Goal: Task Accomplishment & Management: Manage account settings

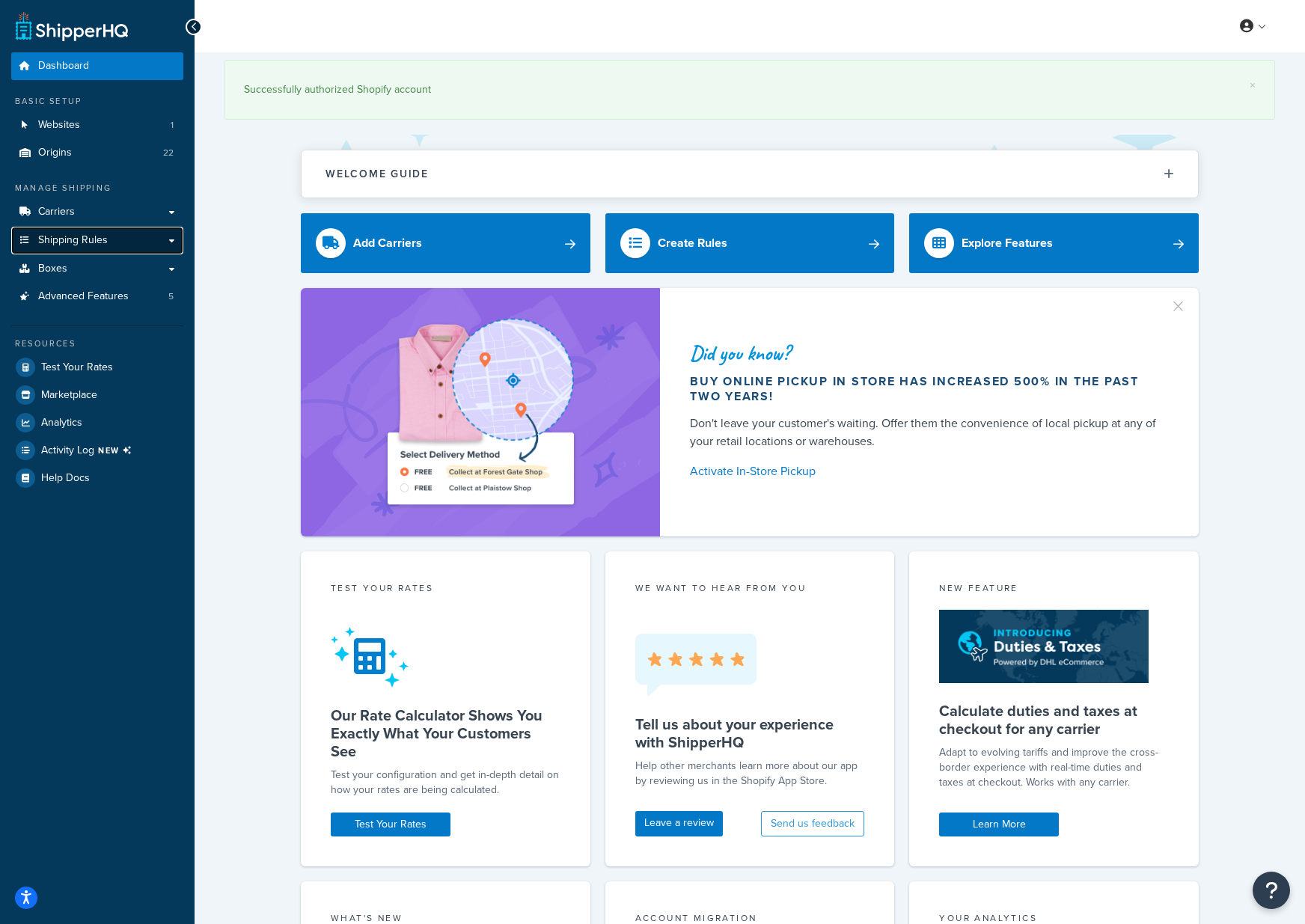
click at [75, 238] on span "Shipping Rules" at bounding box center [73, 241] width 70 height 13
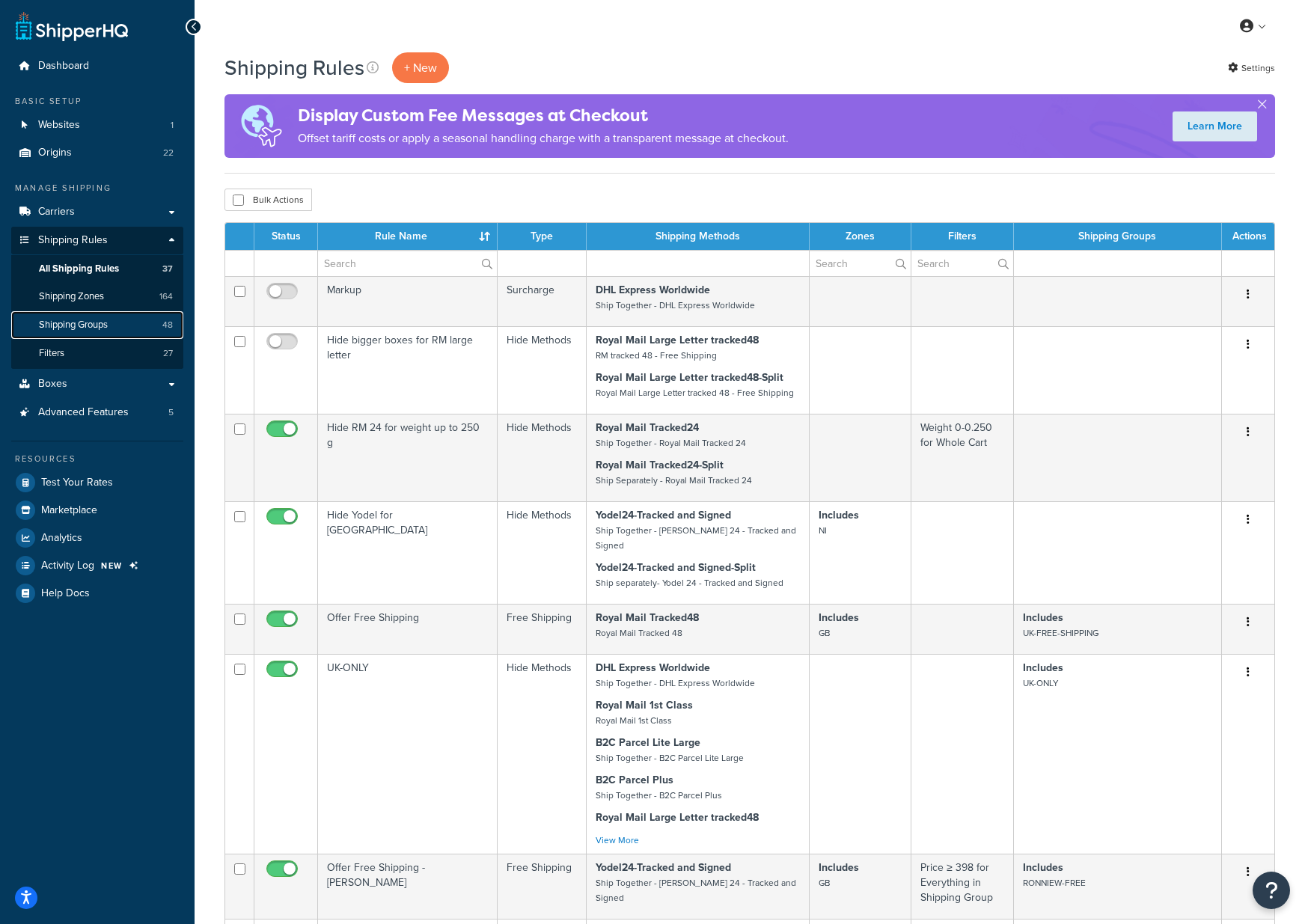
click at [75, 321] on span "Shipping Groups" at bounding box center [73, 325] width 69 height 13
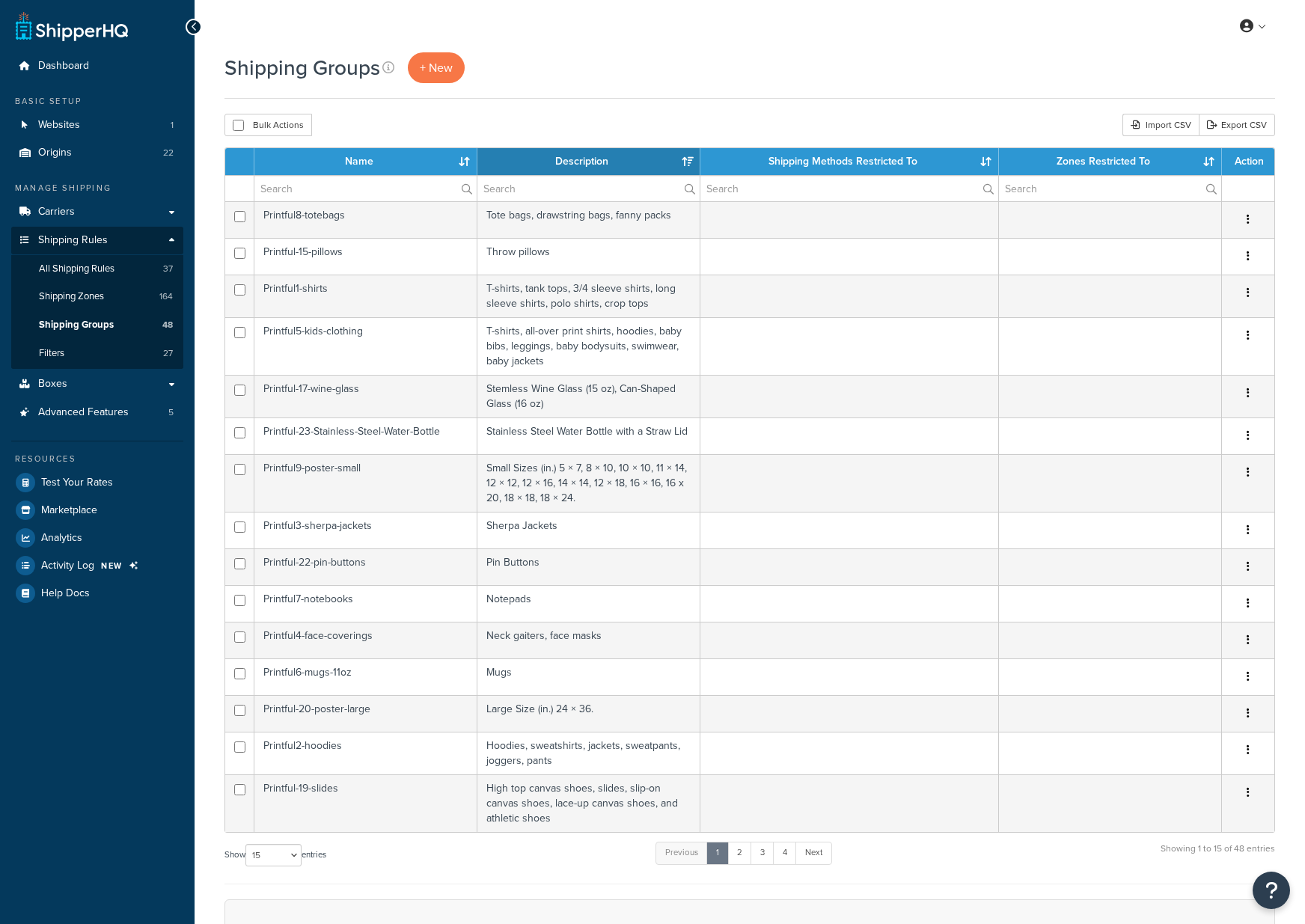
select select "15"
click at [296, 191] on input "text" at bounding box center [364, 189] width 222 height 26
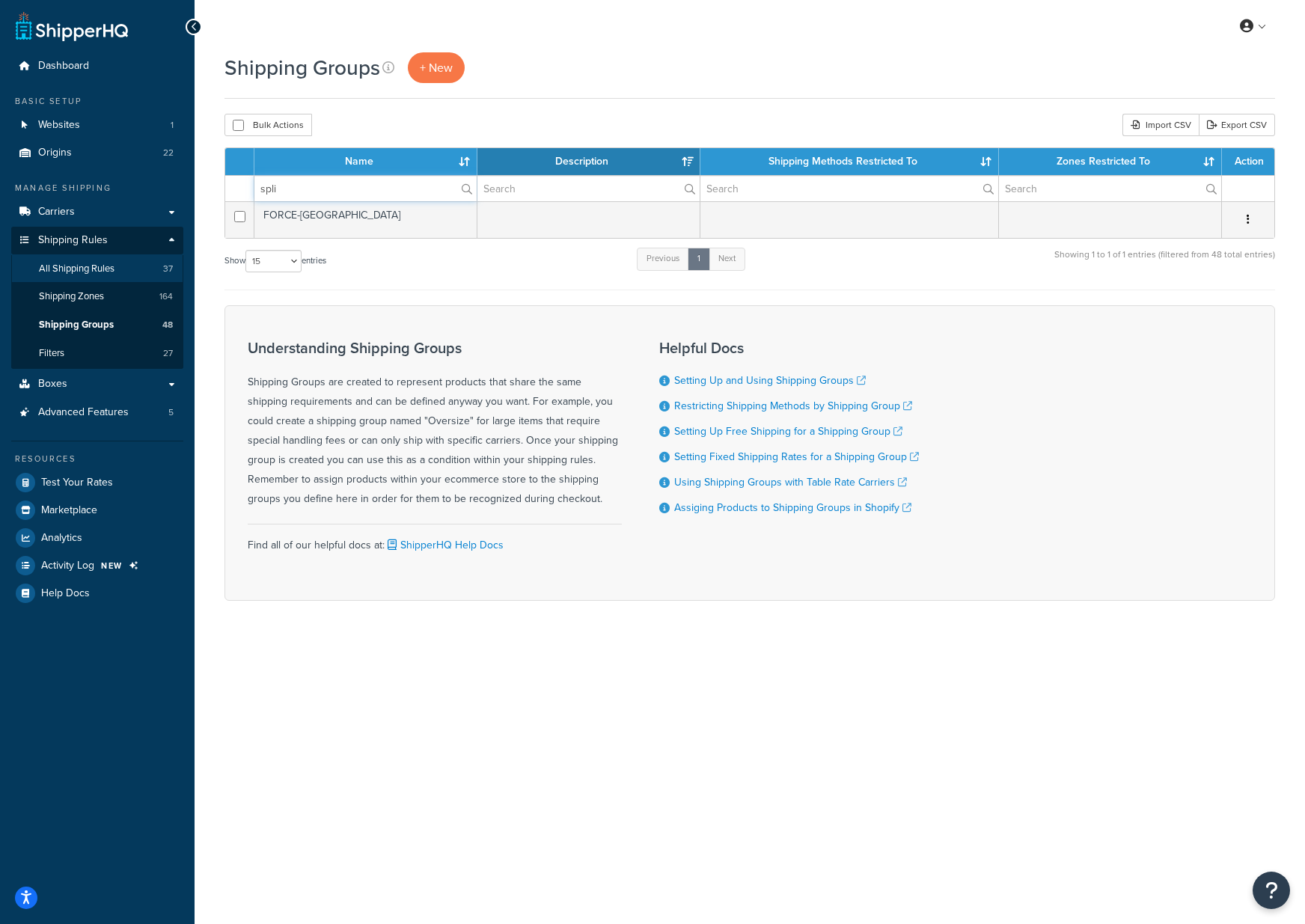
type input "spli"
click at [82, 262] on span "All Shipping Rules" at bounding box center [76, 269] width 75 height 13
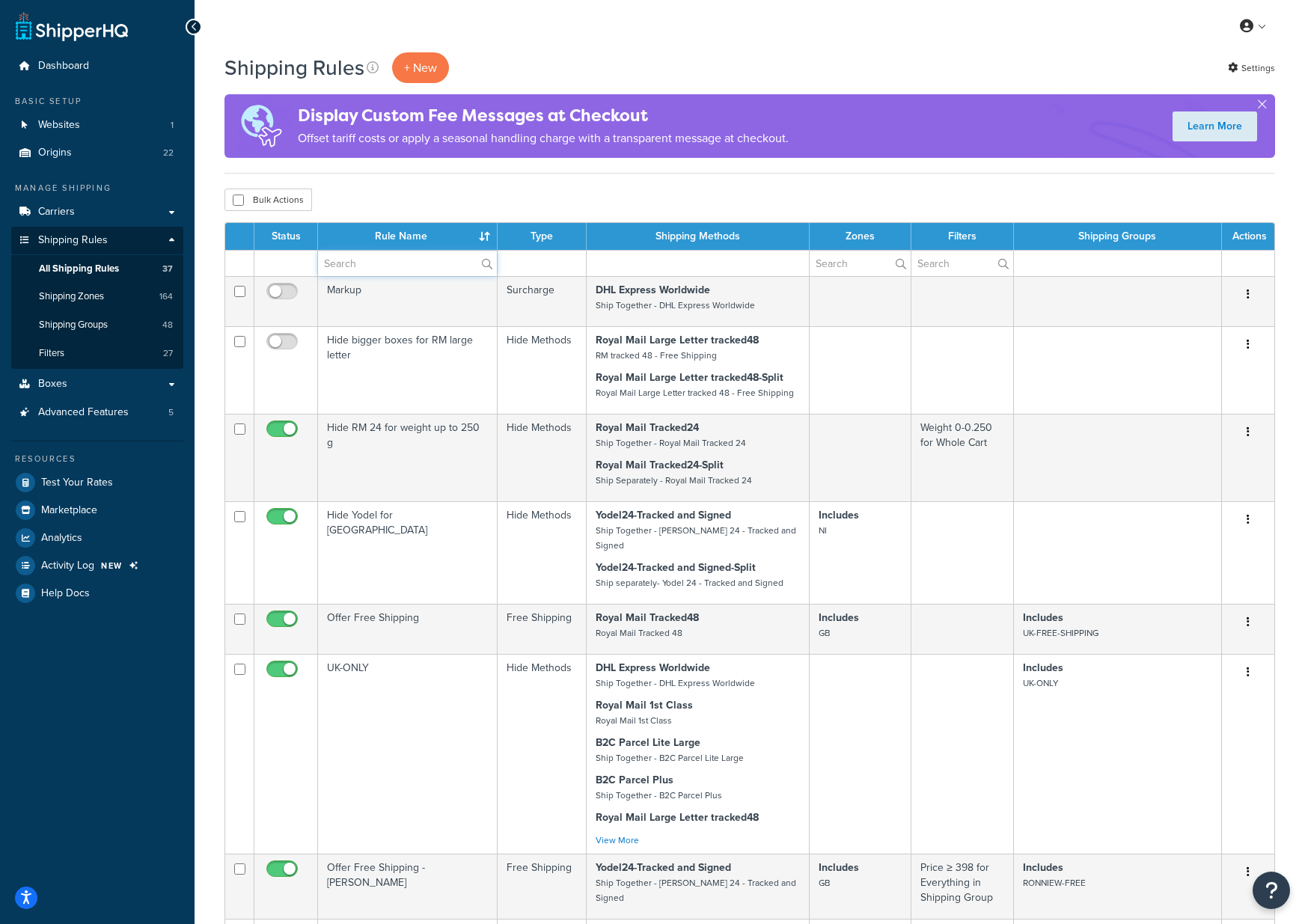
click at [371, 271] on input "text" at bounding box center [408, 263] width 179 height 26
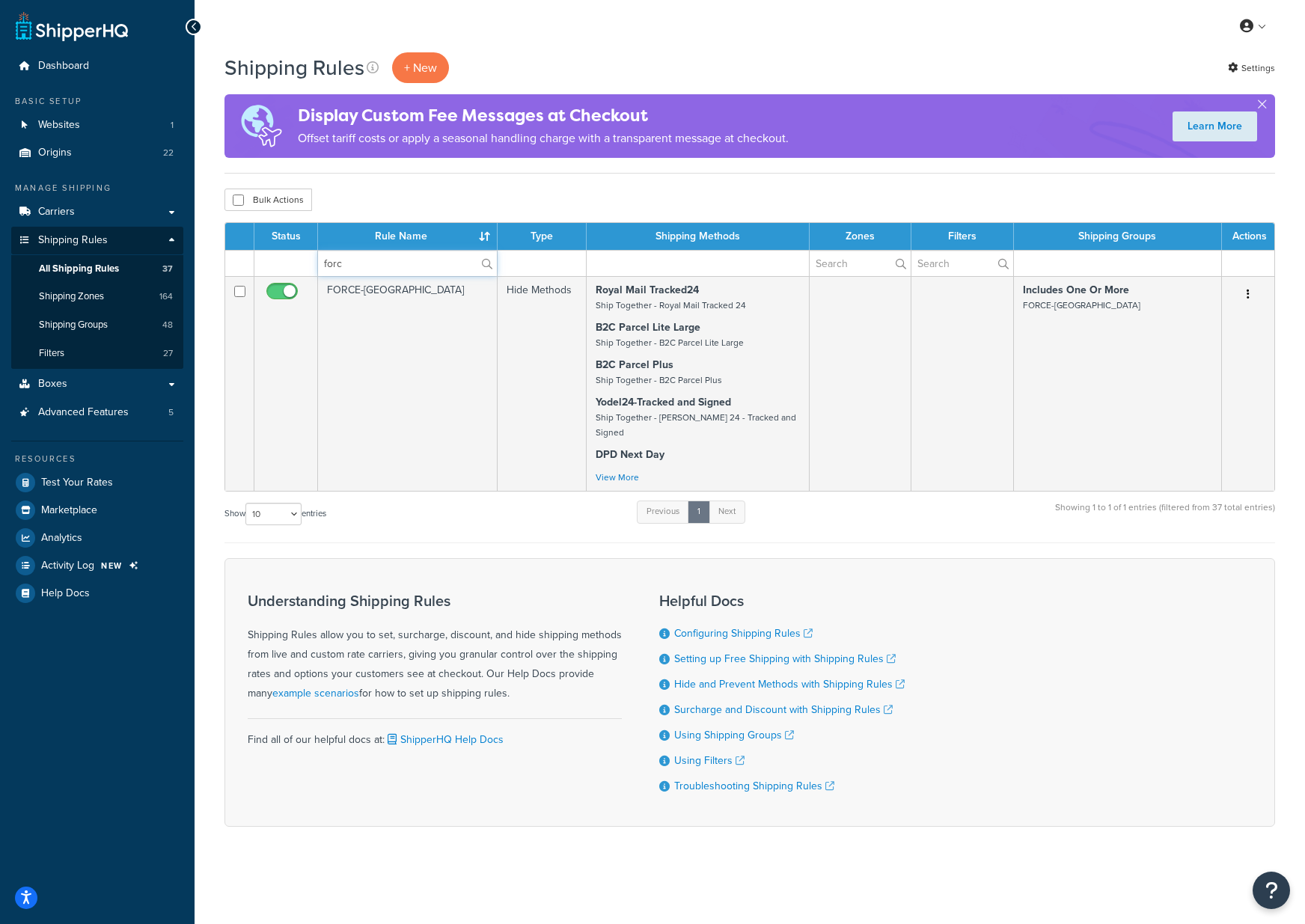
type input "forc"
click at [515, 539] on form "Status Rule Name Type Shipping Methods Zones Filters Shipping Groups Actions fo…" at bounding box center [750, 524] width 1051 height 605
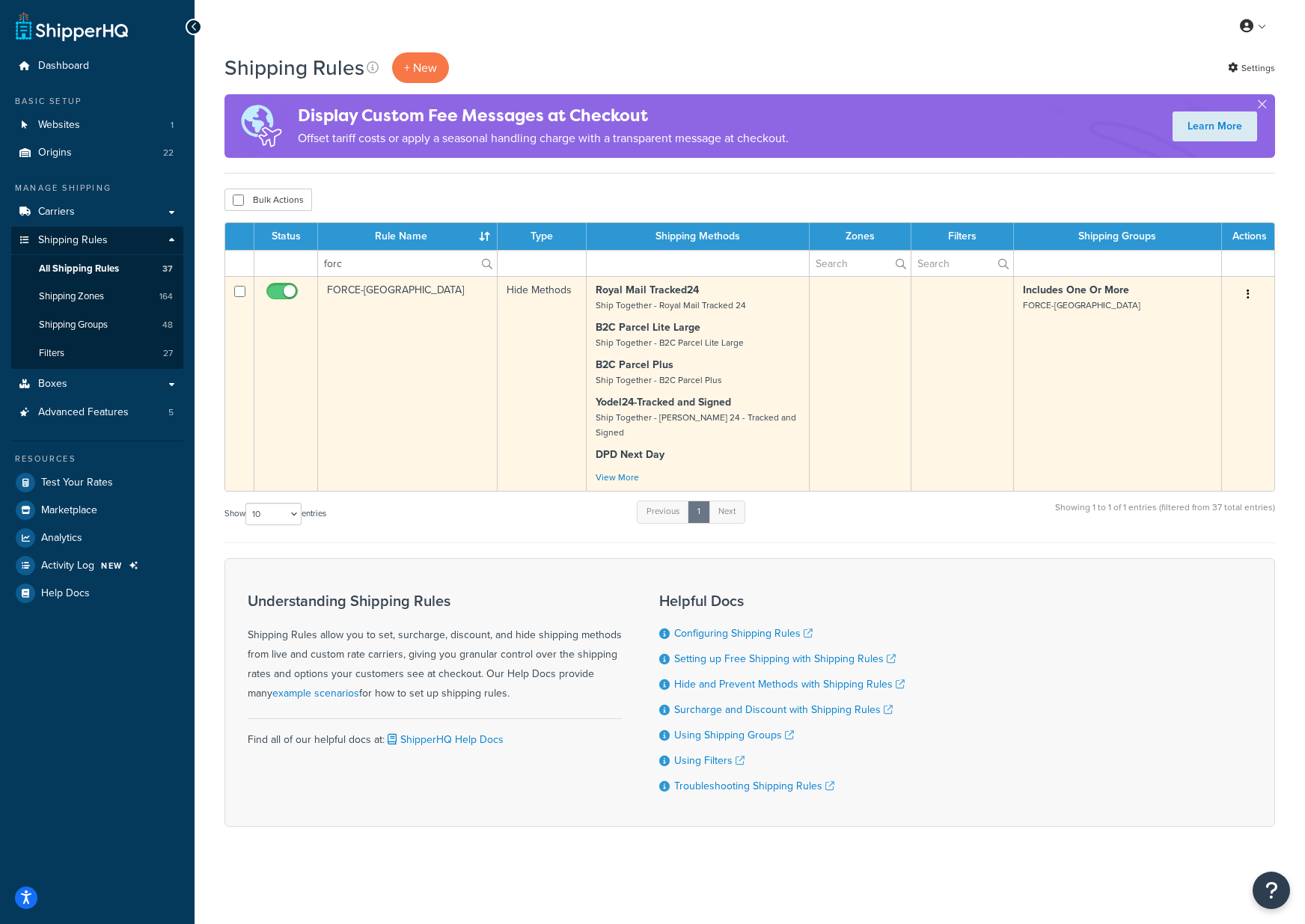
click at [375, 295] on td "FORCE-SPLIT" at bounding box center [408, 383] width 179 height 214
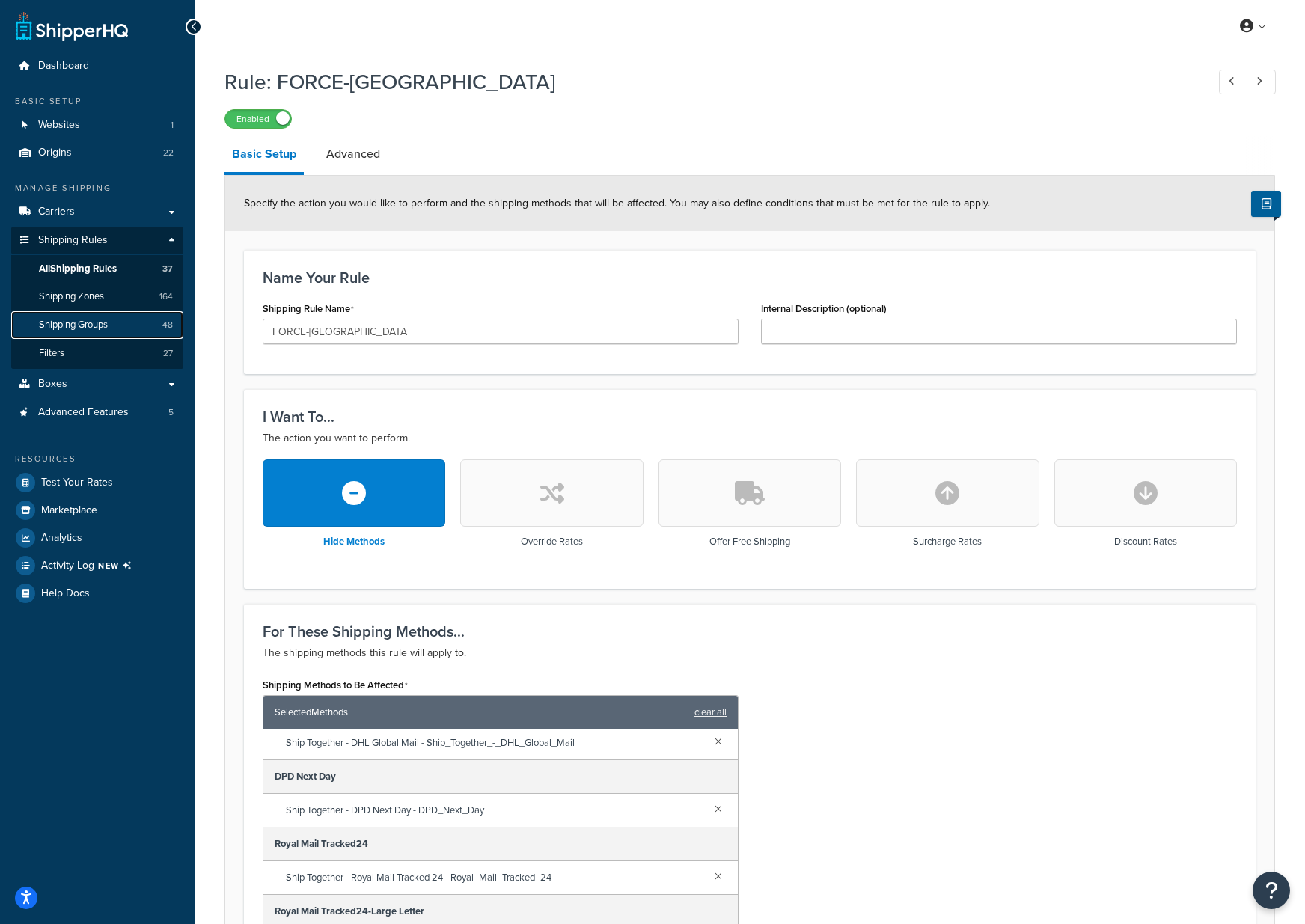
click at [80, 319] on span "Shipping Groups" at bounding box center [73, 325] width 69 height 13
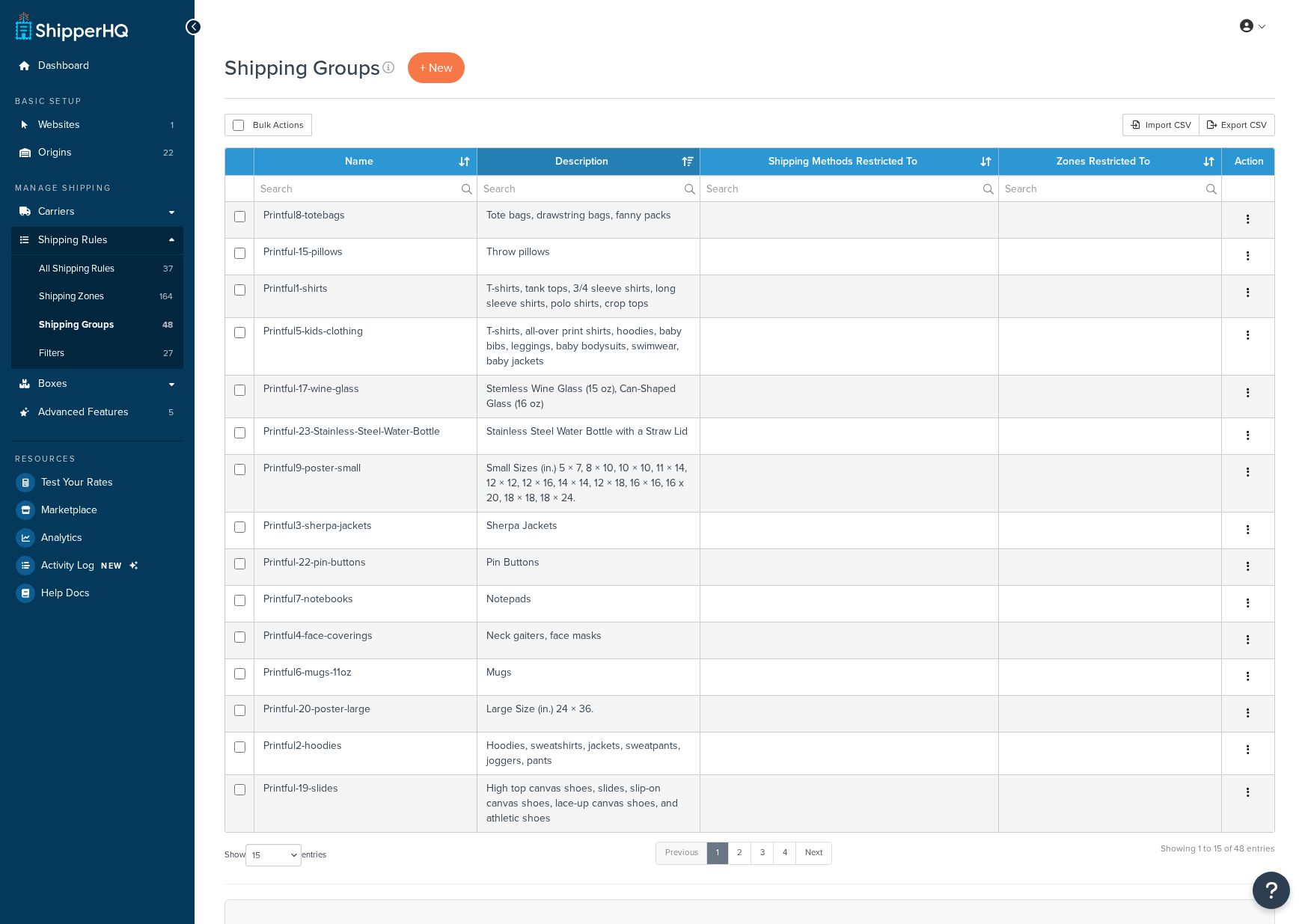
select select "15"
click at [434, 67] on span "+ New" at bounding box center [436, 67] width 33 height 17
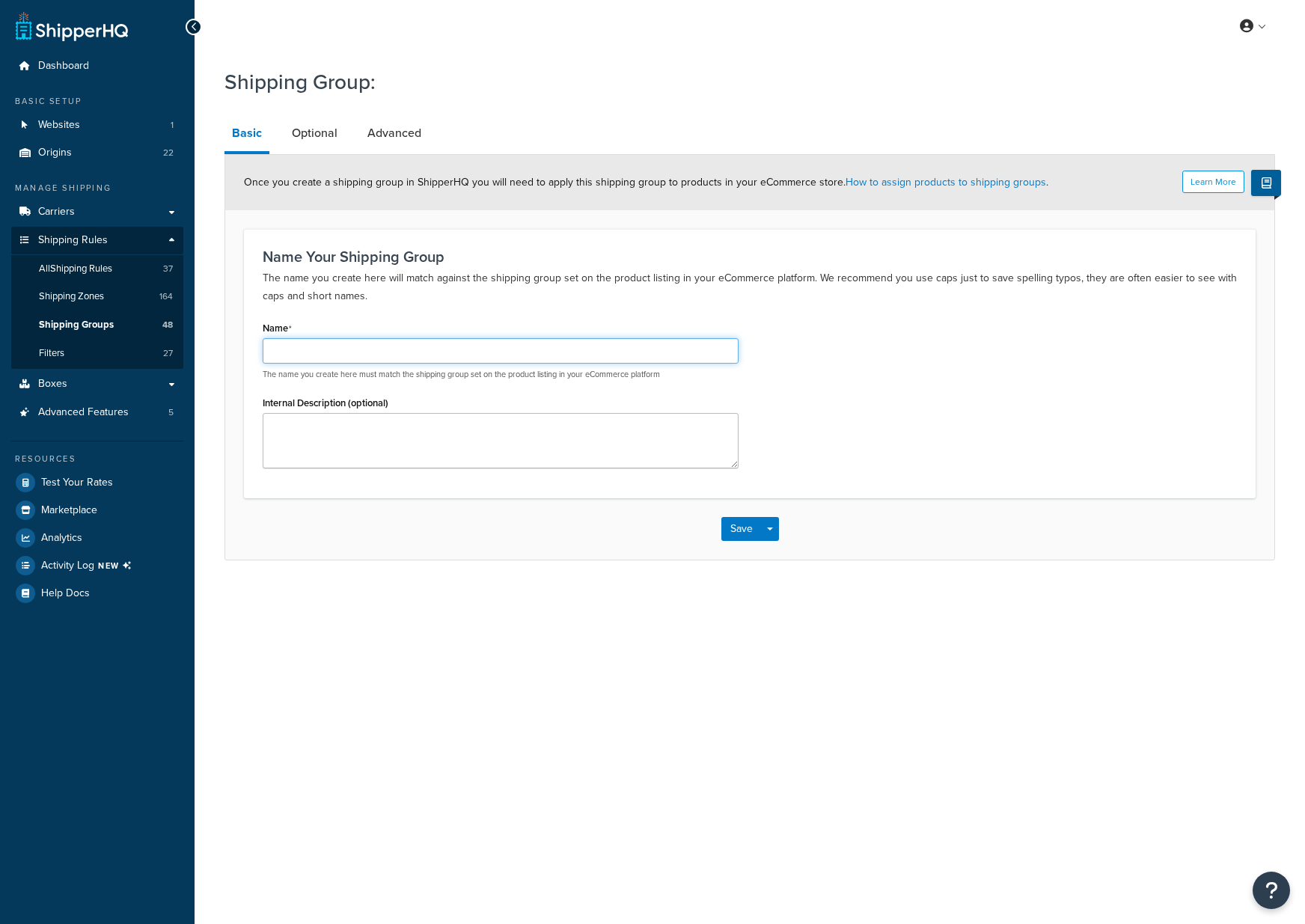
click at [370, 361] on input "Name" at bounding box center [500, 352] width 476 height 26
type input "FORCE-[GEOGRAPHIC_DATA]-[GEOGRAPHIC_DATA]-ONLY"
click at [501, 605] on div "My Profile Billing Global Settings Contact Us Logout Shipping Group: Basic Opti…" at bounding box center [749, 462] width 1111 height 924
drag, startPoint x: 417, startPoint y: 348, endPoint x: 145, endPoint y: 329, distance: 272.7
click at [145, 329] on div "Dashboard Basic Setup Websites 1 Origins 22 Manage Shipping Carriers Carriers A…" at bounding box center [652, 462] width 1305 height 924
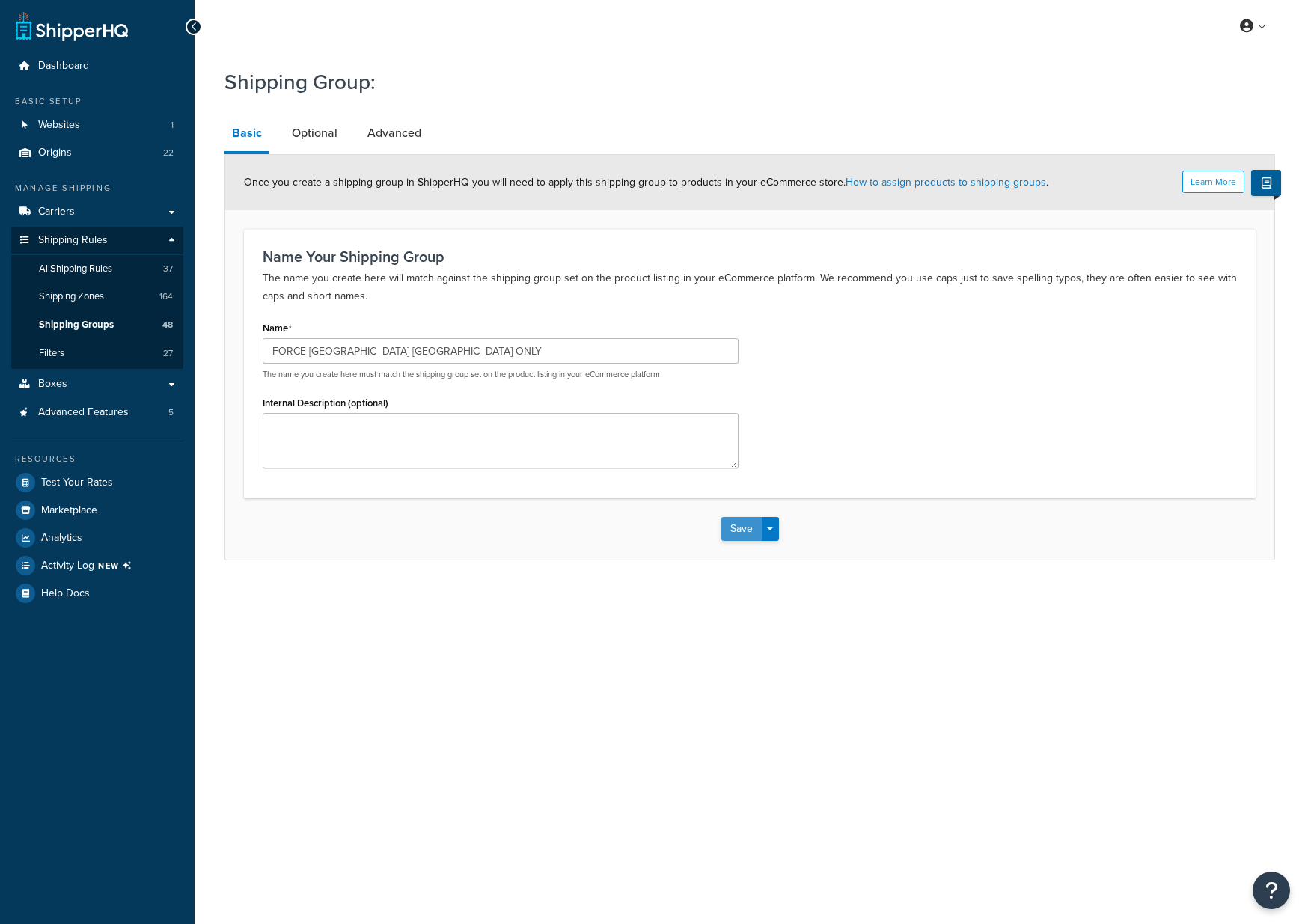
click at [740, 528] on button "Save" at bounding box center [742, 529] width 40 height 24
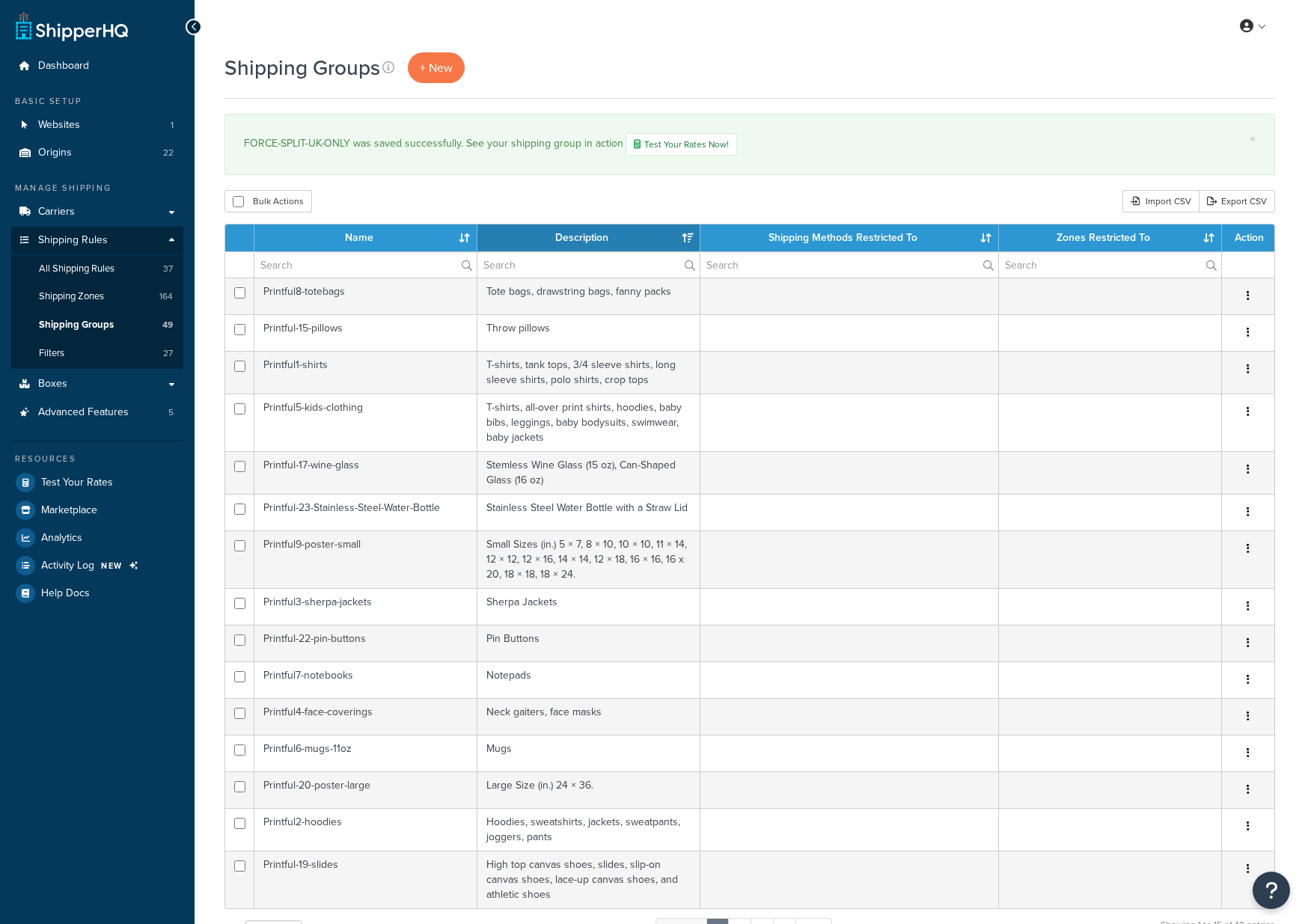
select select "15"
click at [109, 263] on span "All Shipping Rules" at bounding box center [76, 269] width 75 height 13
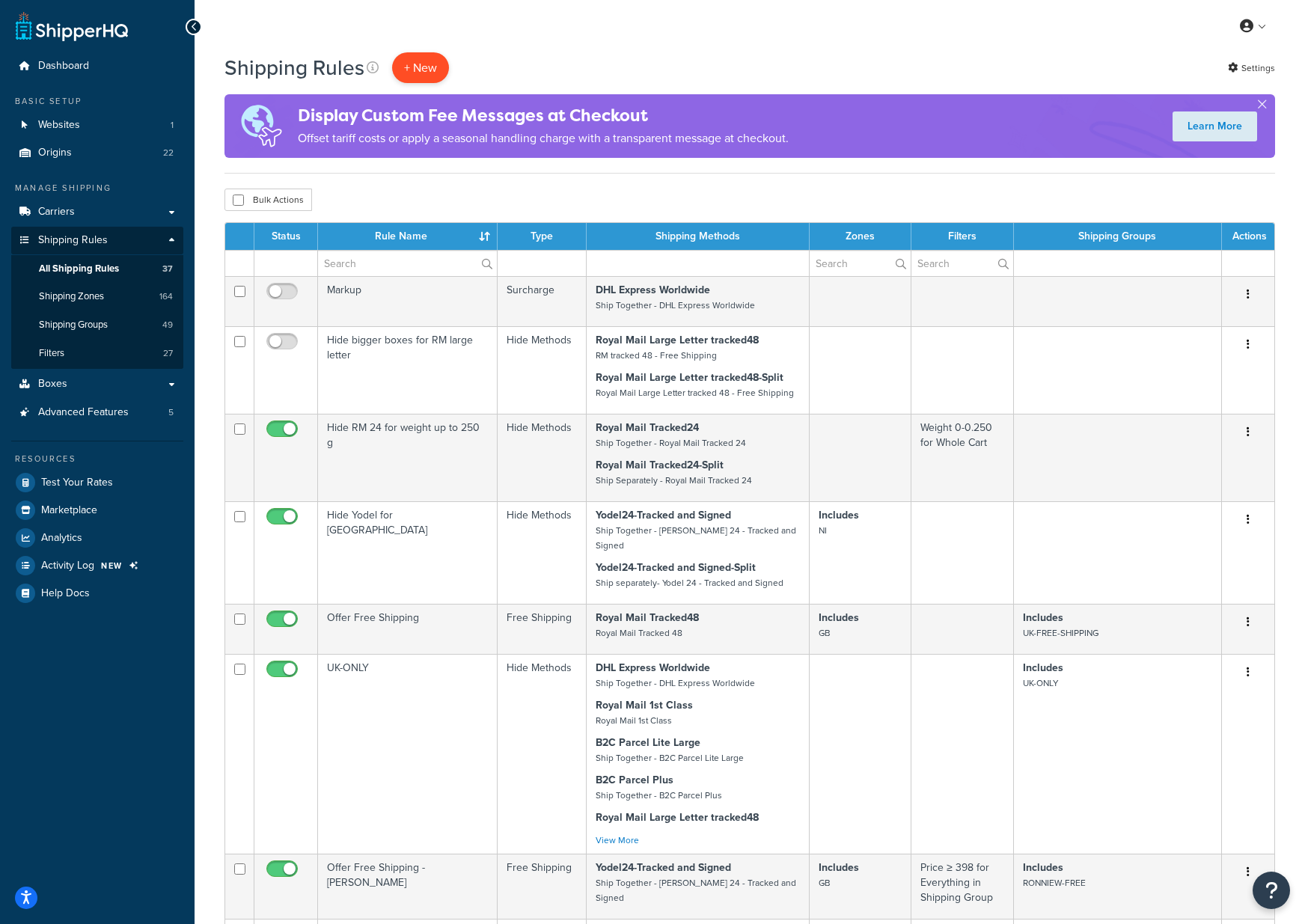
click at [428, 66] on p "+ New" at bounding box center [421, 67] width 57 height 30
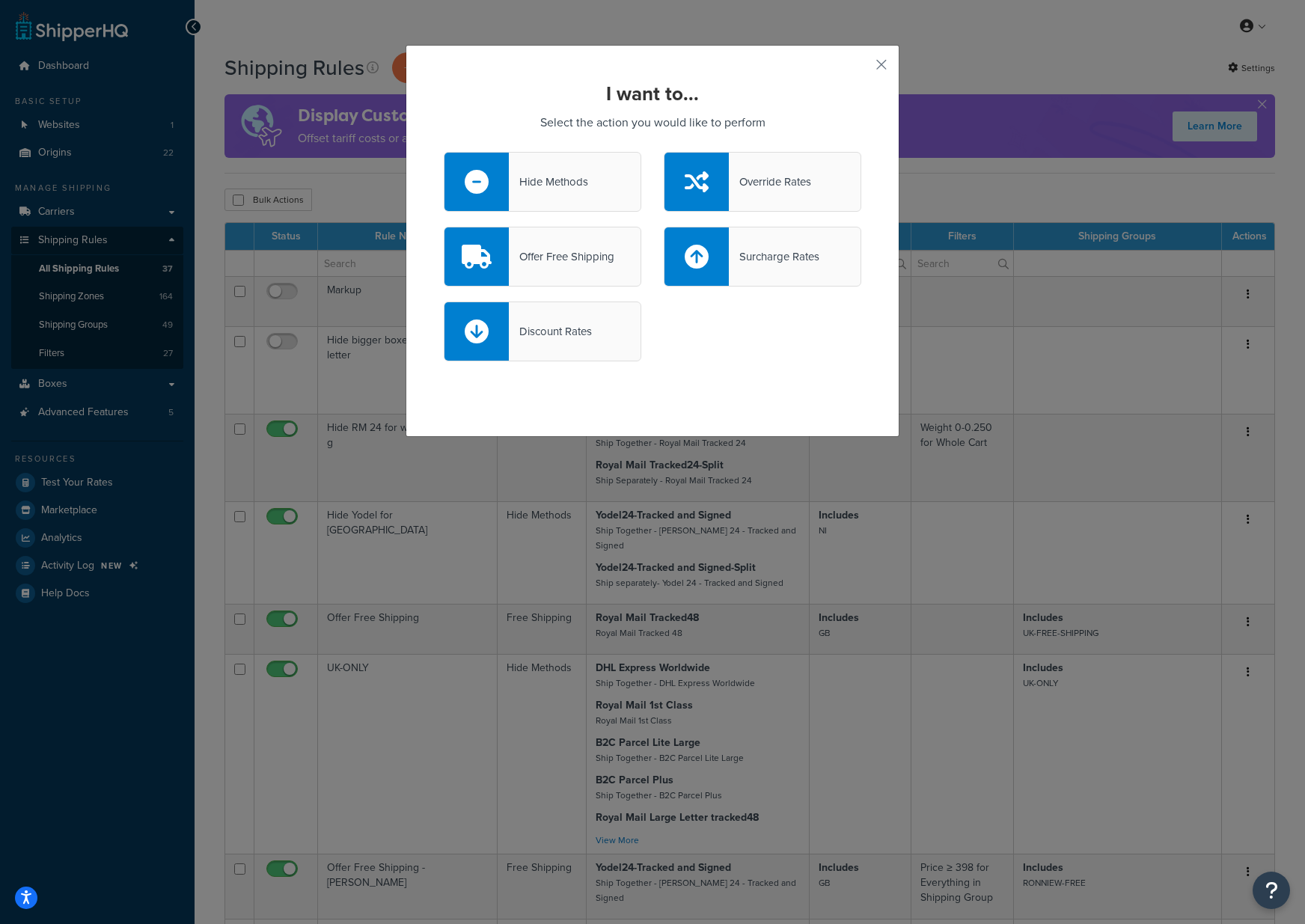
click at [553, 188] on div "Hide Methods" at bounding box center [549, 181] width 79 height 21
click at [0, 0] on input "Hide Methods" at bounding box center [0, 0] width 0 height 0
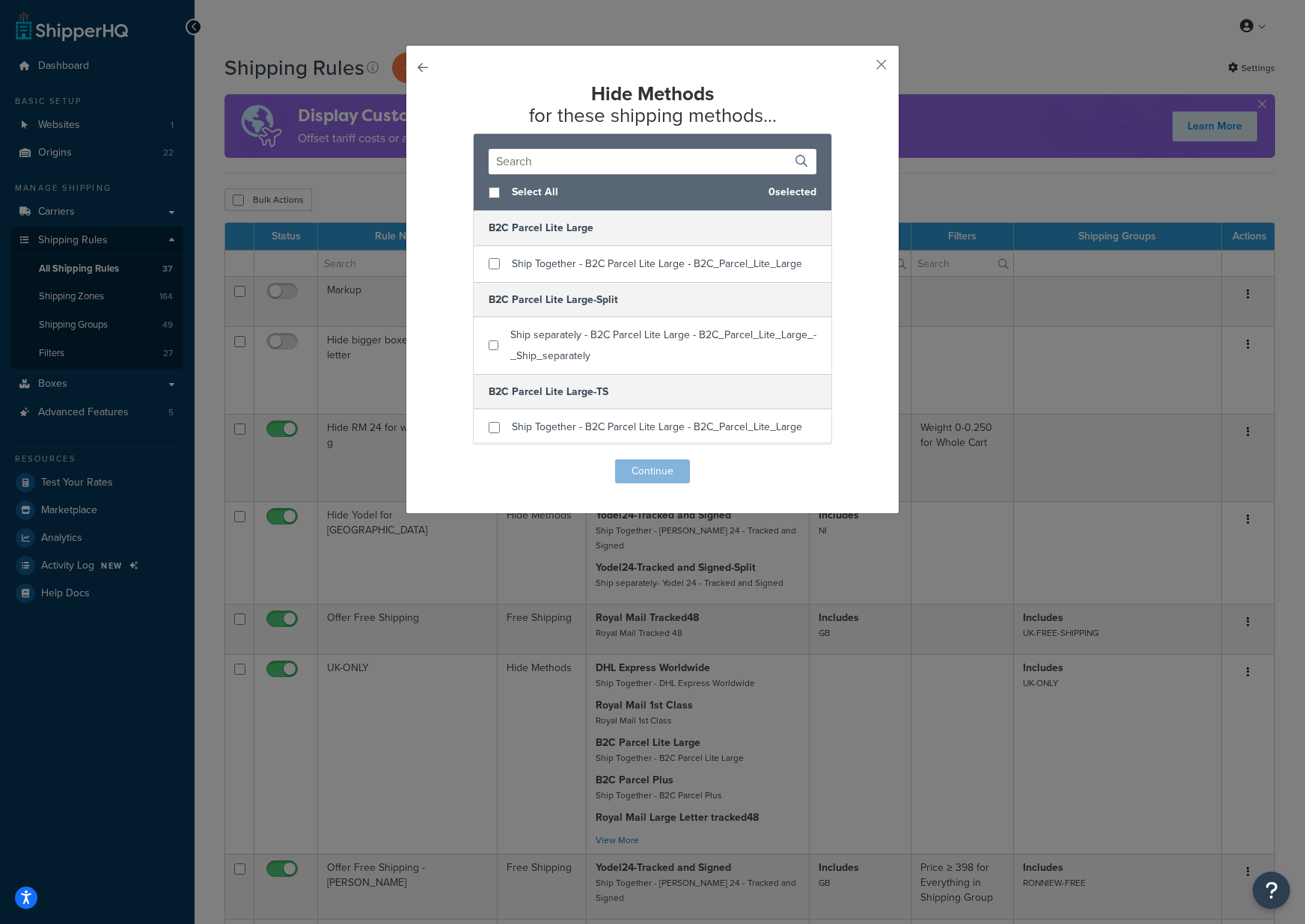
click at [562, 164] on input "text" at bounding box center [652, 162] width 328 height 26
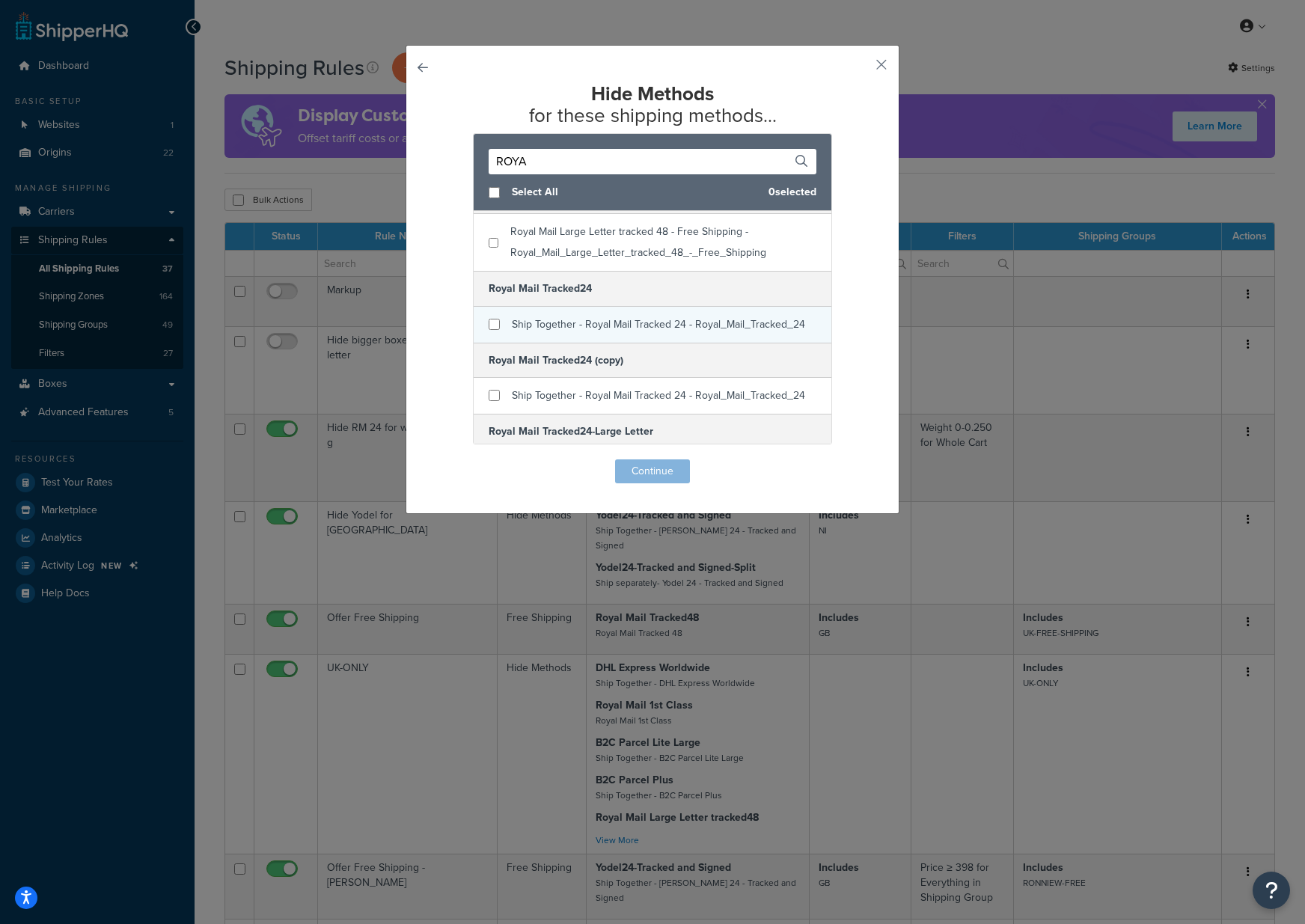
scroll to position [363, 0]
type input "ROYA"
click at [492, 315] on input "checkbox" at bounding box center [494, 320] width 11 height 11
checkbox input "true"
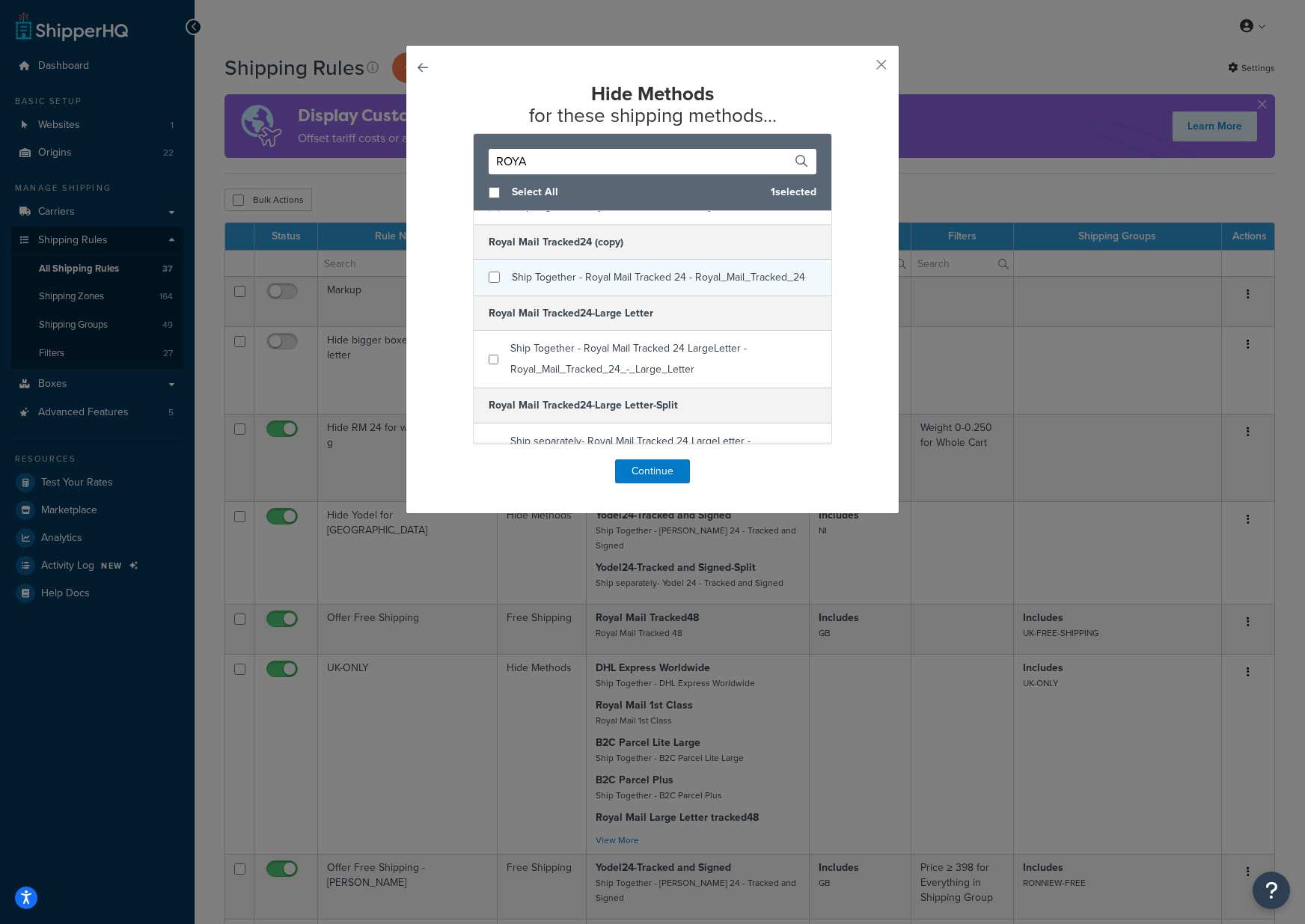
scroll to position [488, 0]
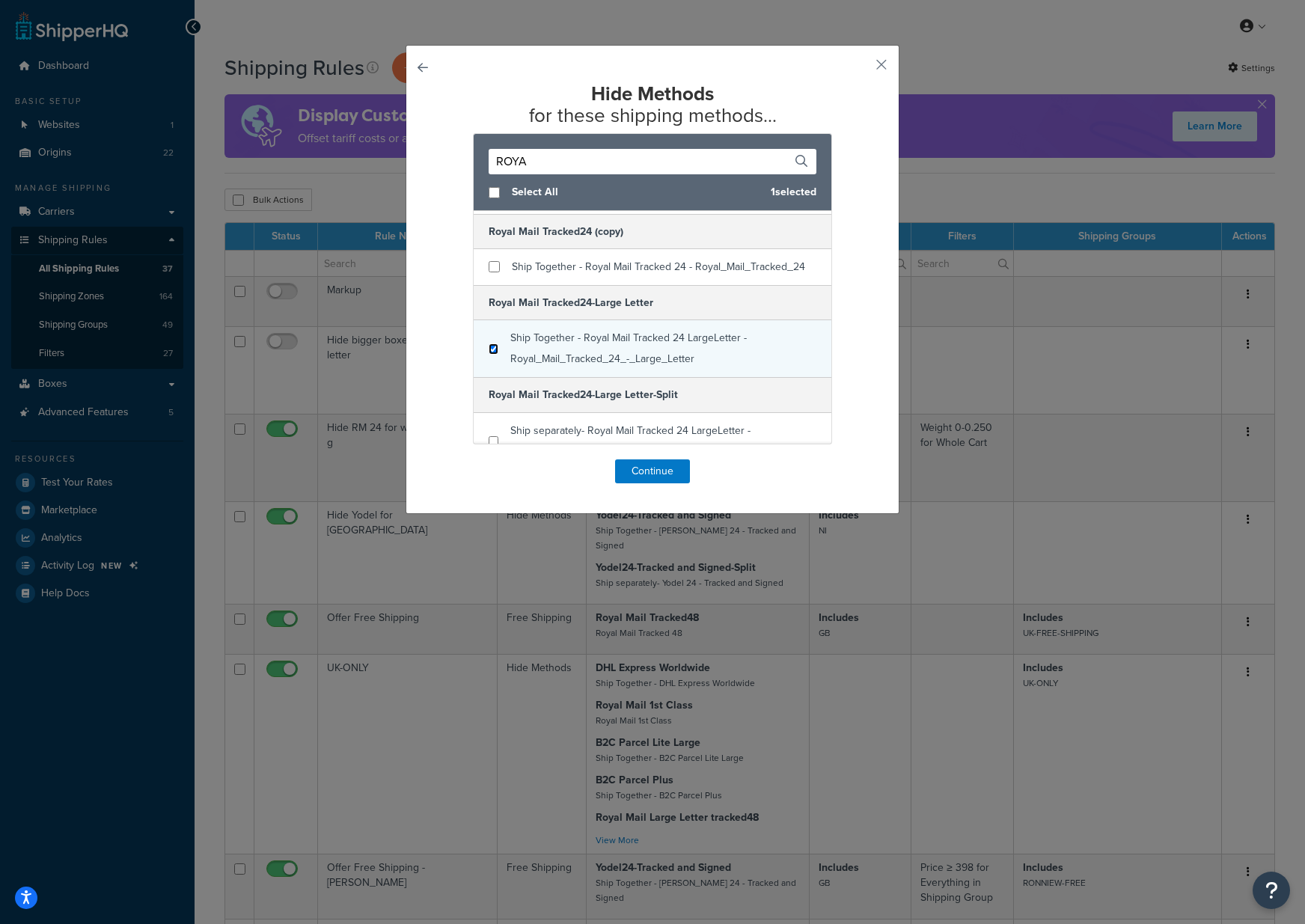
click at [492, 343] on input "checkbox" at bounding box center [493, 349] width 10 height 11
checkbox input "true"
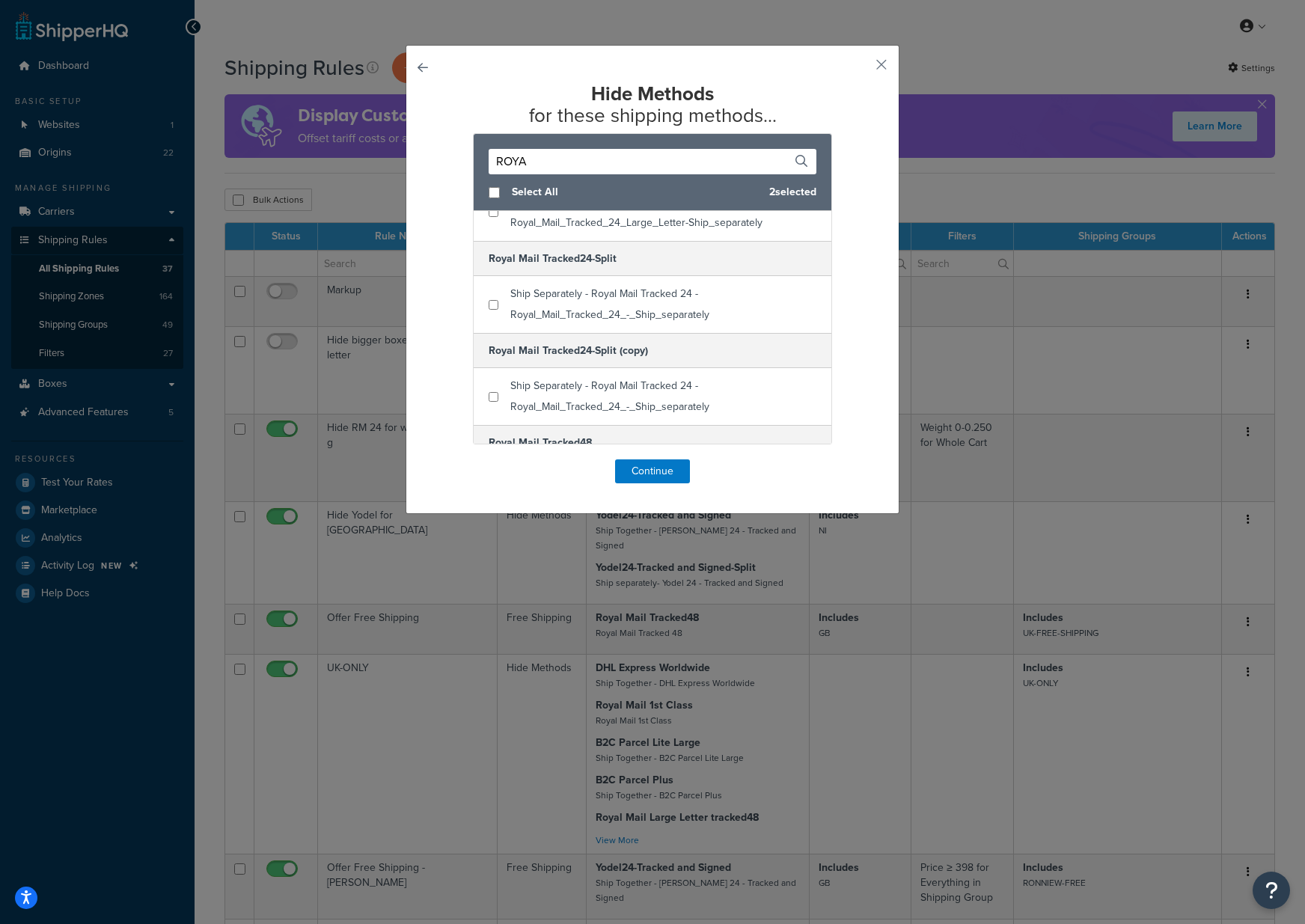
scroll to position [749, 0]
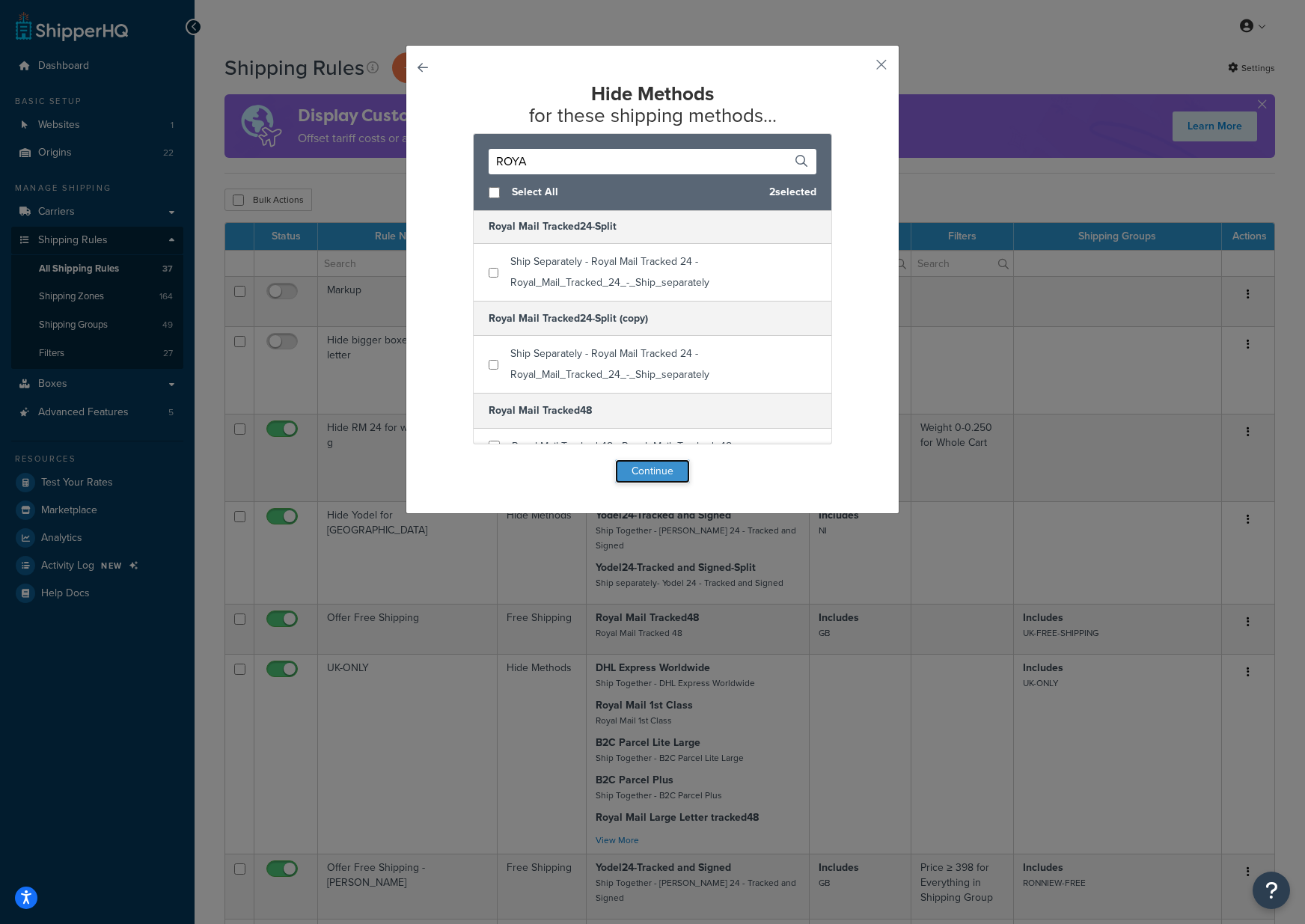
click at [654, 467] on button "Continue" at bounding box center [652, 471] width 75 height 24
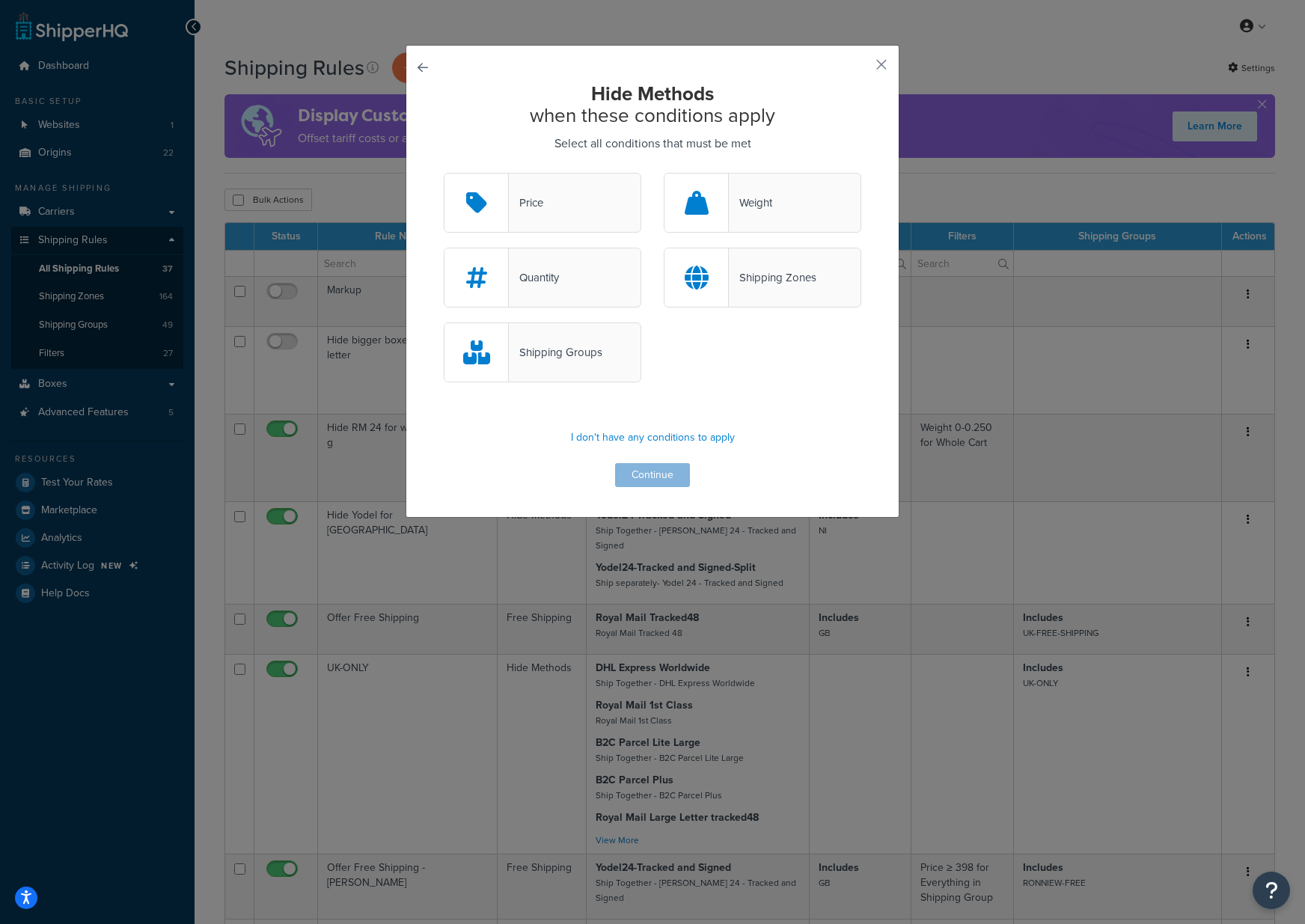
click at [574, 355] on div "Shipping Groups" at bounding box center [556, 352] width 94 height 21
click at [0, 0] on input "Shipping Groups" at bounding box center [0, 0] width 0 height 0
click at [651, 474] on button "Continue" at bounding box center [652, 475] width 75 height 24
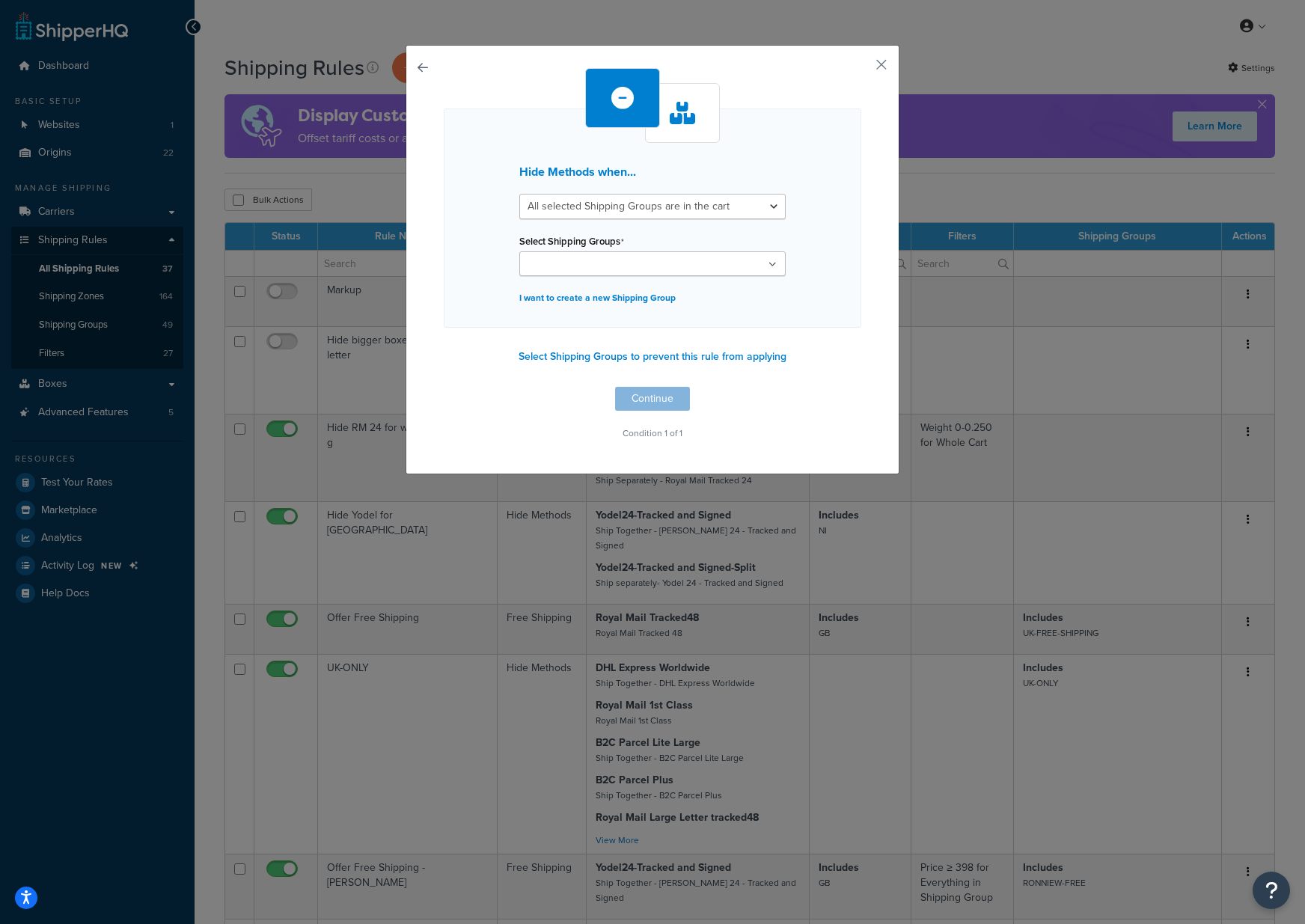
click at [576, 269] on input "Select Shipping Groups" at bounding box center [590, 265] width 133 height 17
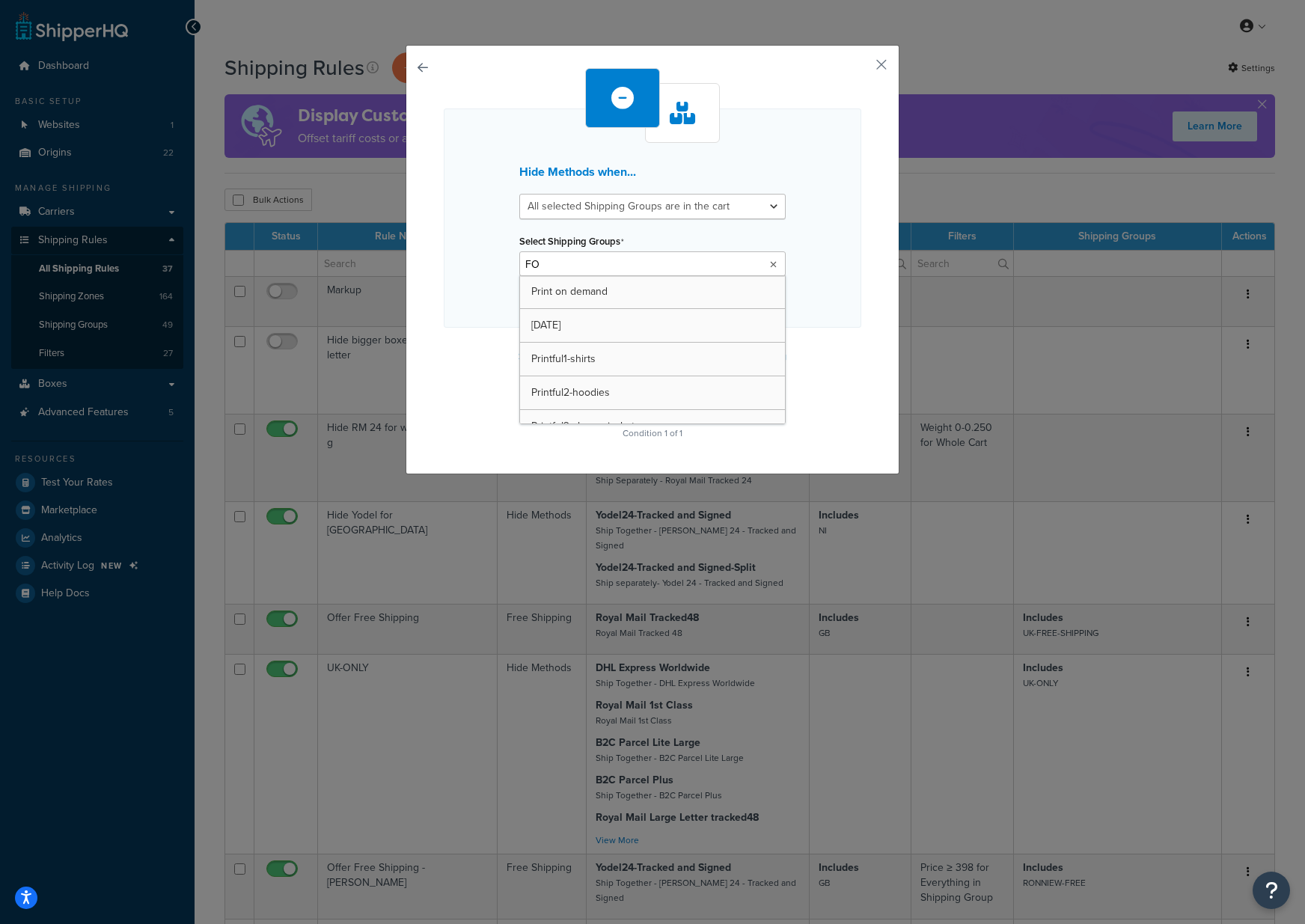
type input "FOR"
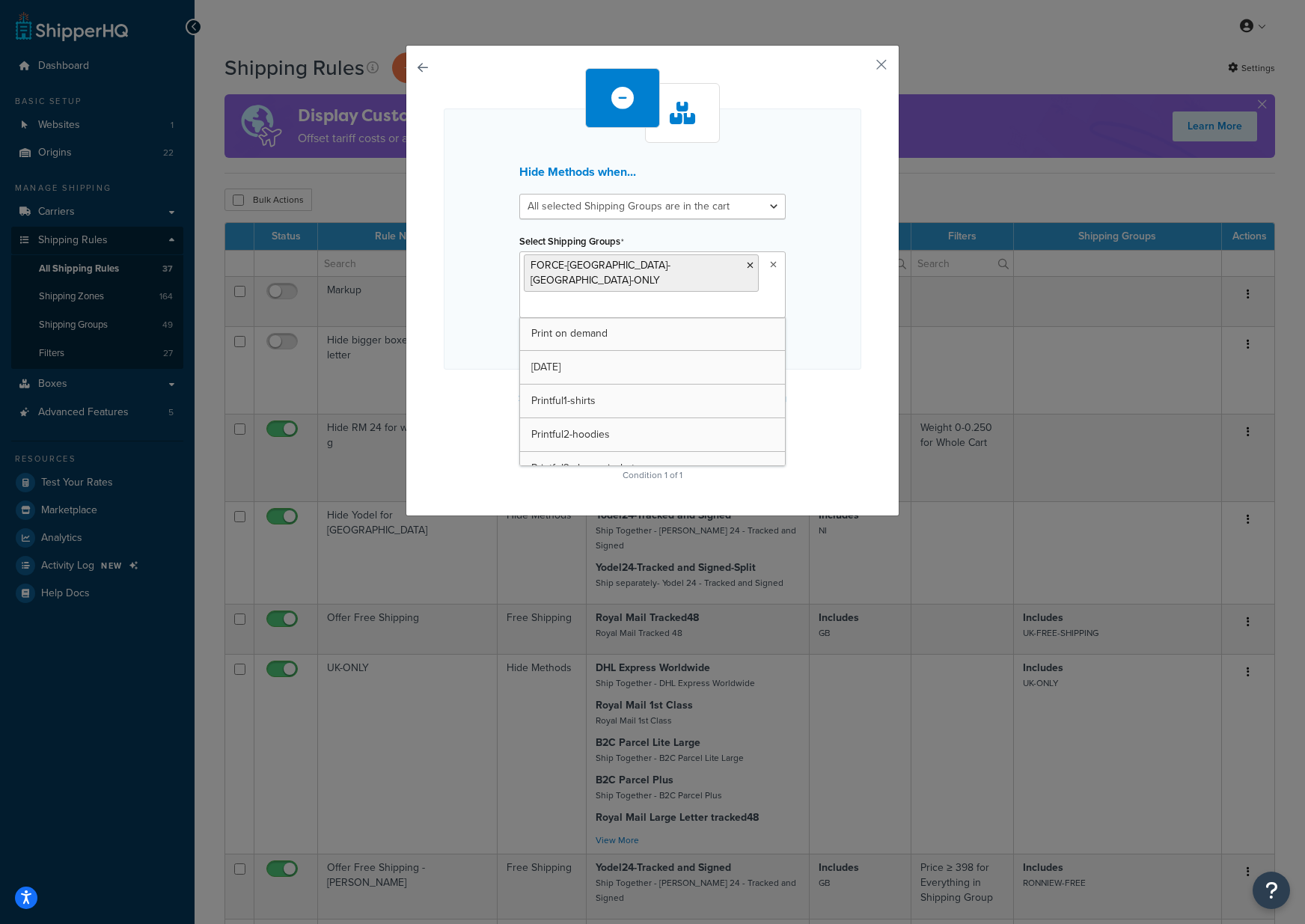
click at [819, 322] on div "Hide Methods when... All selected Shipping Groups are in the cart Any selected …" at bounding box center [652, 239] width 418 height 261
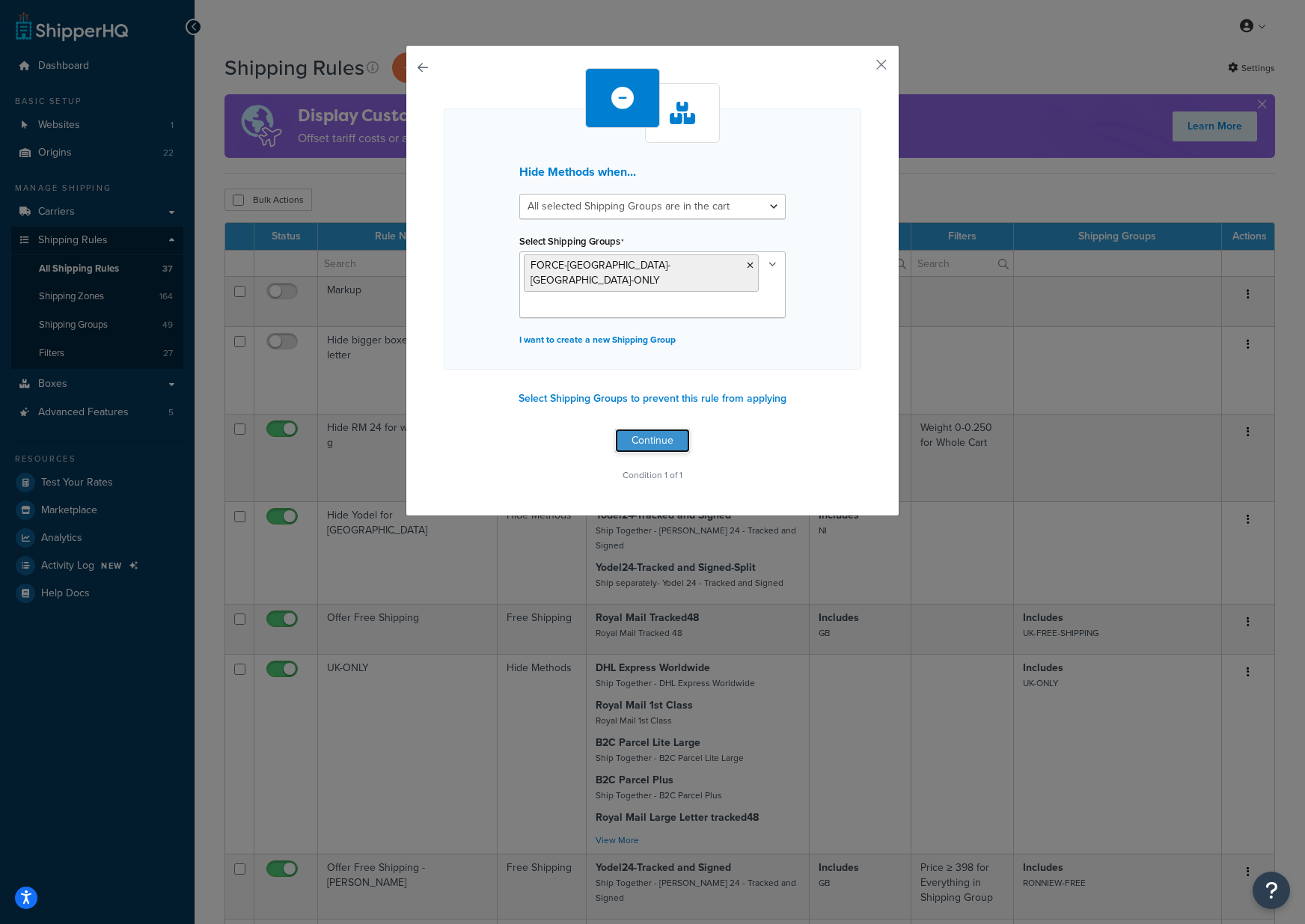
click at [661, 429] on button "Continue" at bounding box center [652, 441] width 75 height 24
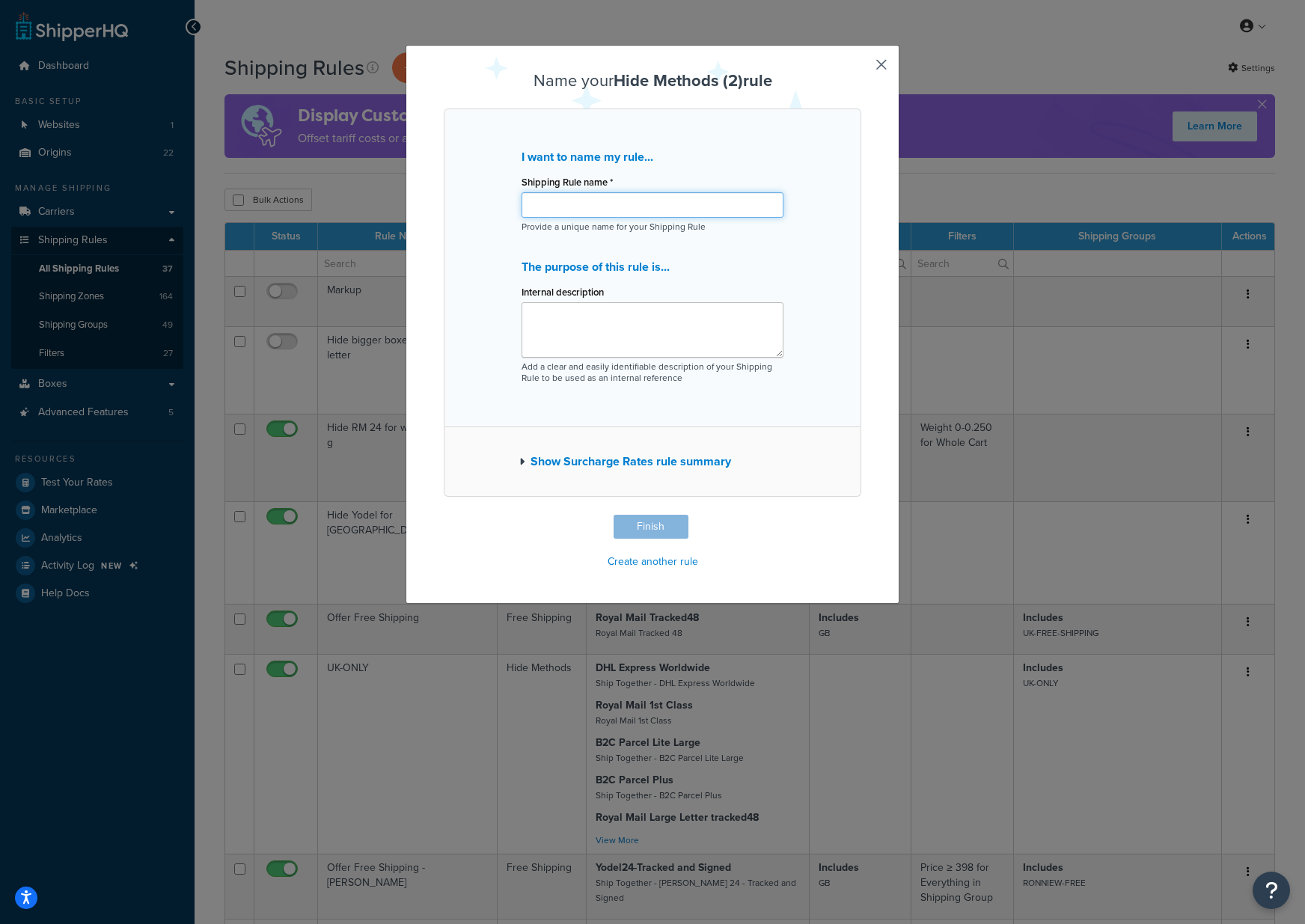
click at [591, 202] on input "Shipping Rule name *" at bounding box center [652, 205] width 262 height 26
paste input "FORCE-[GEOGRAPHIC_DATA]-[GEOGRAPHIC_DATA]-ONLY"
type input "FORCE-[GEOGRAPHIC_DATA]-[GEOGRAPHIC_DATA]-ONLY"
click at [635, 332] on textarea "Internal description" at bounding box center [652, 329] width 262 height 55
paste textarea "FORCE-[GEOGRAPHIC_DATA]-[GEOGRAPHIC_DATA]-ONLY"
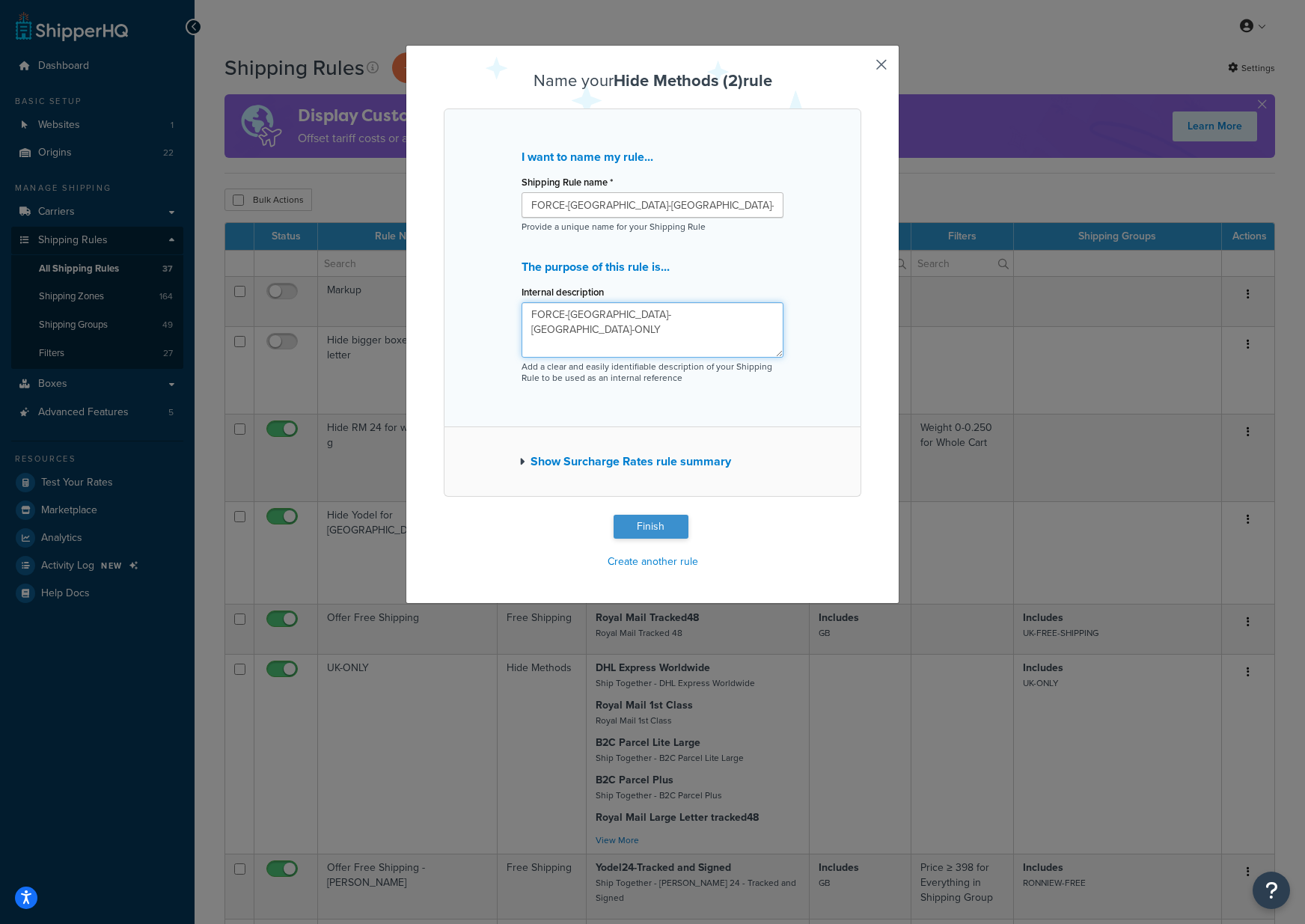
type textarea "FORCE-[GEOGRAPHIC_DATA]-[GEOGRAPHIC_DATA]-ONLY"
click at [649, 528] on button "Finish" at bounding box center [651, 526] width 75 height 24
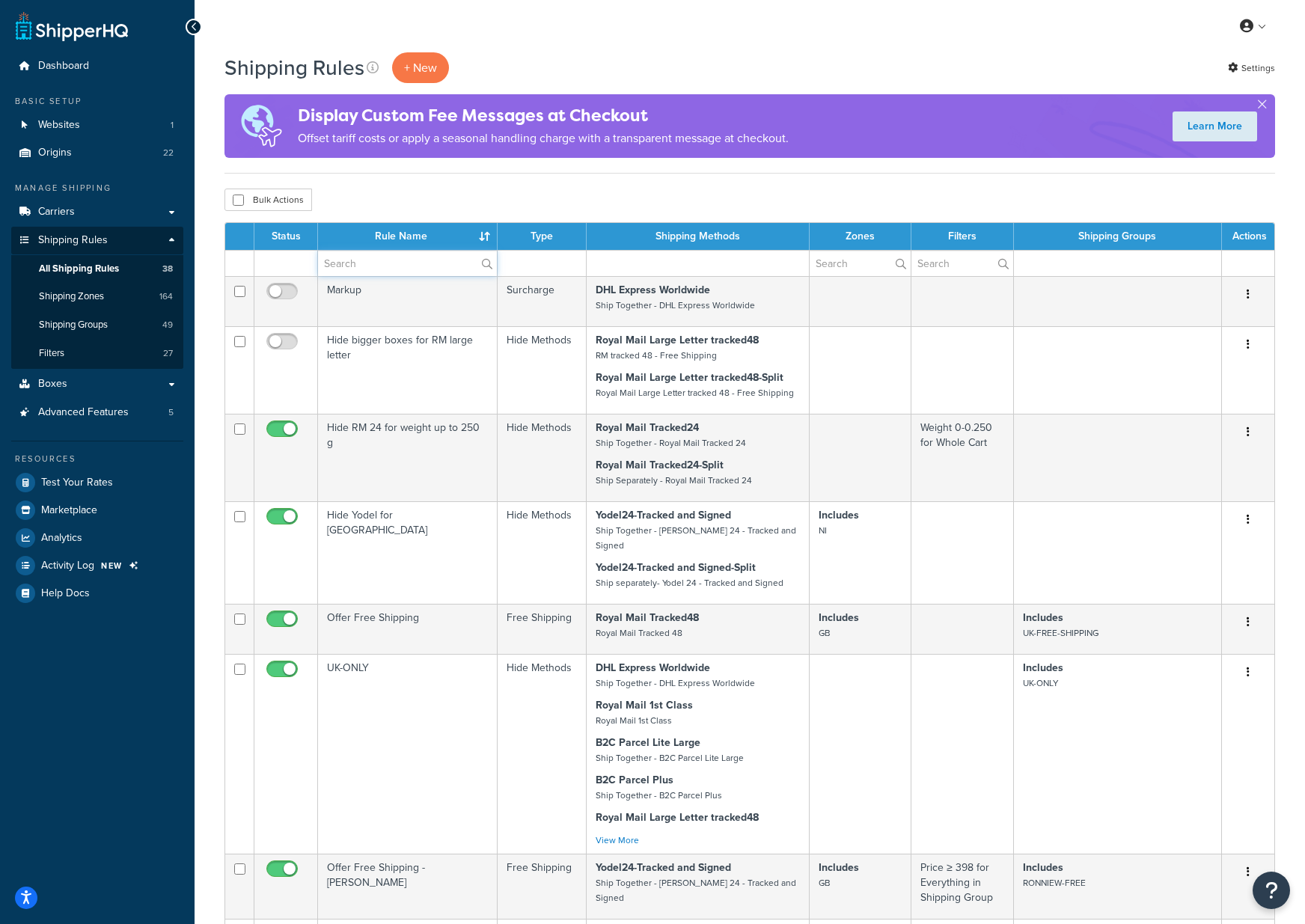
click at [382, 262] on input "text" at bounding box center [408, 263] width 179 height 26
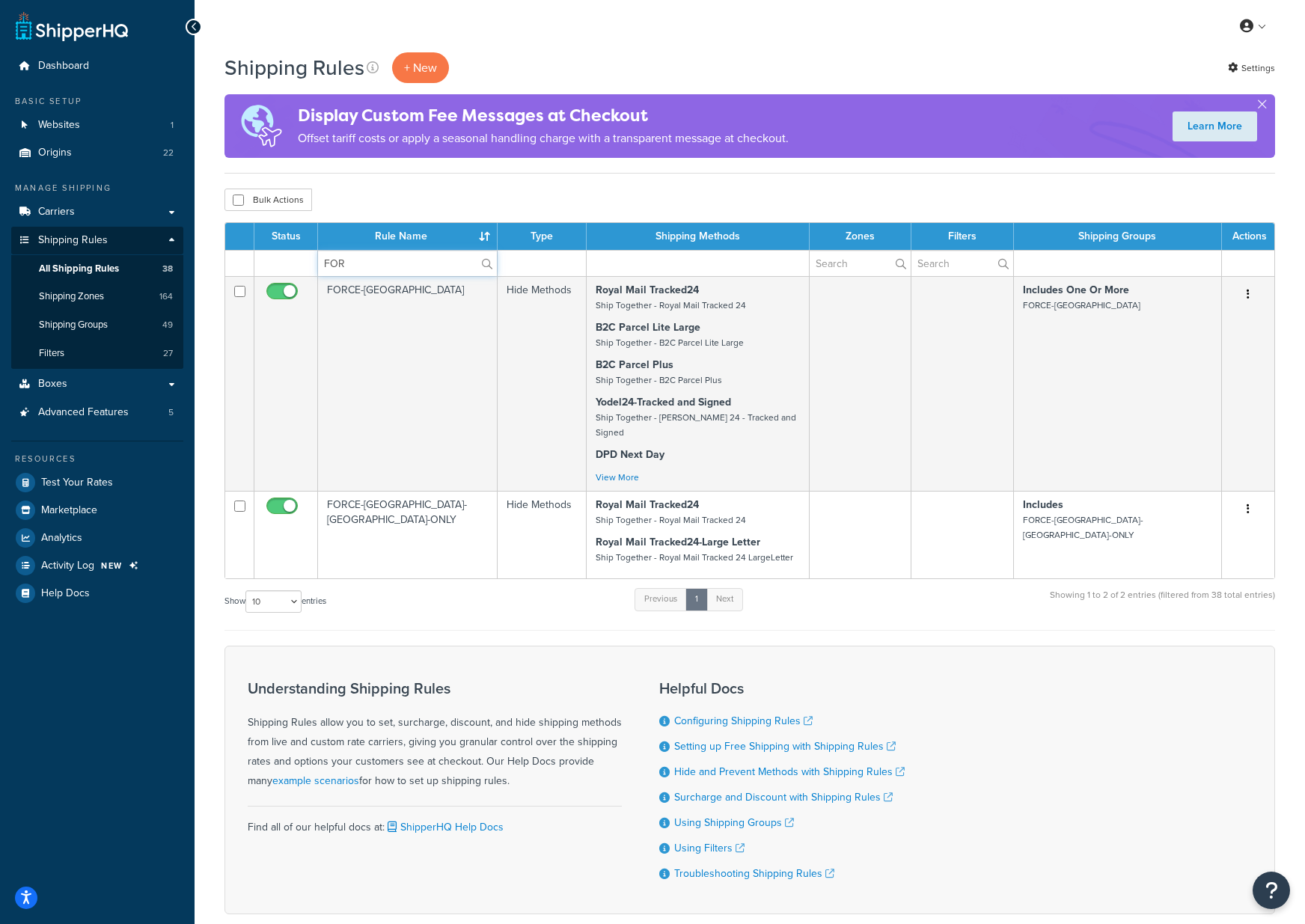
type input "FOR"
click at [525, 51] on div "My Profile Billing Global Settings Contact Us Logout" at bounding box center [749, 26] width 1111 height 52
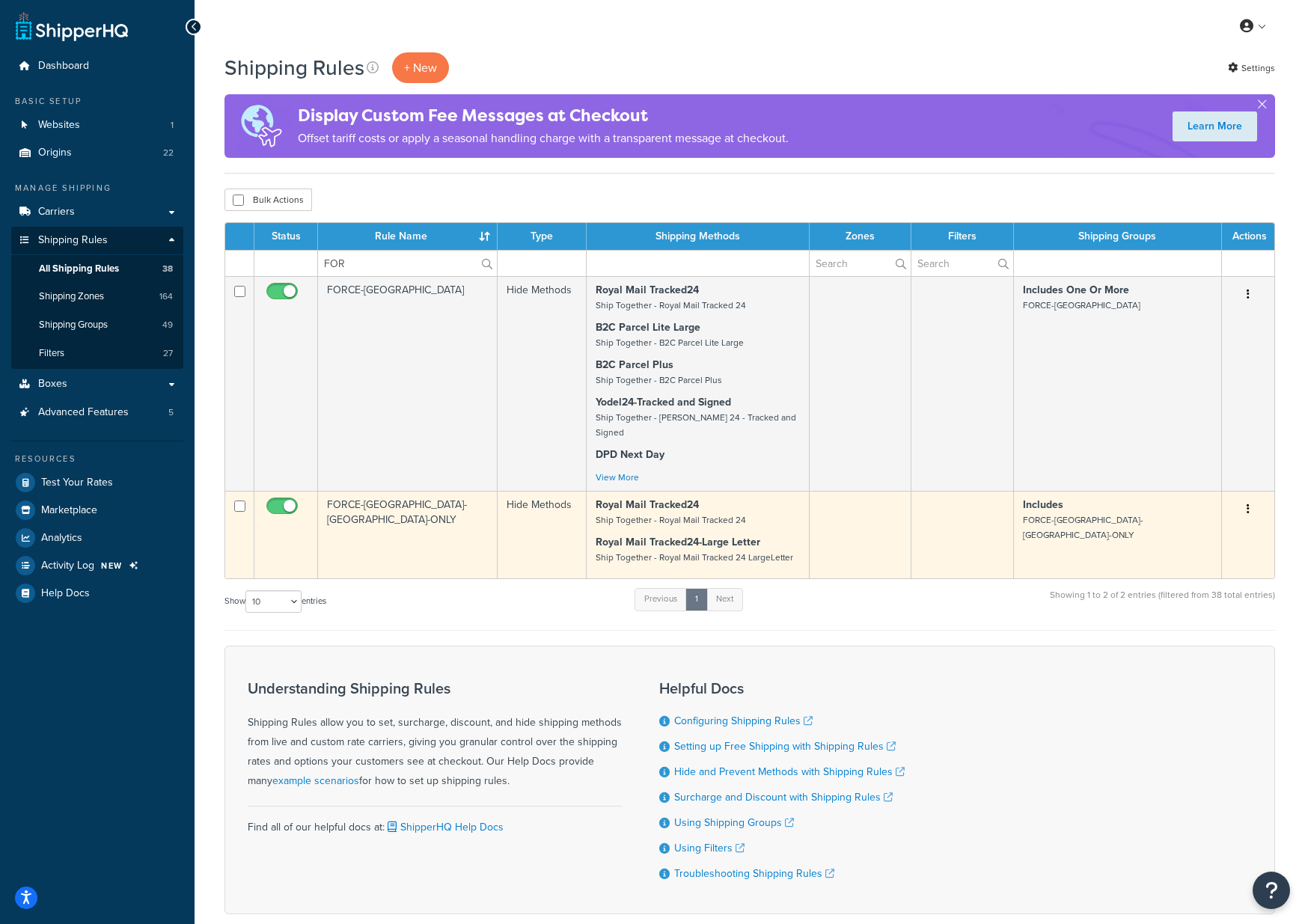
click at [395, 511] on td "FORCE-[GEOGRAPHIC_DATA]-[GEOGRAPHIC_DATA]-ONLY" at bounding box center [408, 534] width 179 height 87
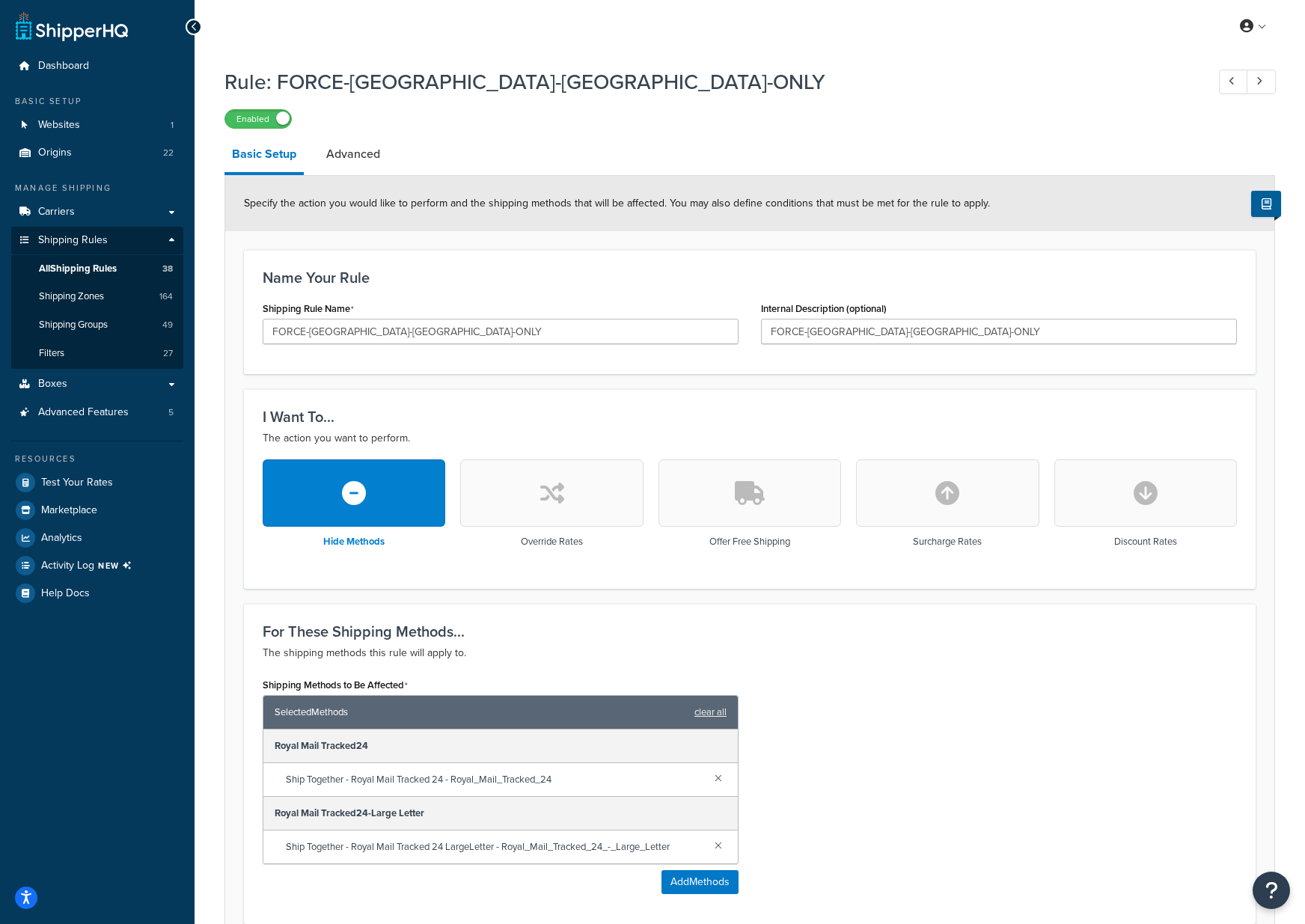
scroll to position [399, 0]
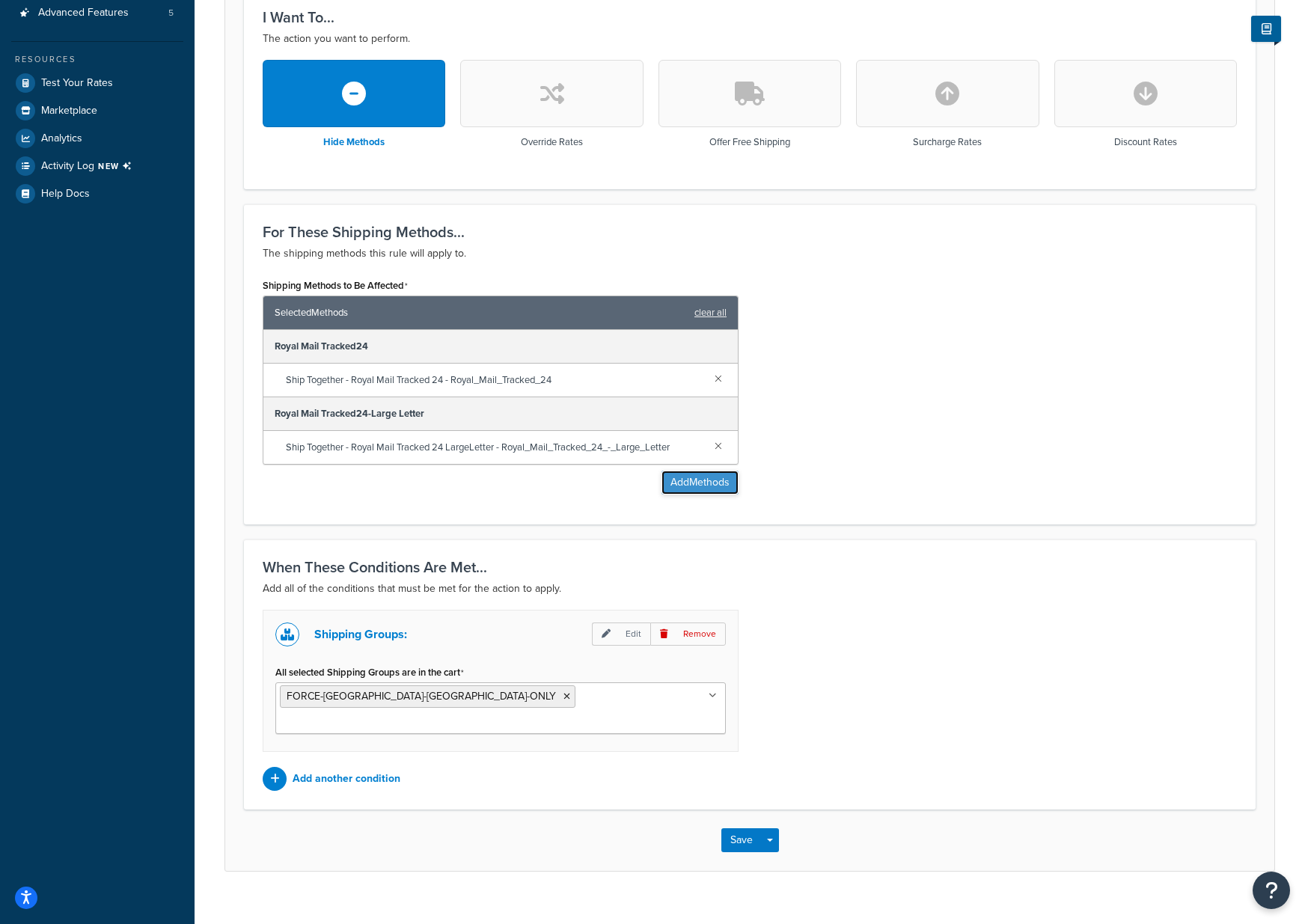
click at [703, 483] on button "Add Methods" at bounding box center [700, 482] width 77 height 24
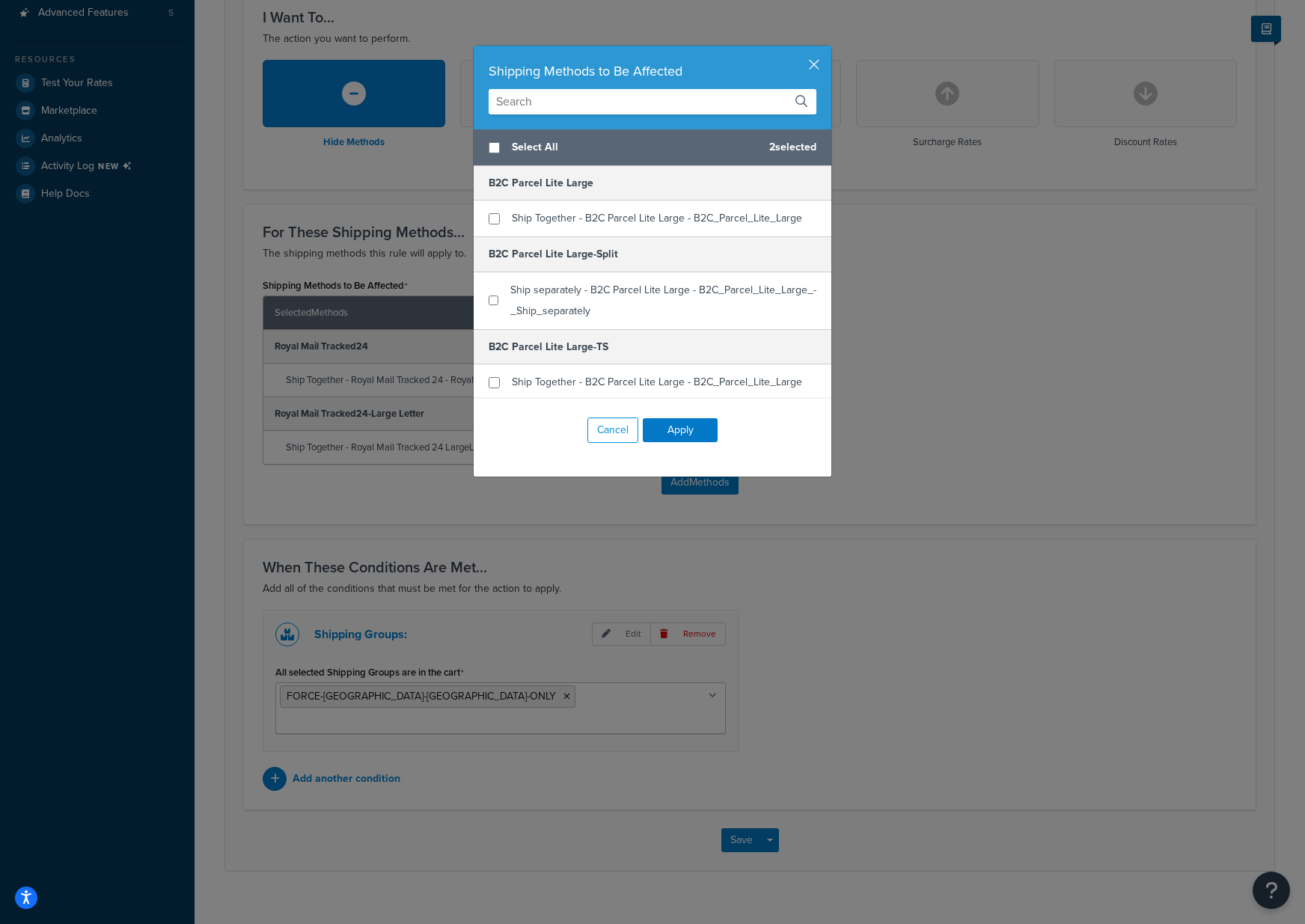
click at [580, 102] on input "text" at bounding box center [652, 102] width 328 height 26
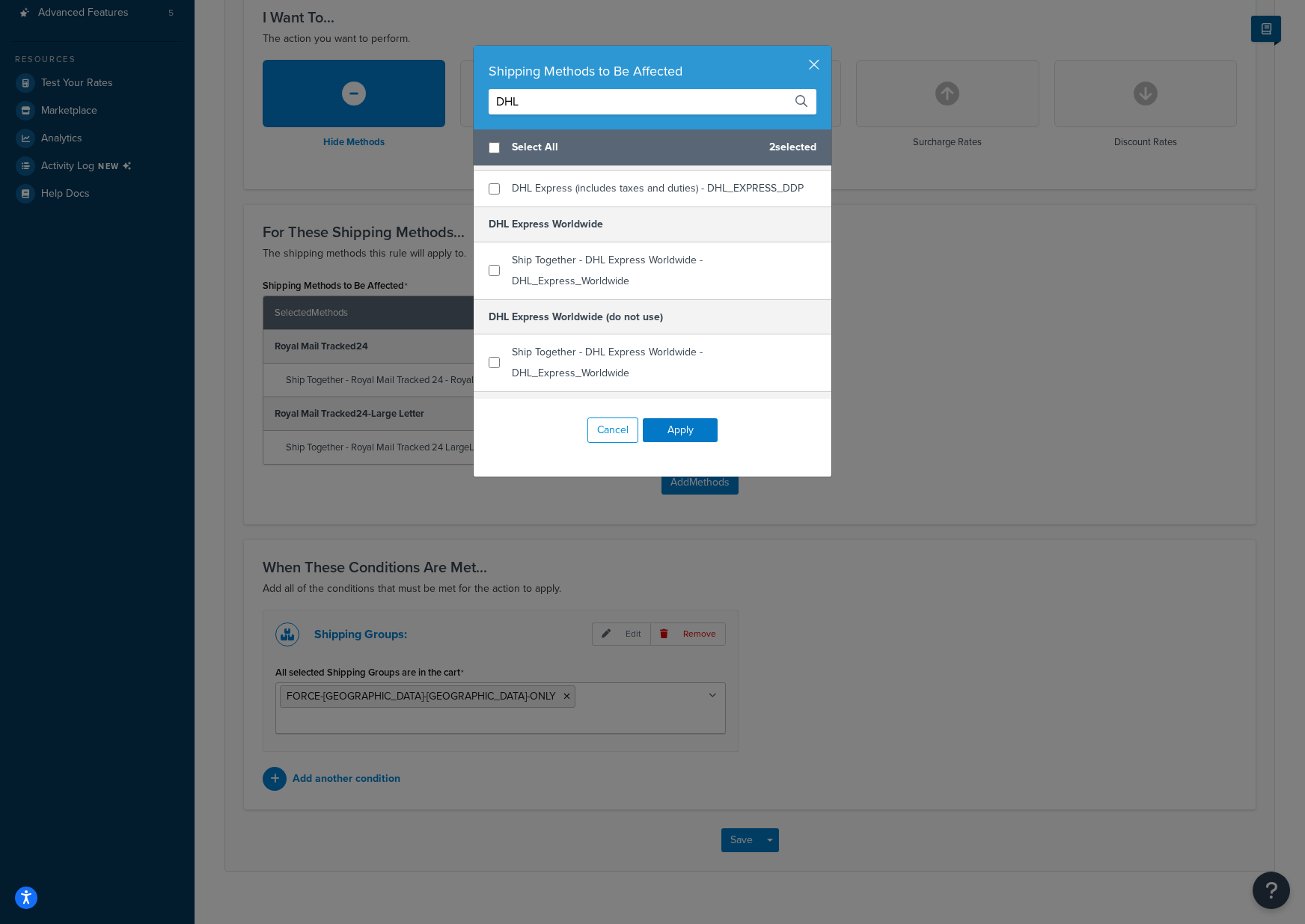
scroll to position [179, 0]
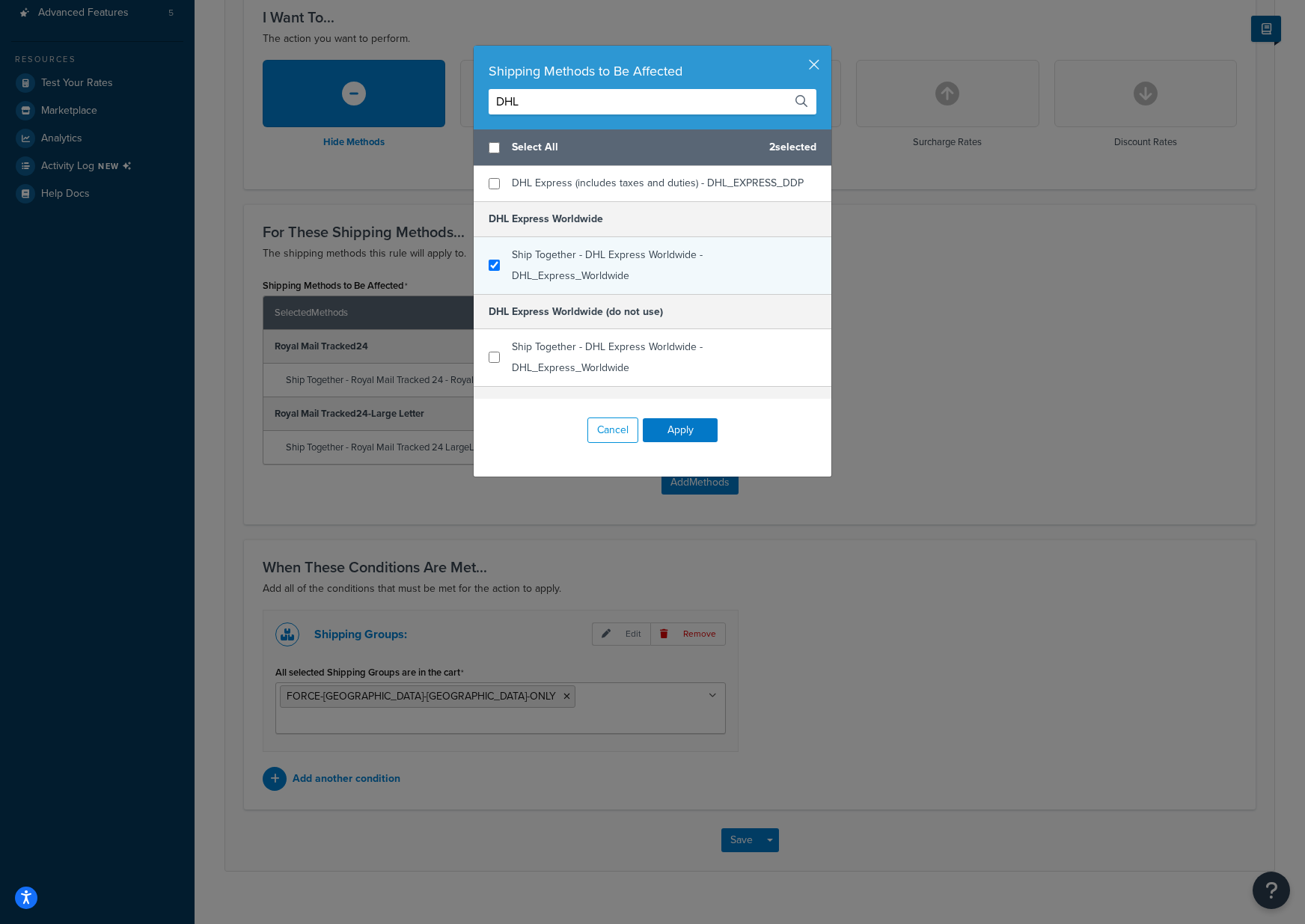
type input "DHL"
click at [492, 263] on input "checkbox" at bounding box center [494, 265] width 11 height 11
checkbox input "true"
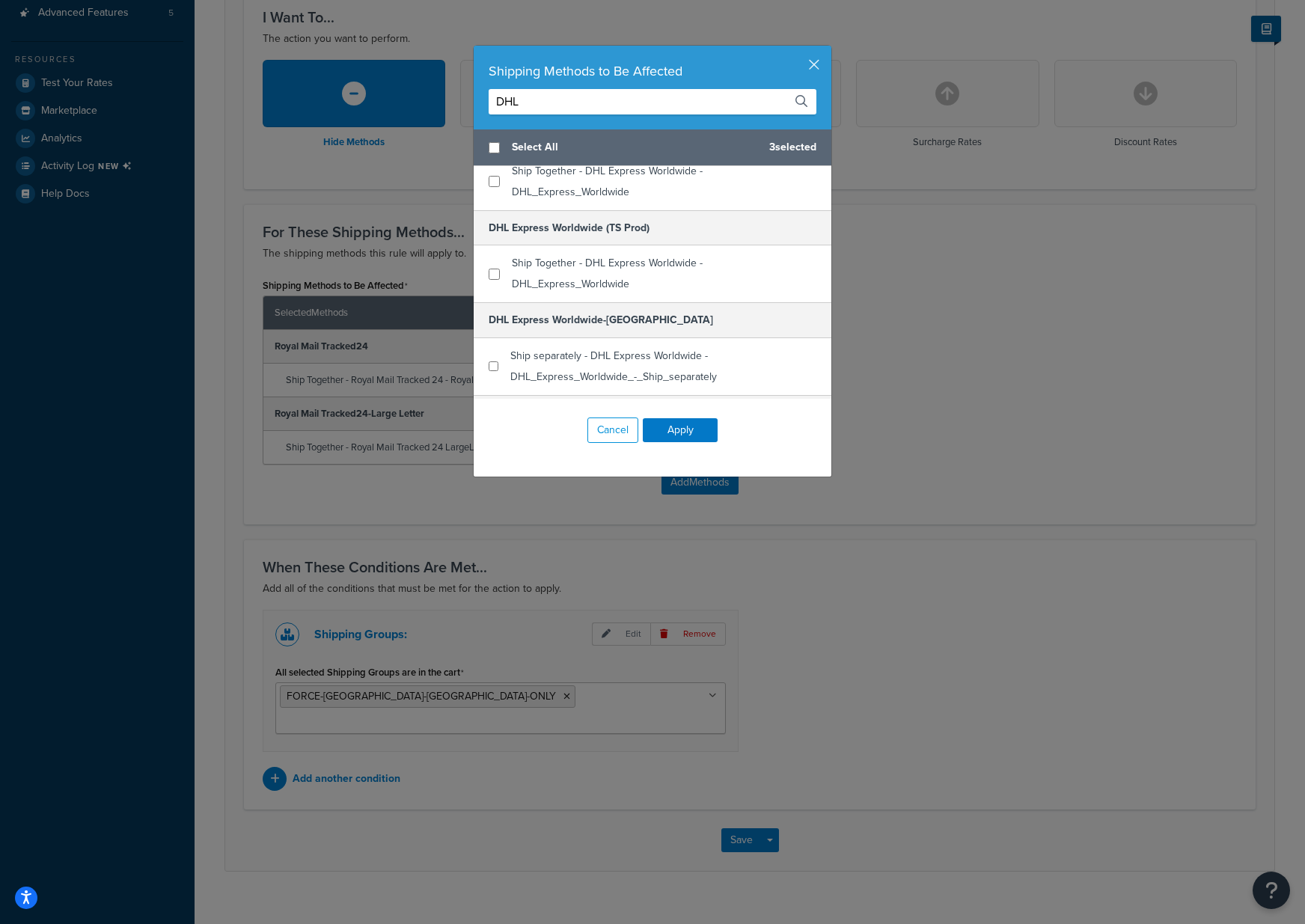
scroll to position [355, 0]
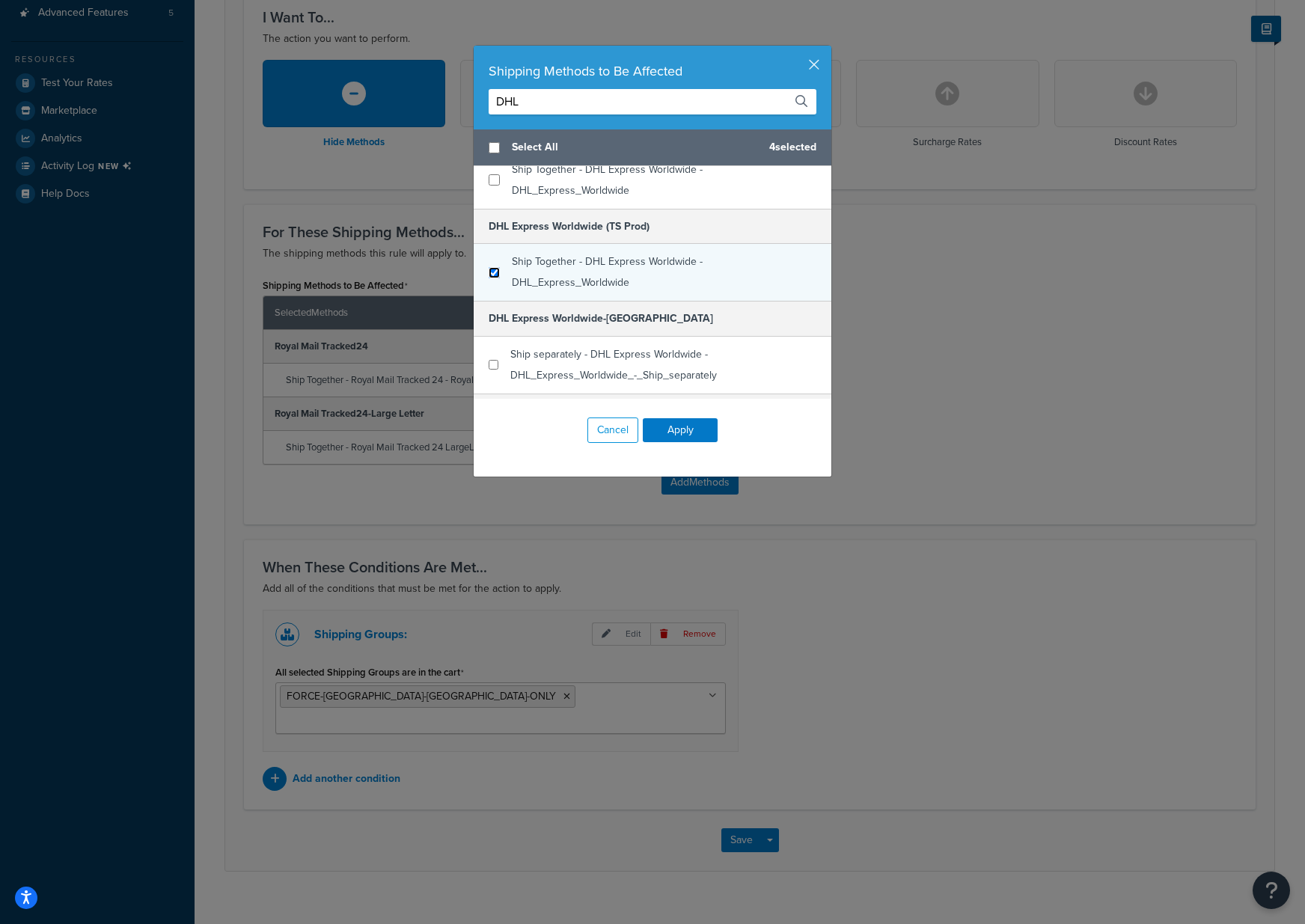
click at [491, 271] on input "checkbox" at bounding box center [494, 272] width 11 height 11
checkbox input "true"
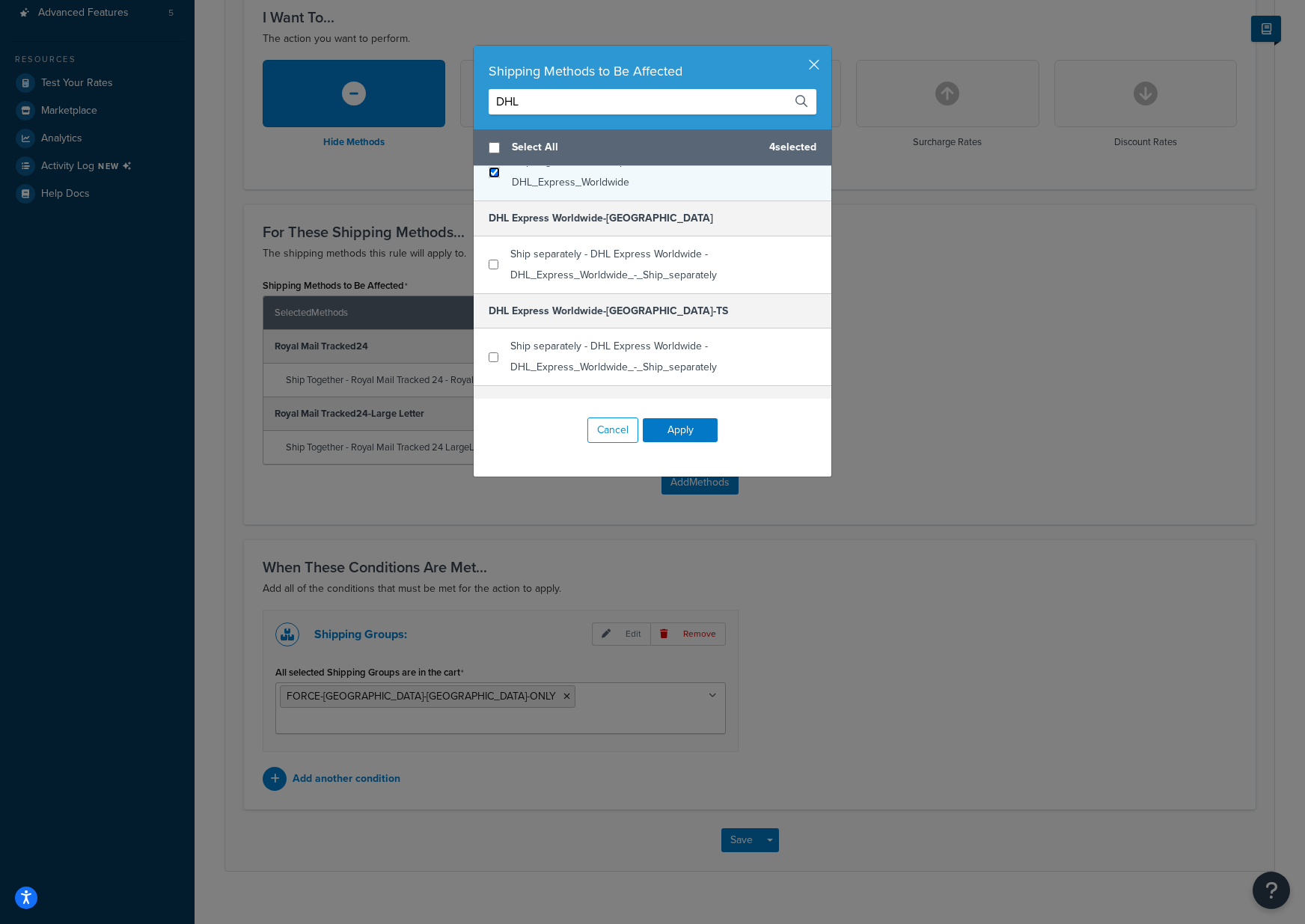
scroll to position [458, 0]
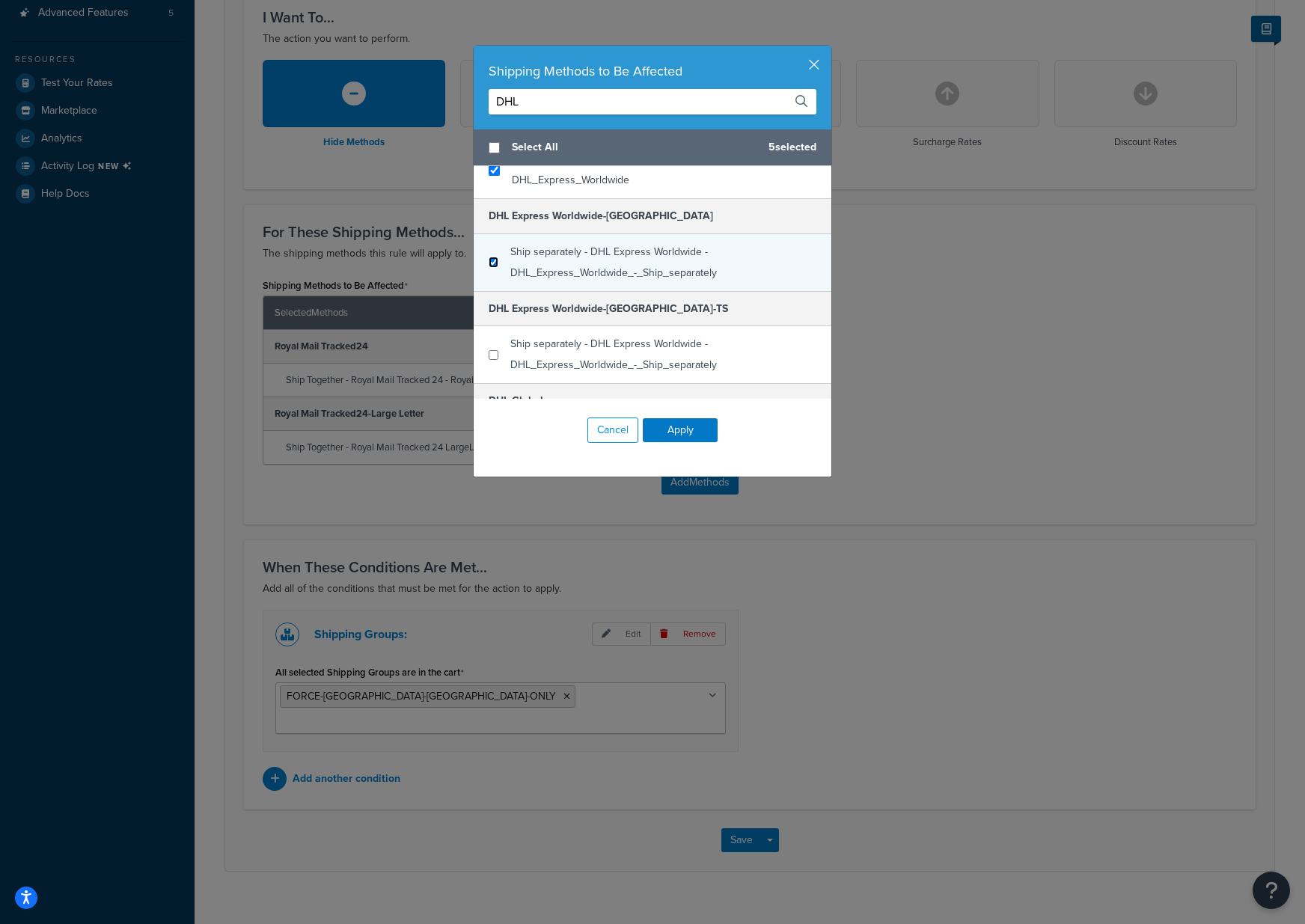
click at [494, 260] on input "checkbox" at bounding box center [493, 262] width 10 height 11
checkbox input "true"
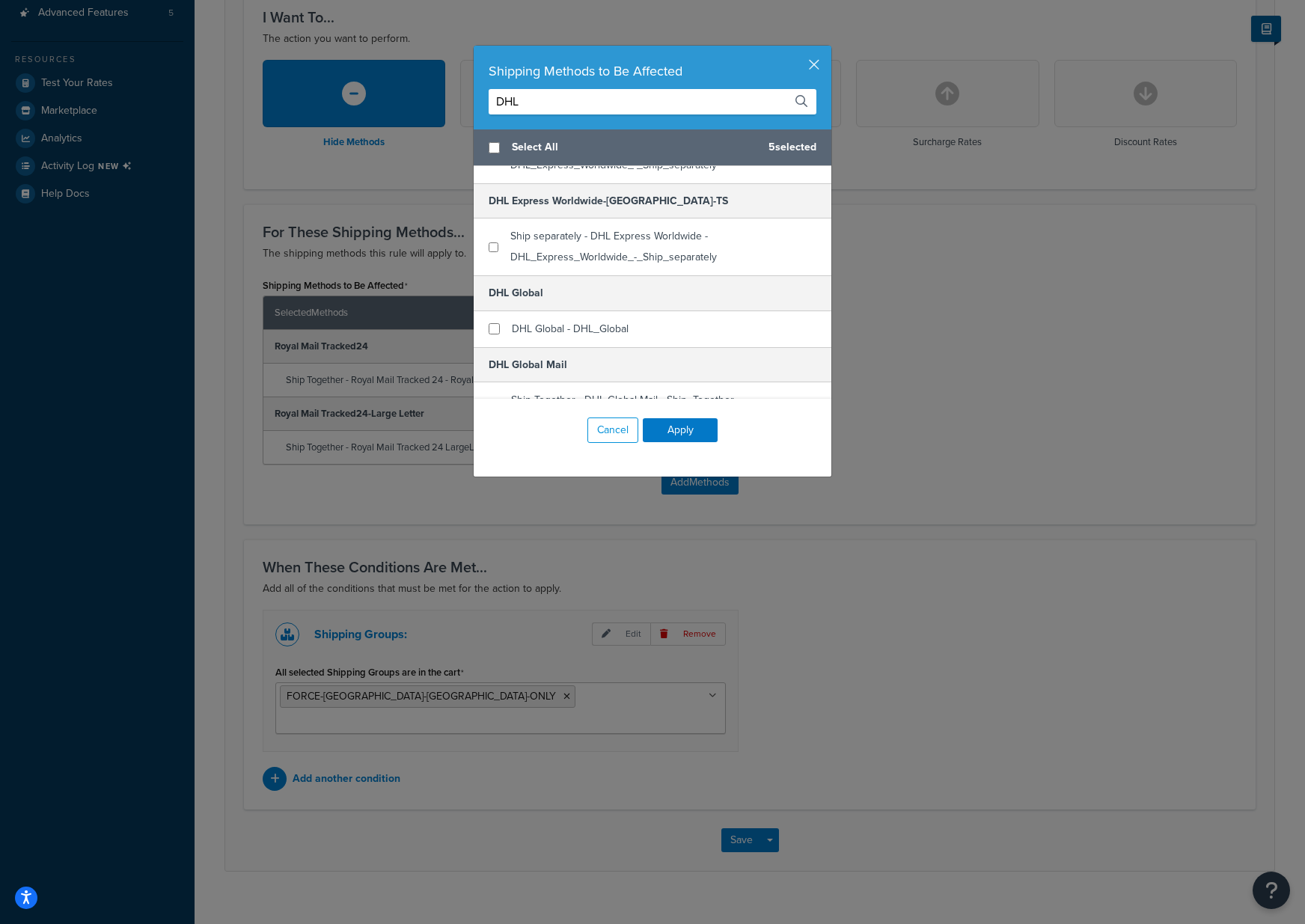
scroll to position [569, 0]
click at [491, 242] on input "checkbox" at bounding box center [493, 244] width 10 height 11
checkbox input "true"
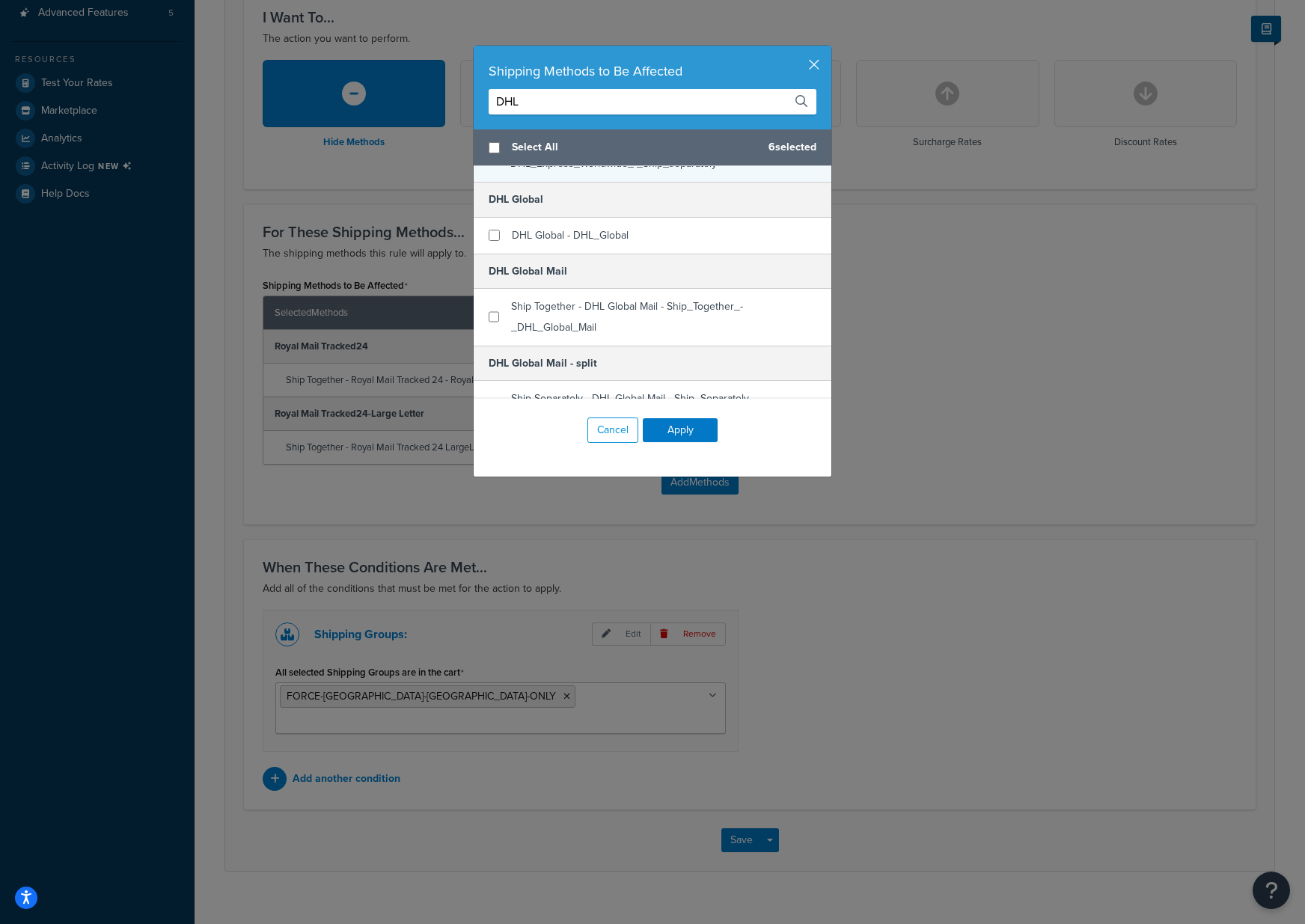
scroll to position [666, 0]
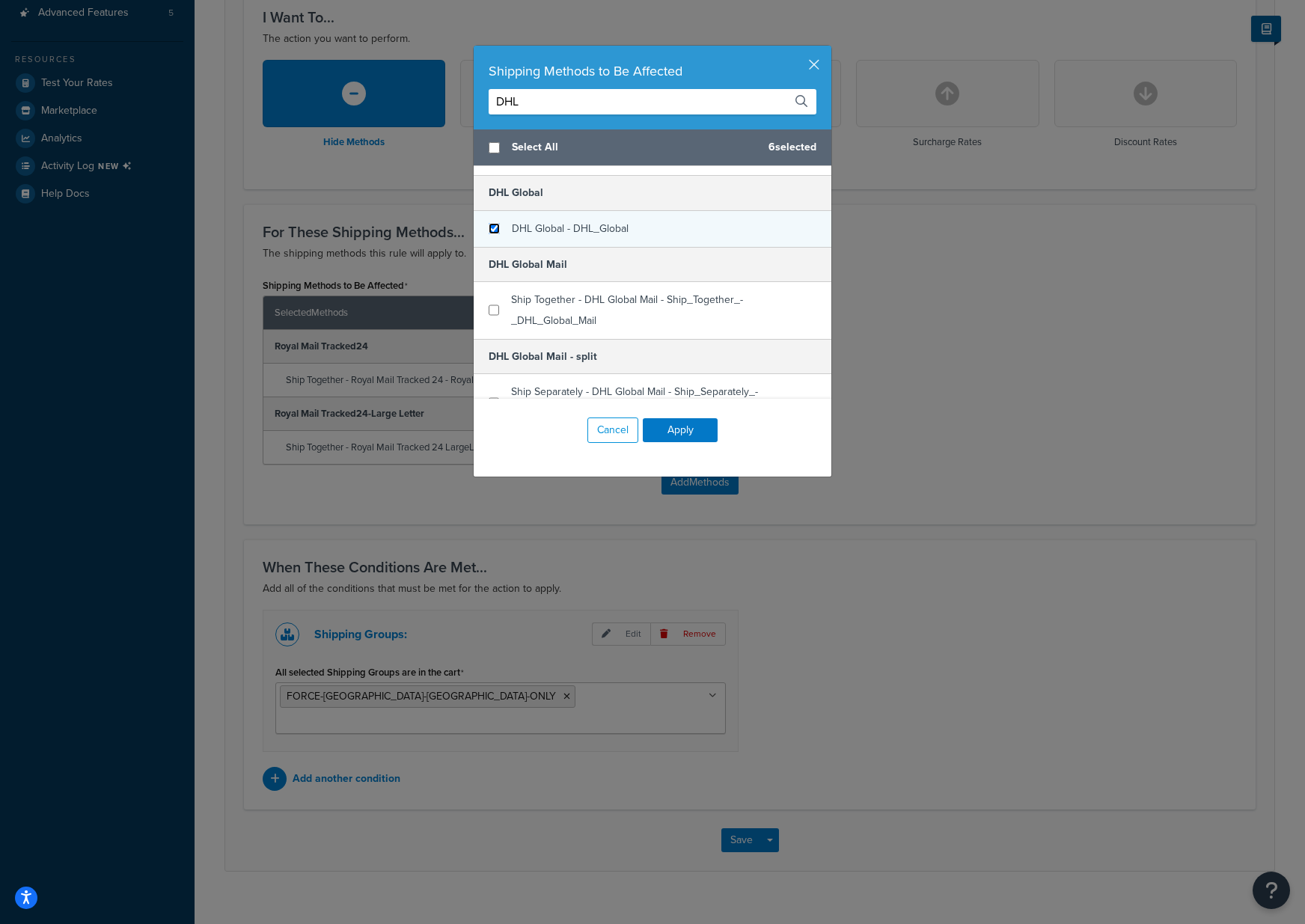
click at [490, 226] on input "checkbox" at bounding box center [494, 228] width 11 height 11
click at [494, 226] on input "checkbox" at bounding box center [494, 228] width 11 height 11
checkbox input "false"
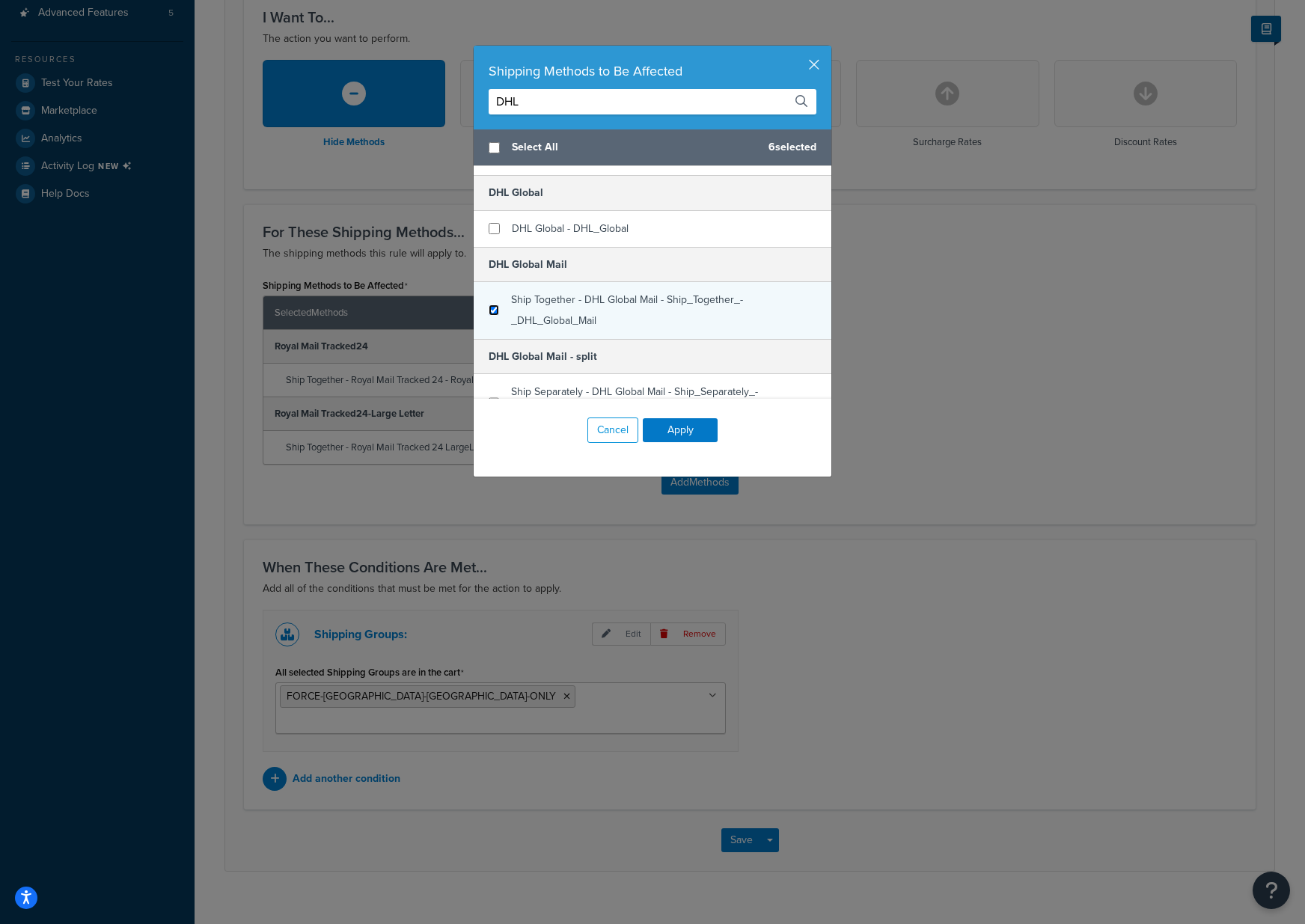
click at [494, 305] on input "checkbox" at bounding box center [493, 310] width 10 height 11
checkbox input "true"
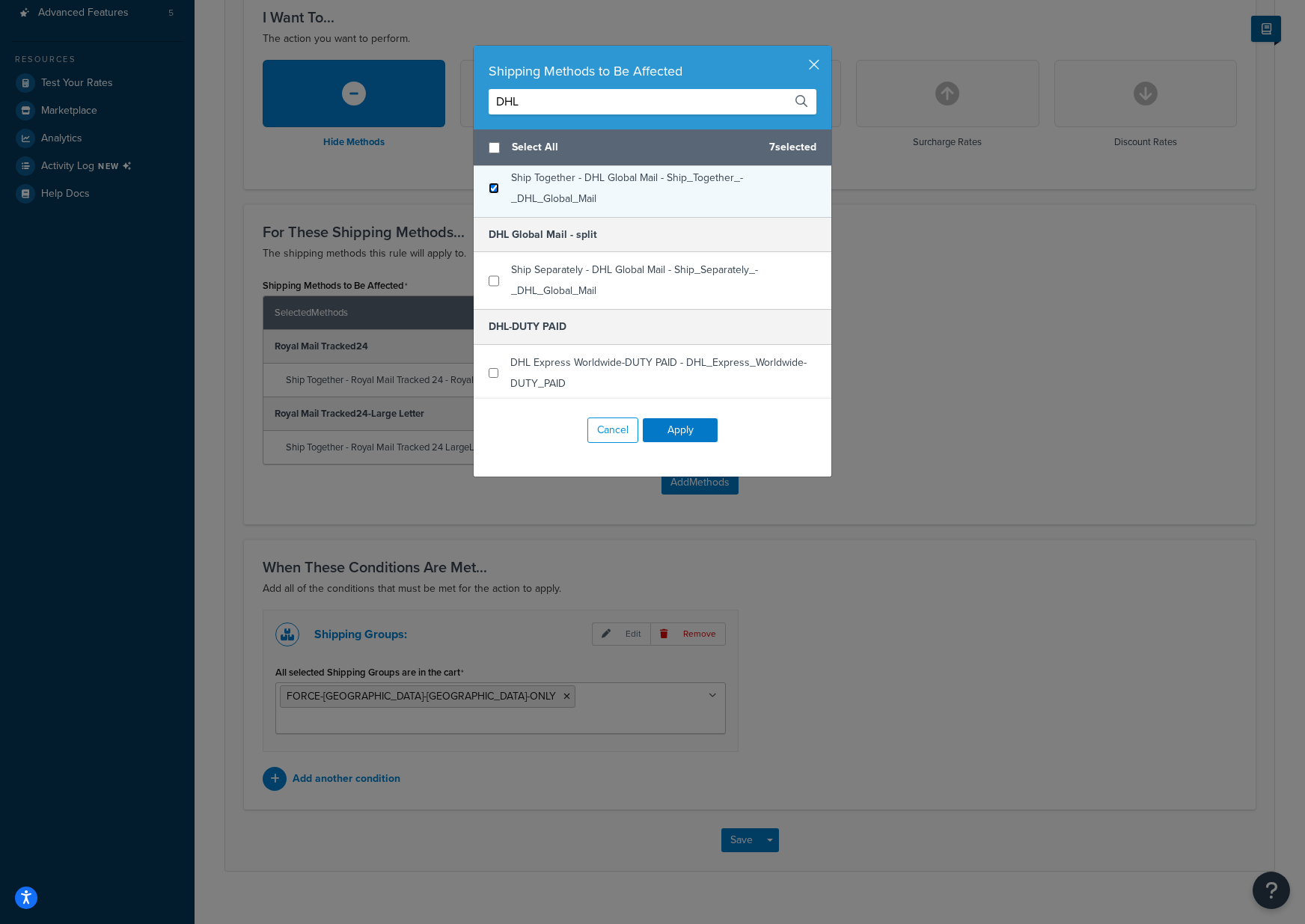
scroll to position [787, 0]
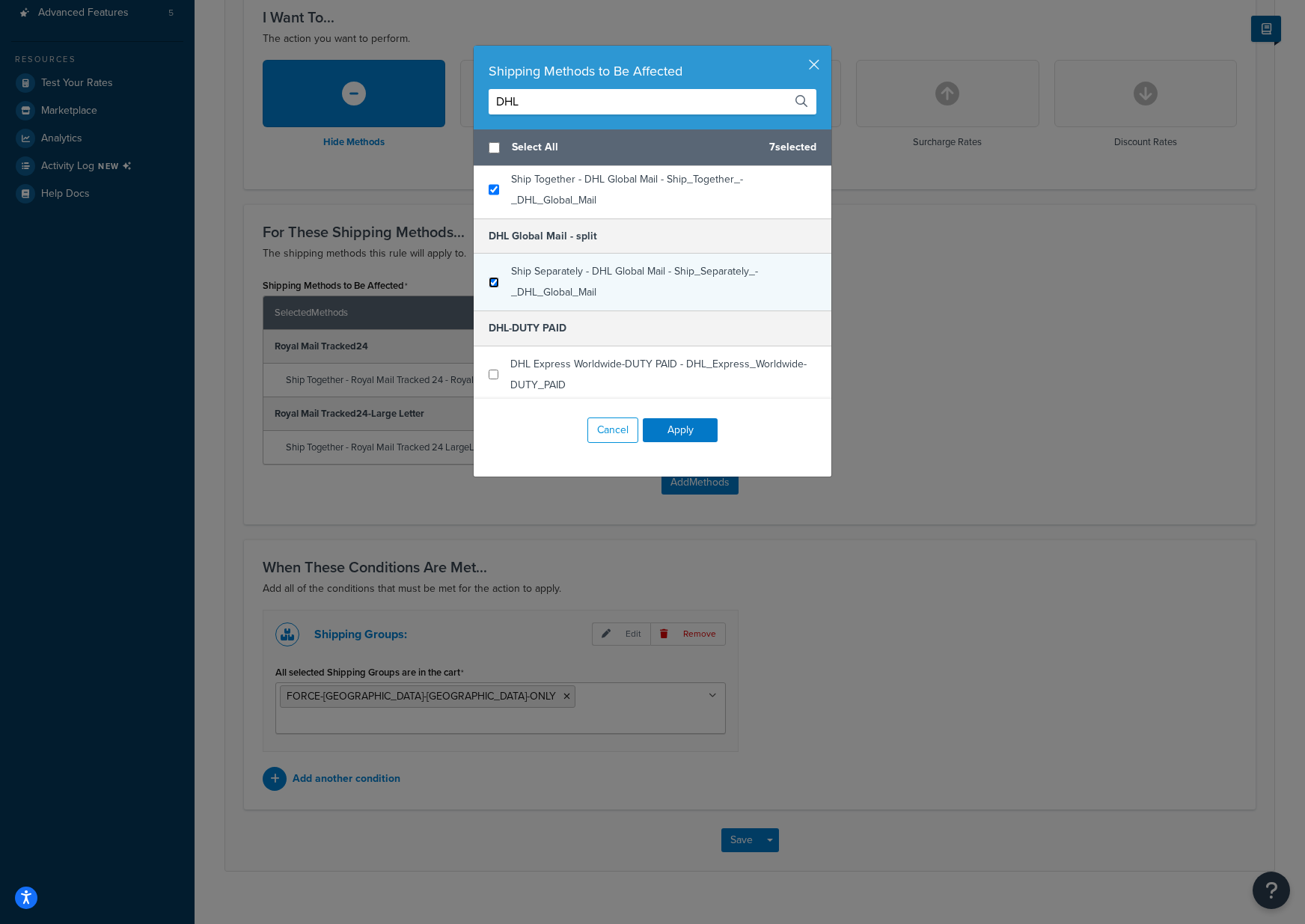
click at [499, 286] on input "checkbox" at bounding box center [493, 283] width 10 height 11
checkbox input "true"
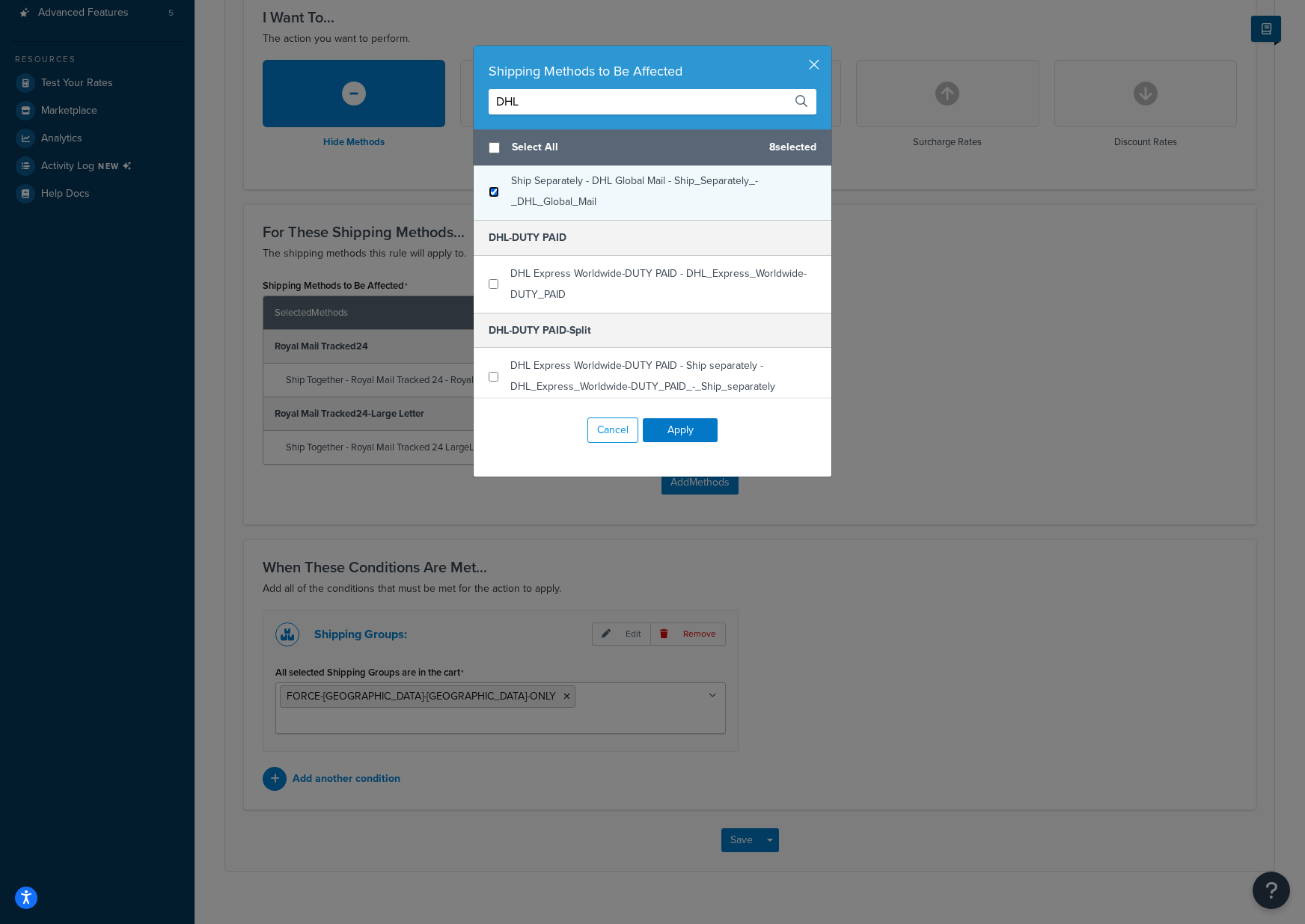
scroll to position [883, 0]
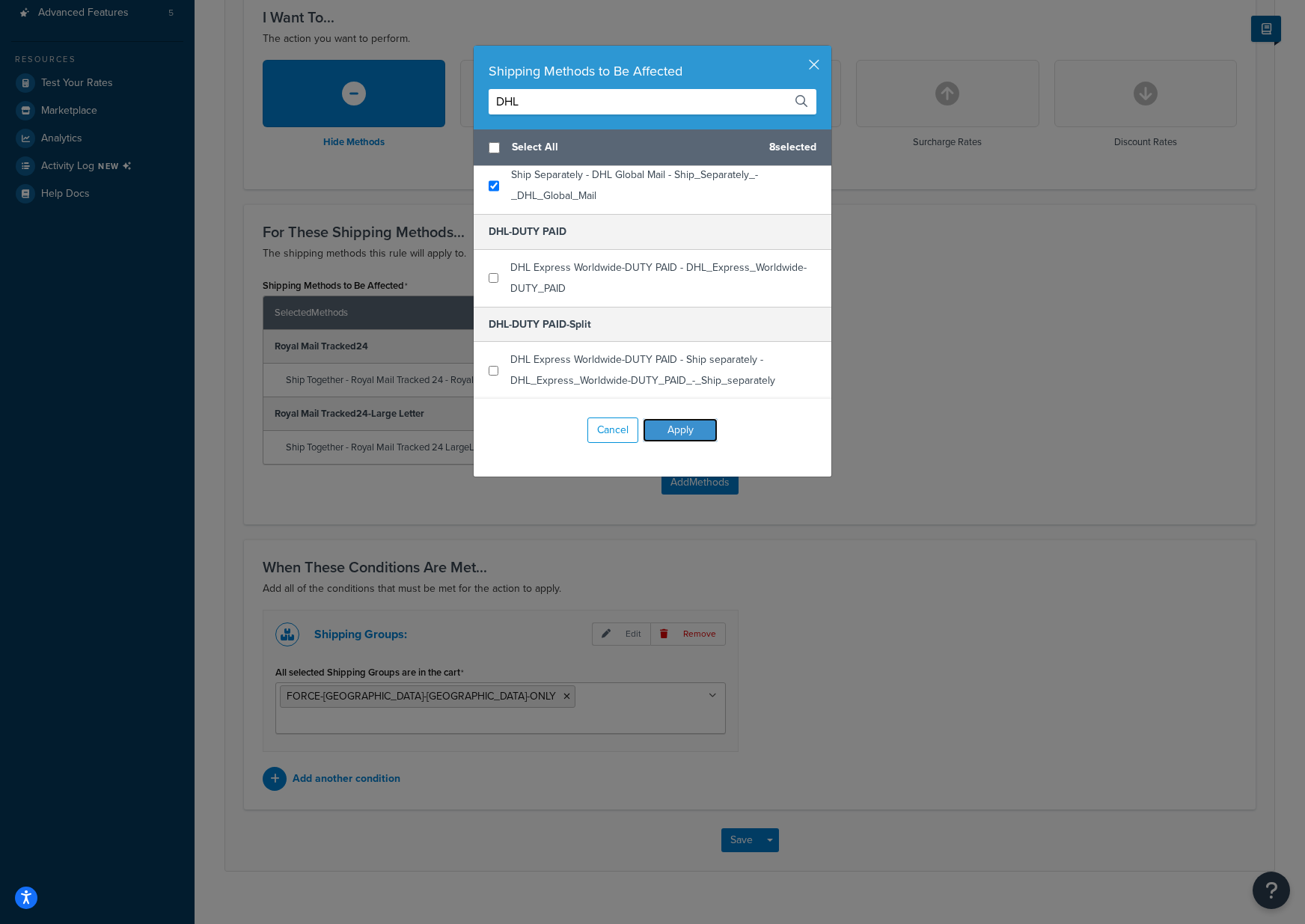
drag, startPoint x: 686, startPoint y: 428, endPoint x: 799, endPoint y: 427, distance: 113.0
click at [799, 429] on div "Cancel Apply" at bounding box center [652, 430] width 358 height 63
drag, startPoint x: 536, startPoint y: 100, endPoint x: 473, endPoint y: 87, distance: 64.3
click at [474, 87] on div "Shipping Methods to Be Affected DHL" at bounding box center [652, 87] width 358 height 84
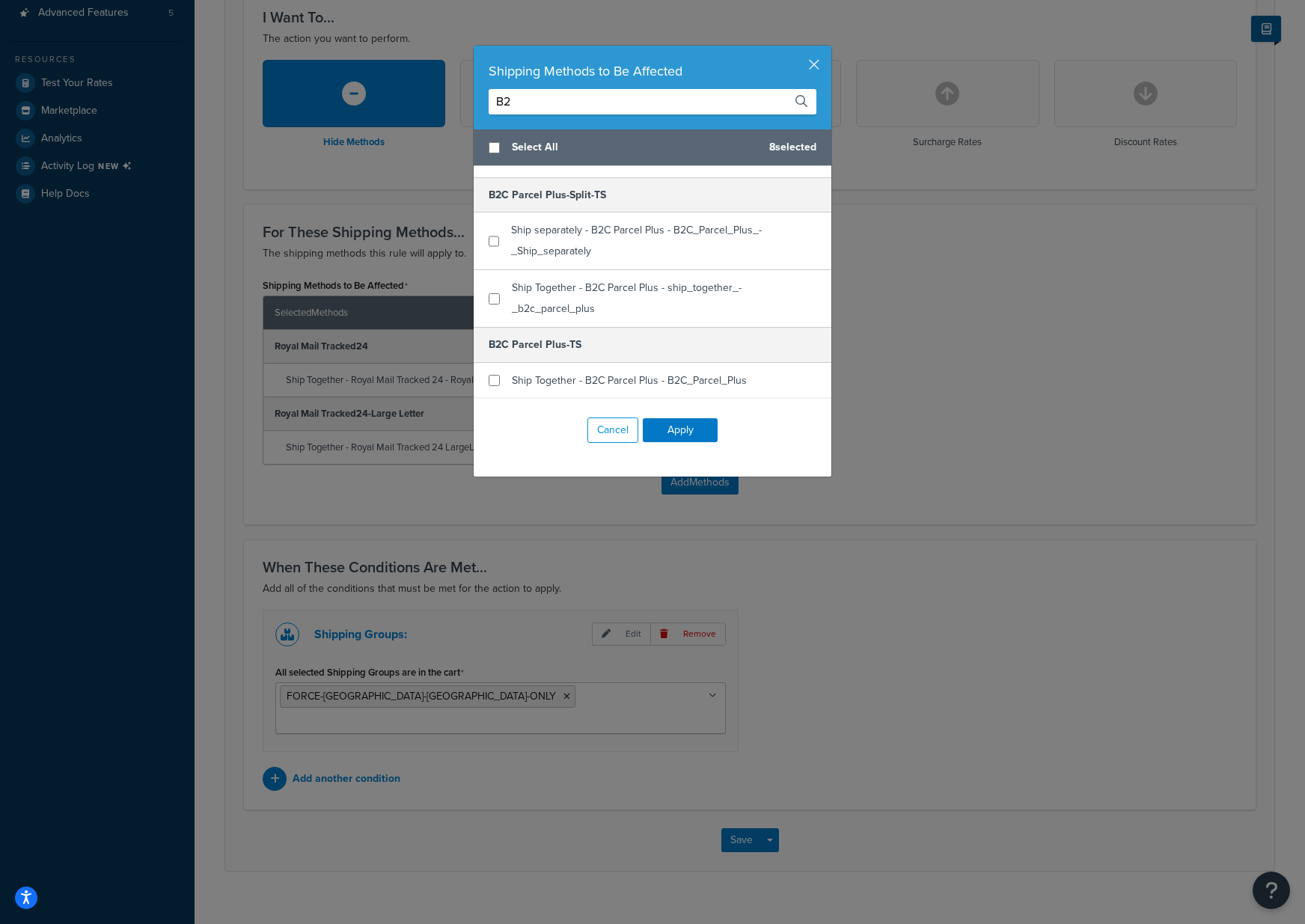
scroll to position [387, 0]
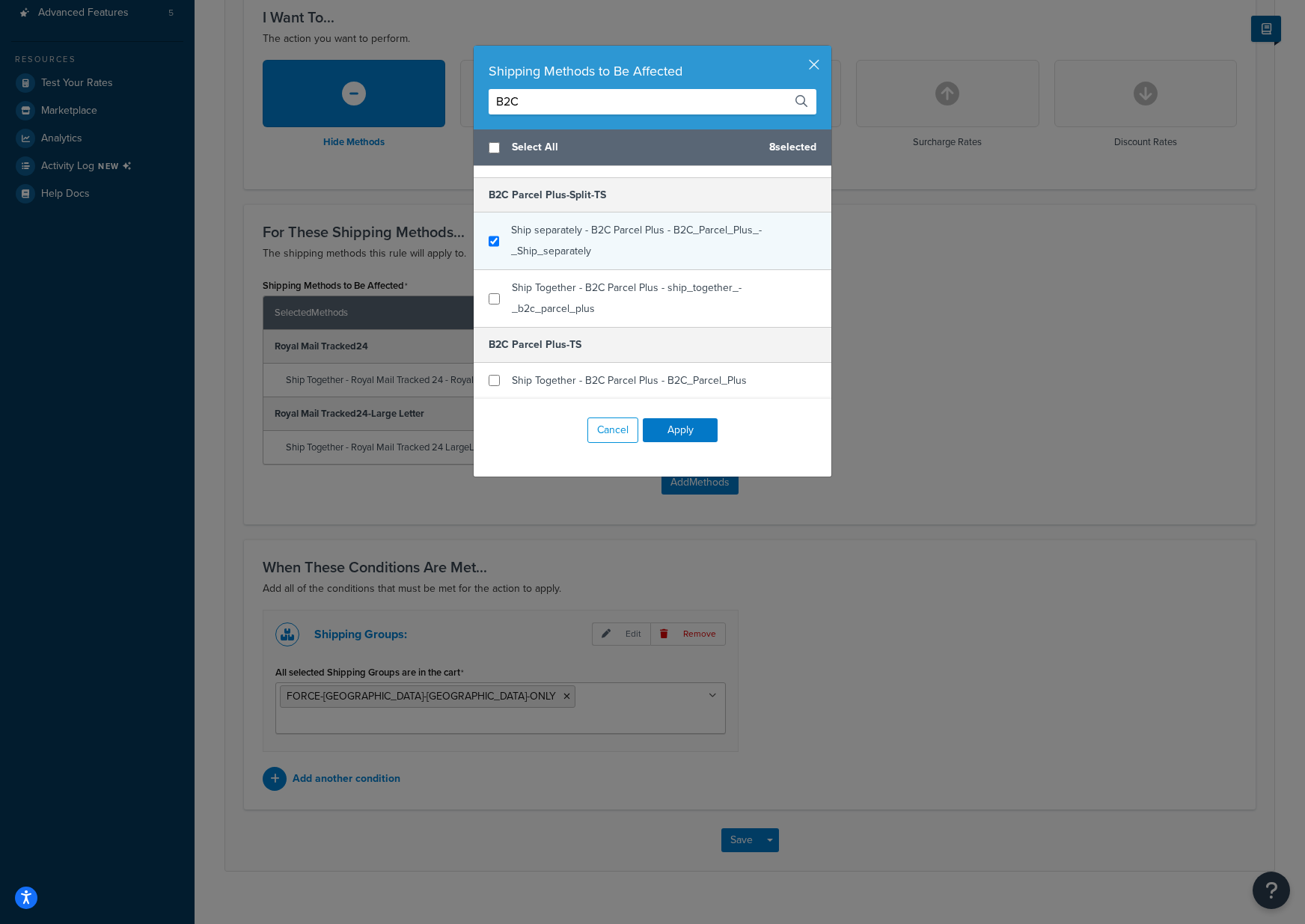
type input "B2C"
click at [494, 242] on input "checkbox" at bounding box center [493, 241] width 10 height 11
checkbox input "true"
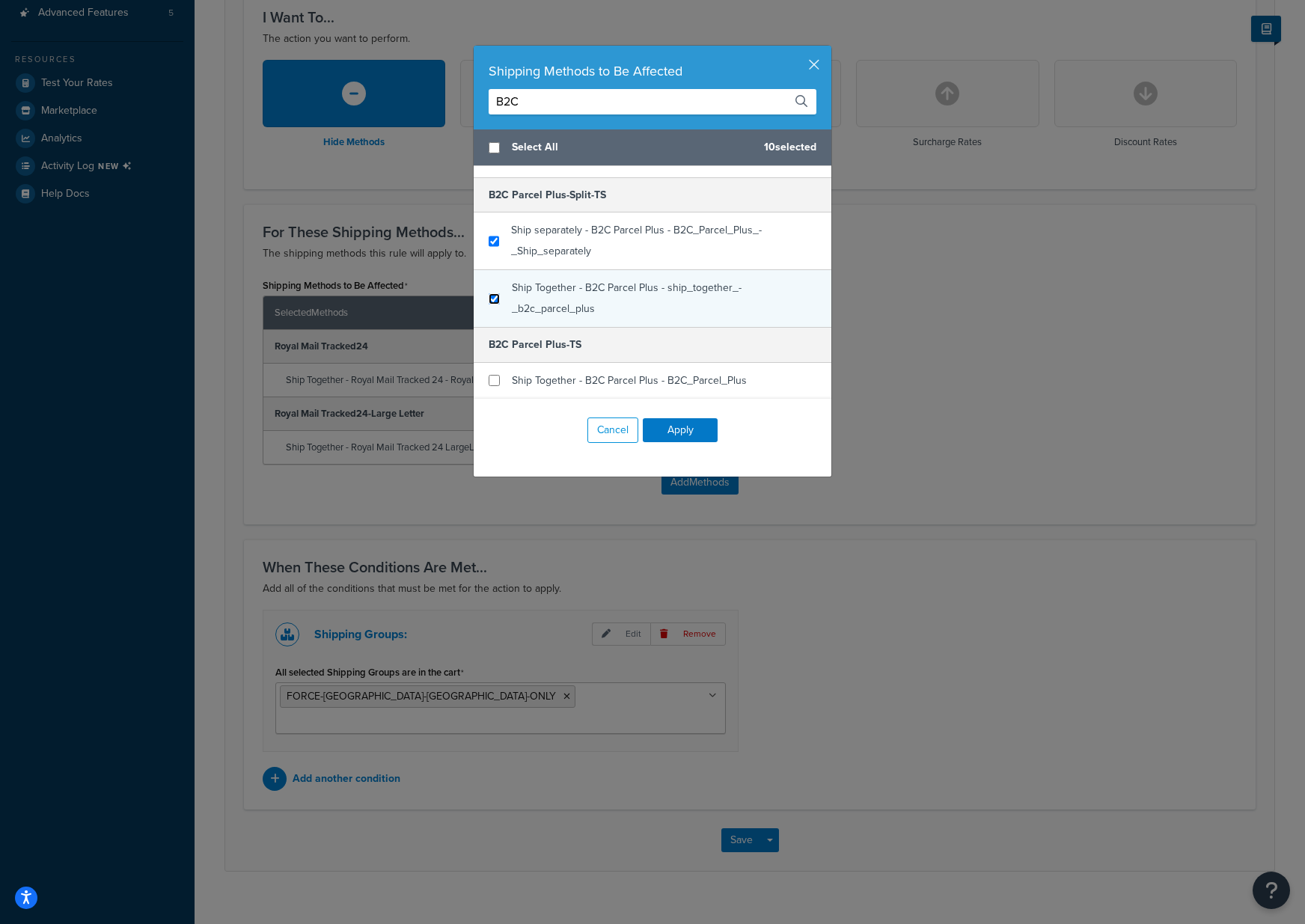
click at [493, 297] on input "checkbox" at bounding box center [494, 299] width 11 height 11
checkbox input "true"
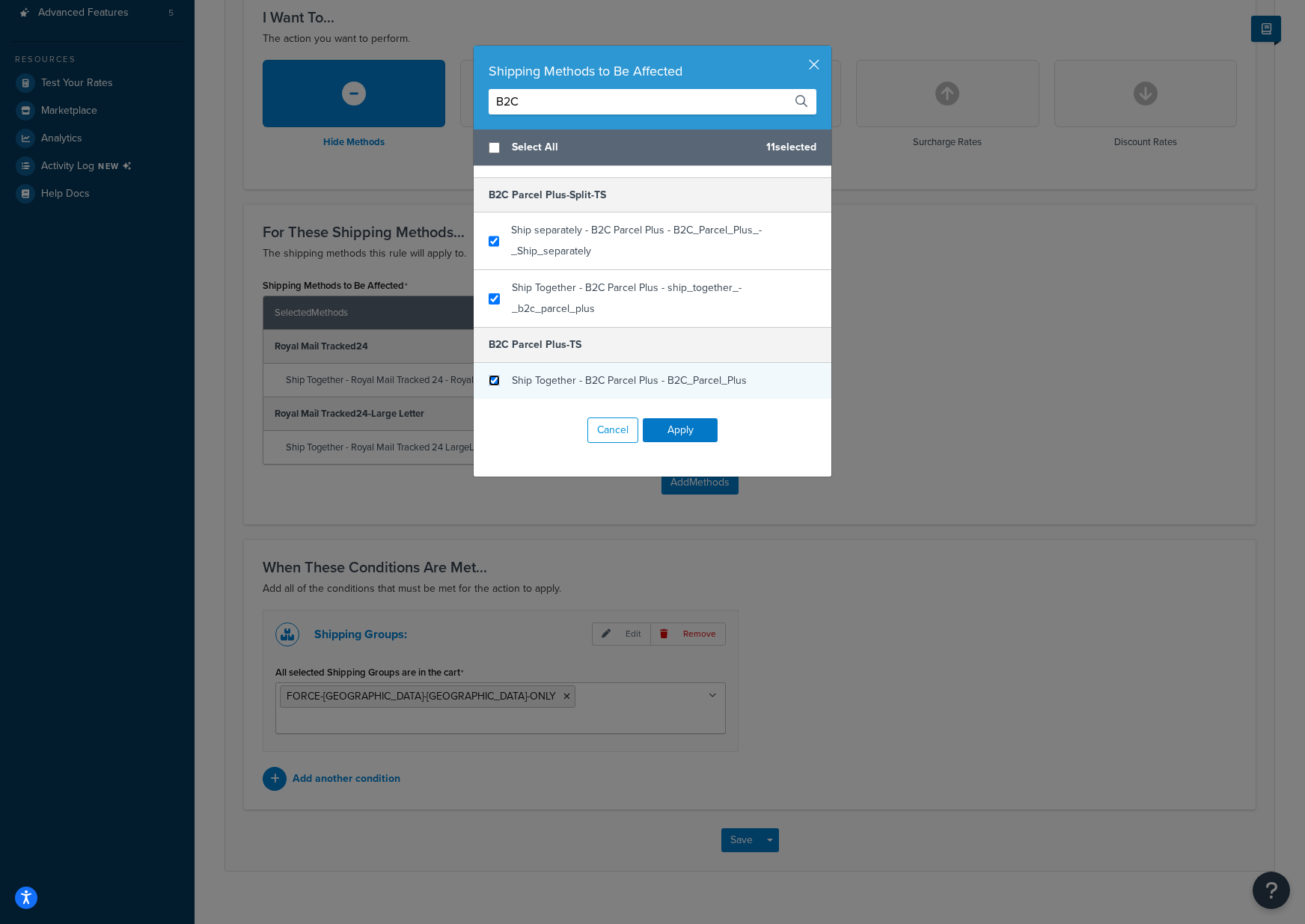
click at [495, 375] on input "checkbox" at bounding box center [494, 380] width 11 height 11
checkbox input "true"
click at [692, 423] on button "Apply" at bounding box center [679, 431] width 75 height 24
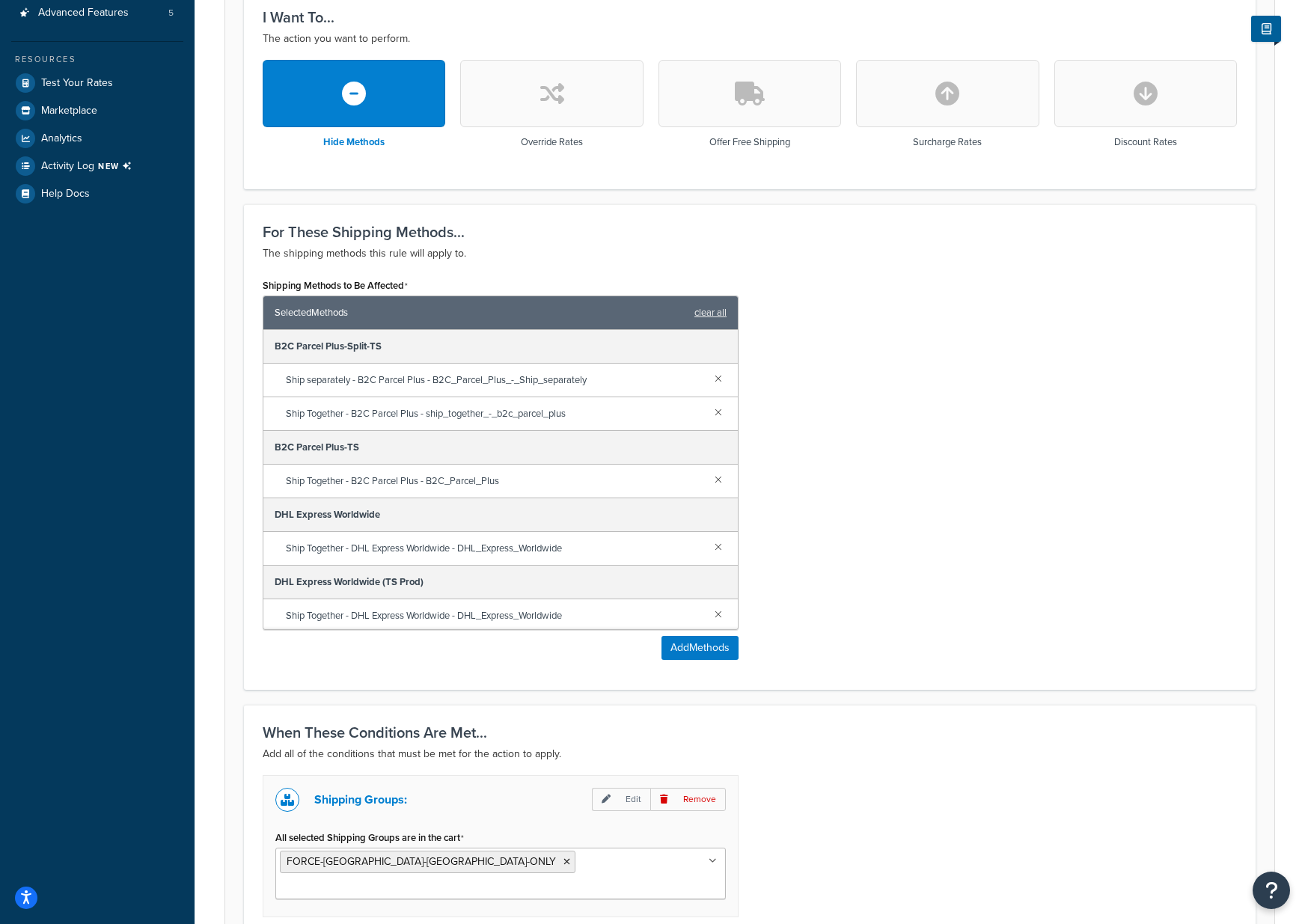
scroll to position [565, 0]
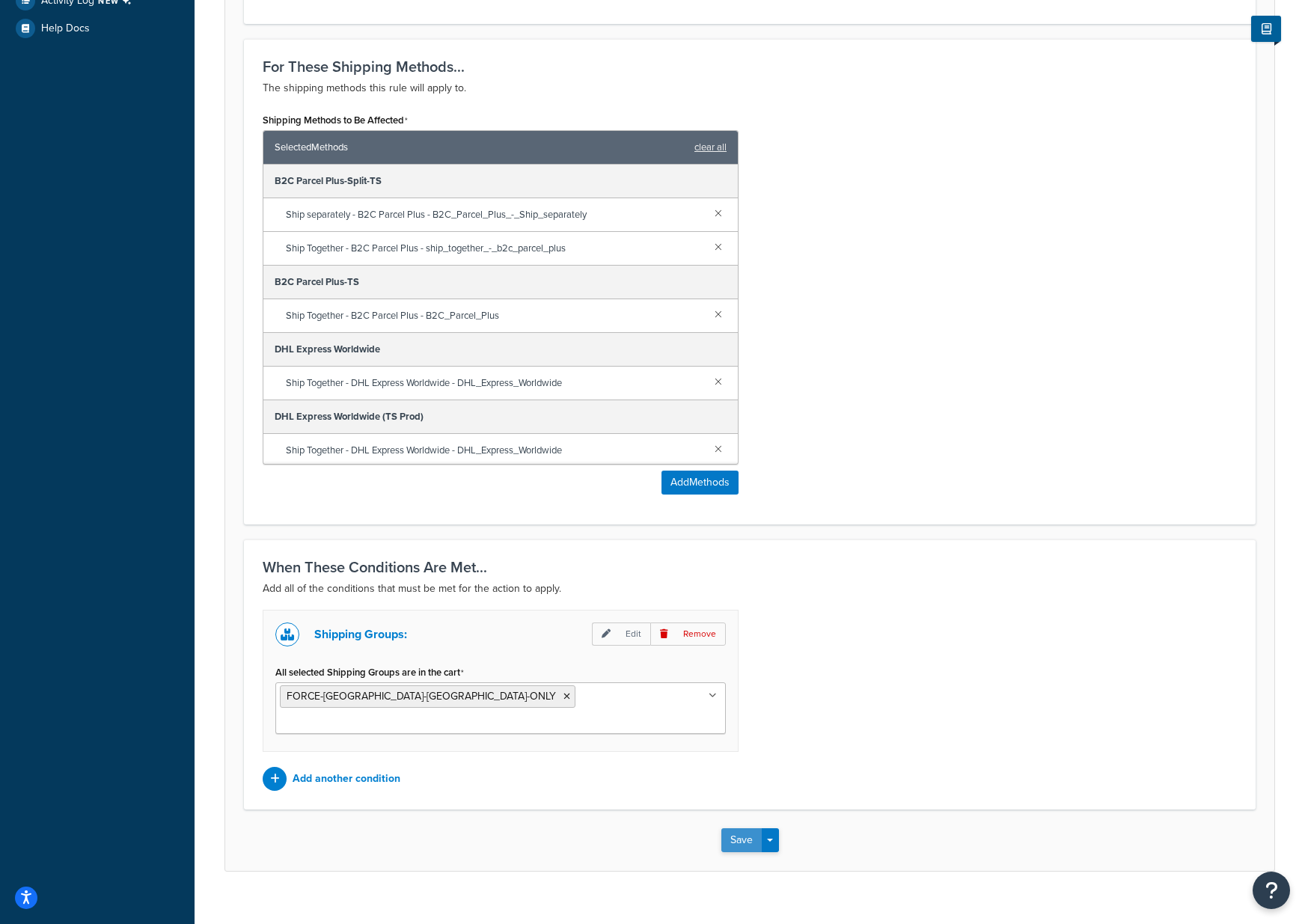
click at [739, 828] on button "Save" at bounding box center [742, 840] width 40 height 24
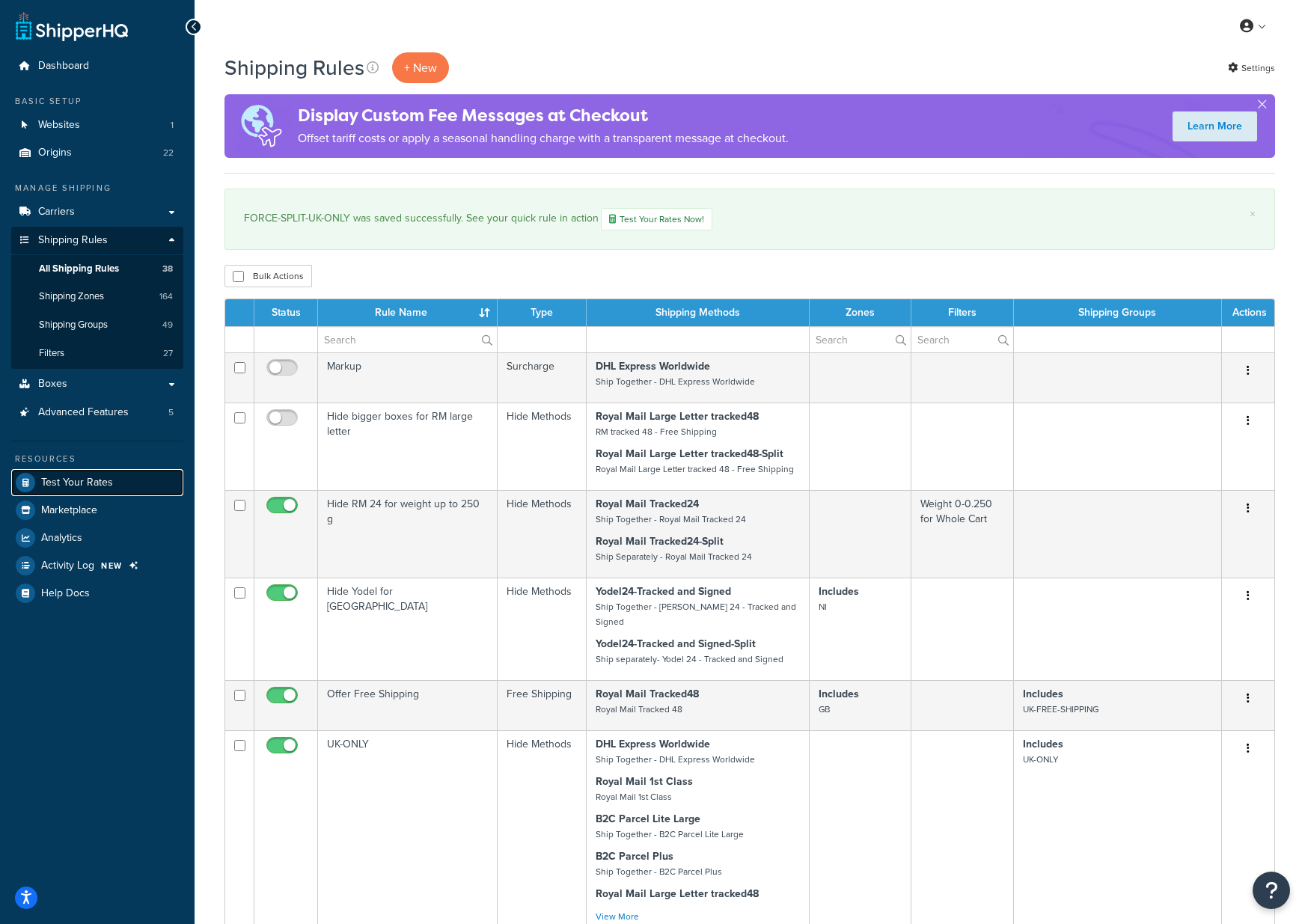
click at [82, 477] on span "Test Your Rates" at bounding box center [77, 483] width 72 height 13
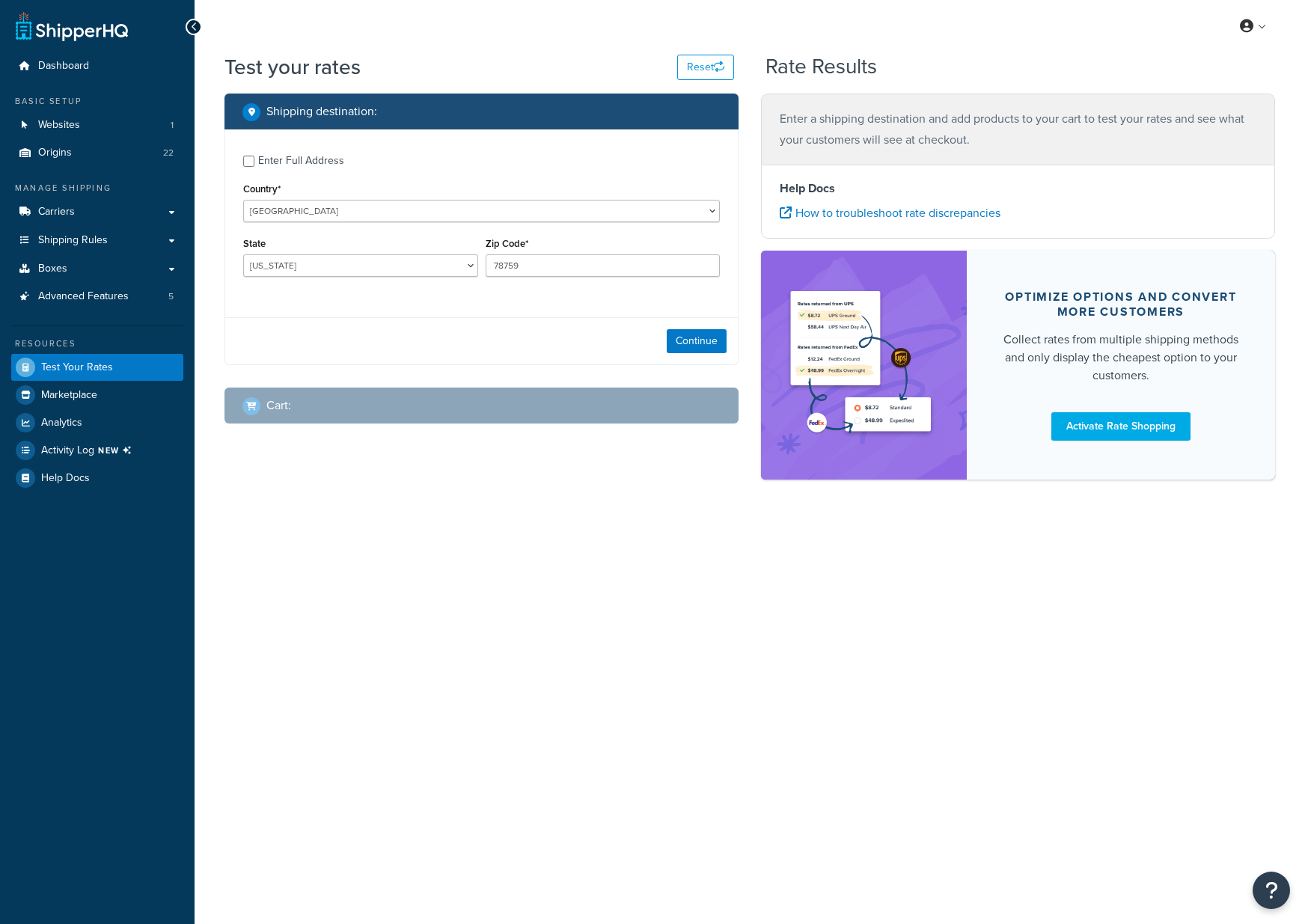
select select "[GEOGRAPHIC_DATA]"
click at [303, 208] on select "[GEOGRAPHIC_DATA] [GEOGRAPHIC_DATA] [GEOGRAPHIC_DATA] [GEOGRAPHIC_DATA] [GEOGRA…" at bounding box center [481, 211] width 477 height 22
select select "GB"
click at [243, 200] on select "[GEOGRAPHIC_DATA] [GEOGRAPHIC_DATA] [GEOGRAPHIC_DATA] [GEOGRAPHIC_DATA] [GEOGRA…" at bounding box center [481, 211] width 477 height 22
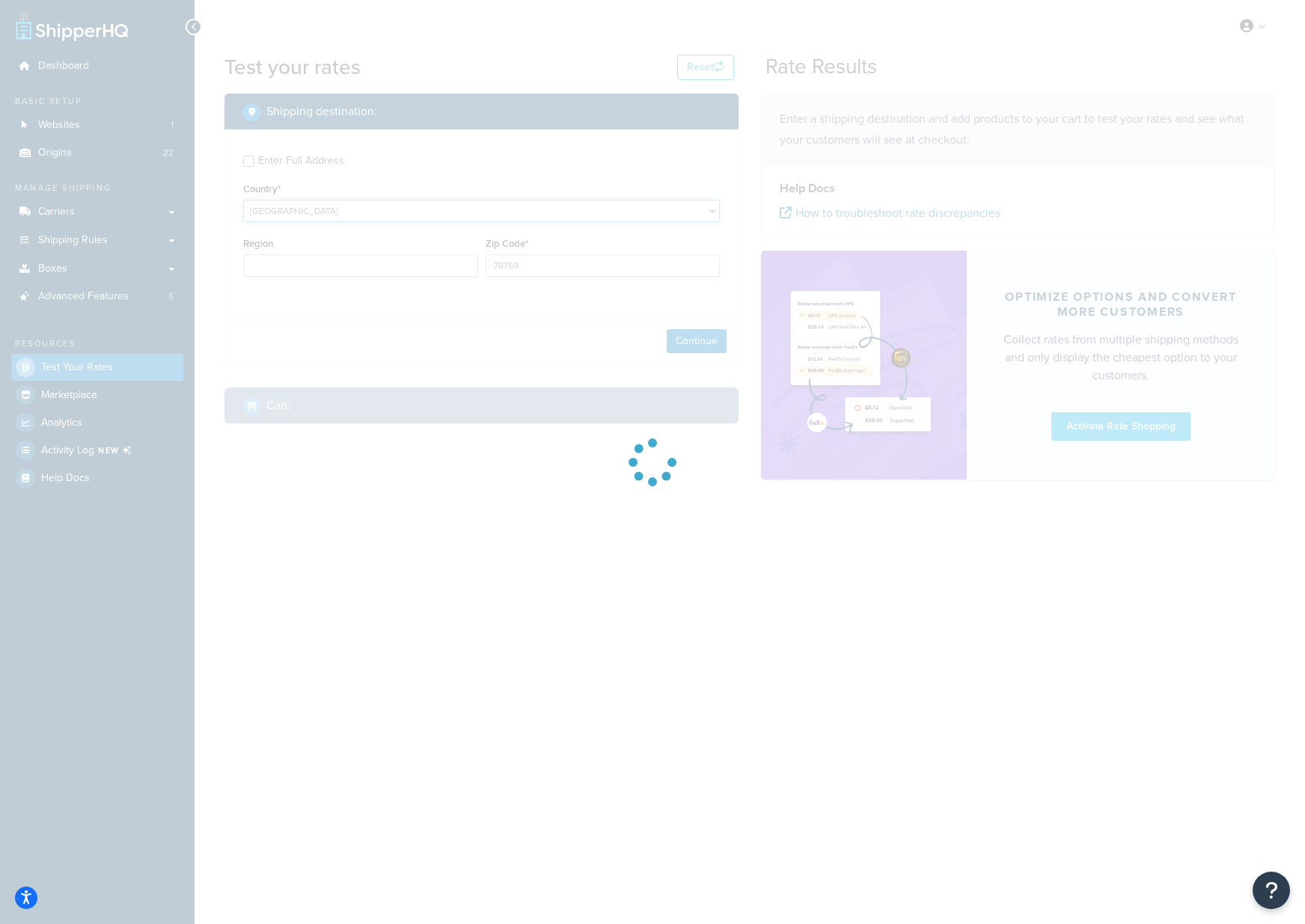
type input "[GEOGRAPHIC_DATA]"
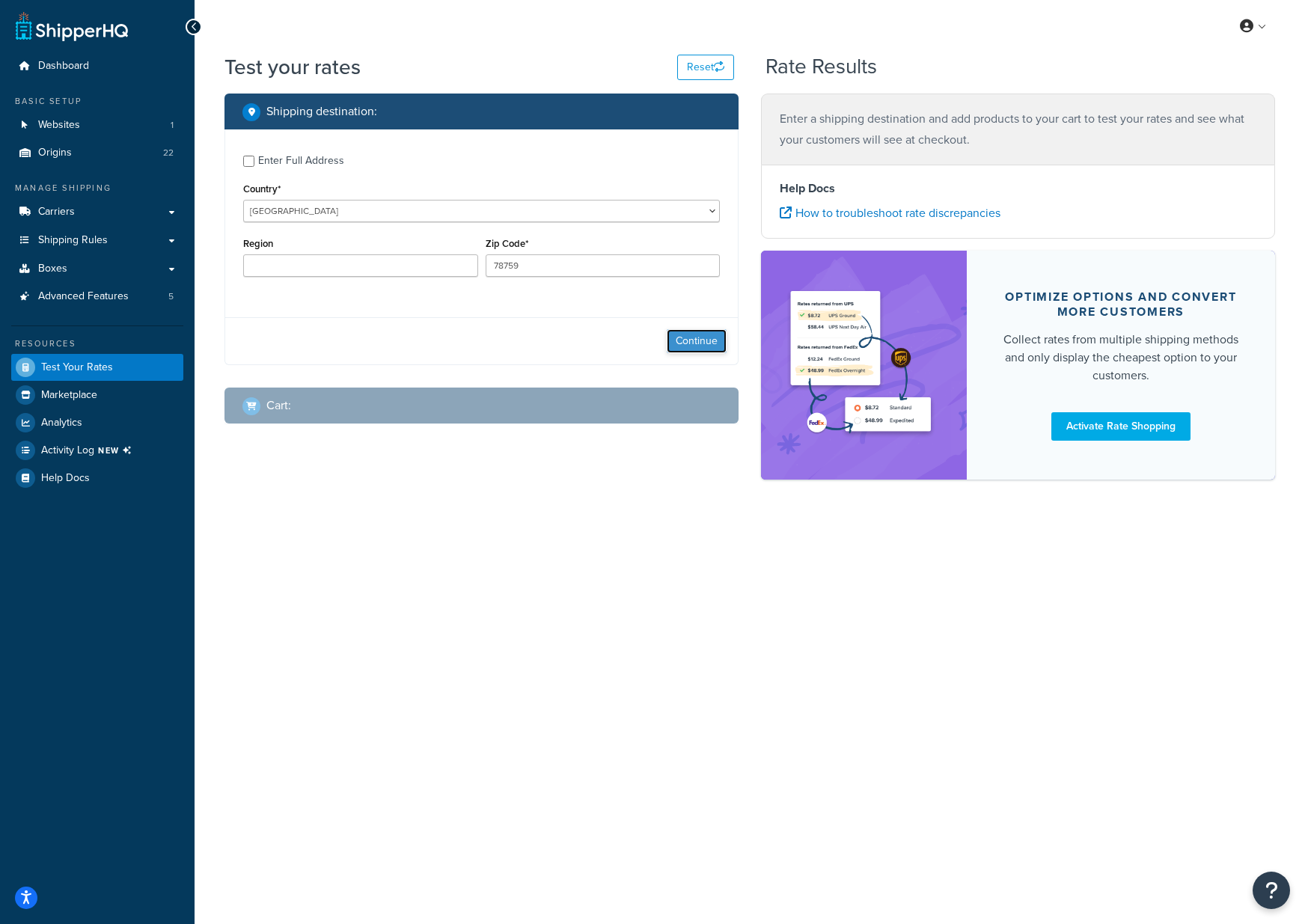
click at [686, 342] on button "Continue" at bounding box center [696, 341] width 60 height 24
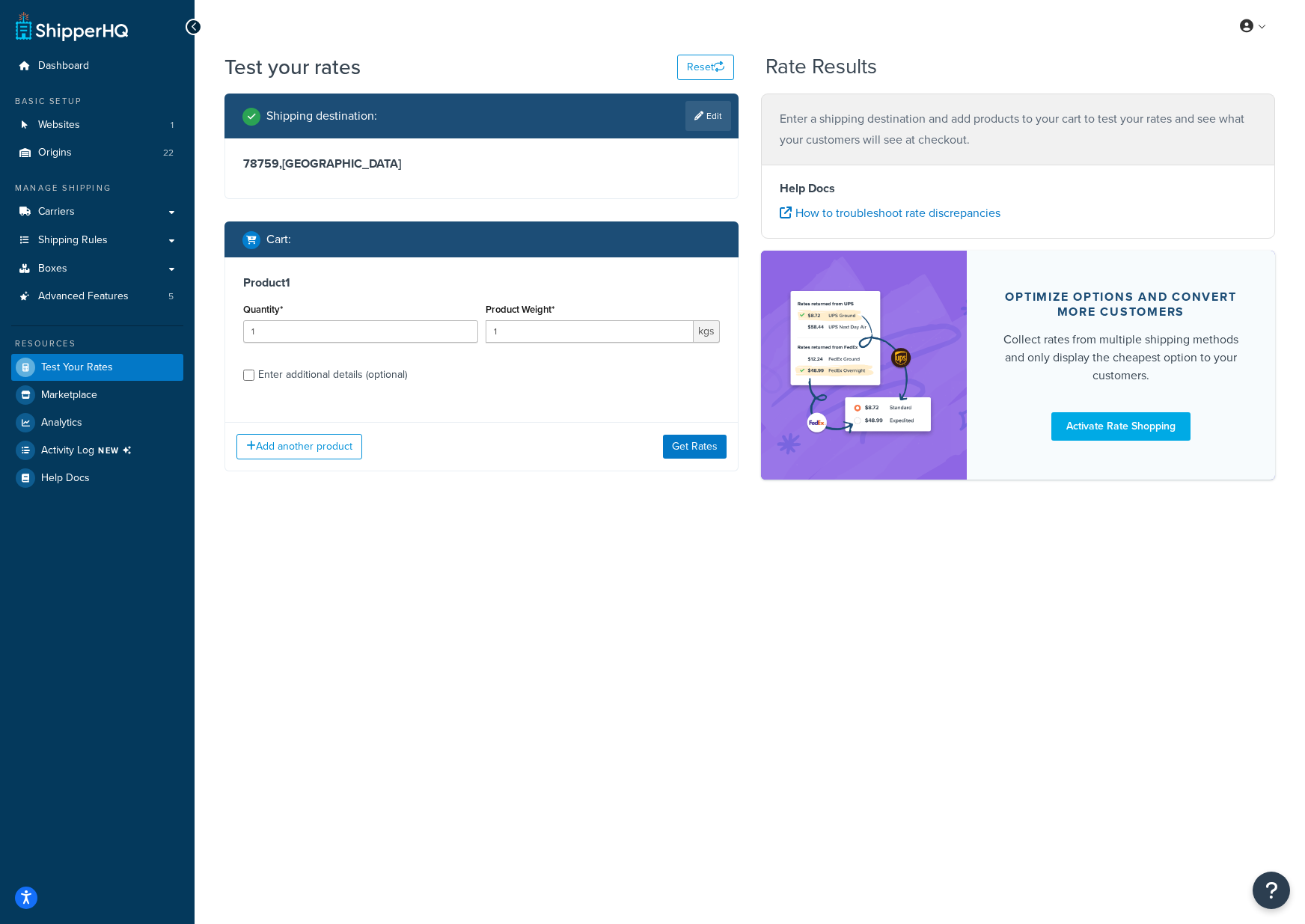
click at [365, 376] on div "Enter additional details (optional)" at bounding box center [333, 375] width 149 height 21
click at [254, 376] on input "Enter additional details (optional)" at bounding box center [248, 375] width 11 height 11
checkbox input "true"
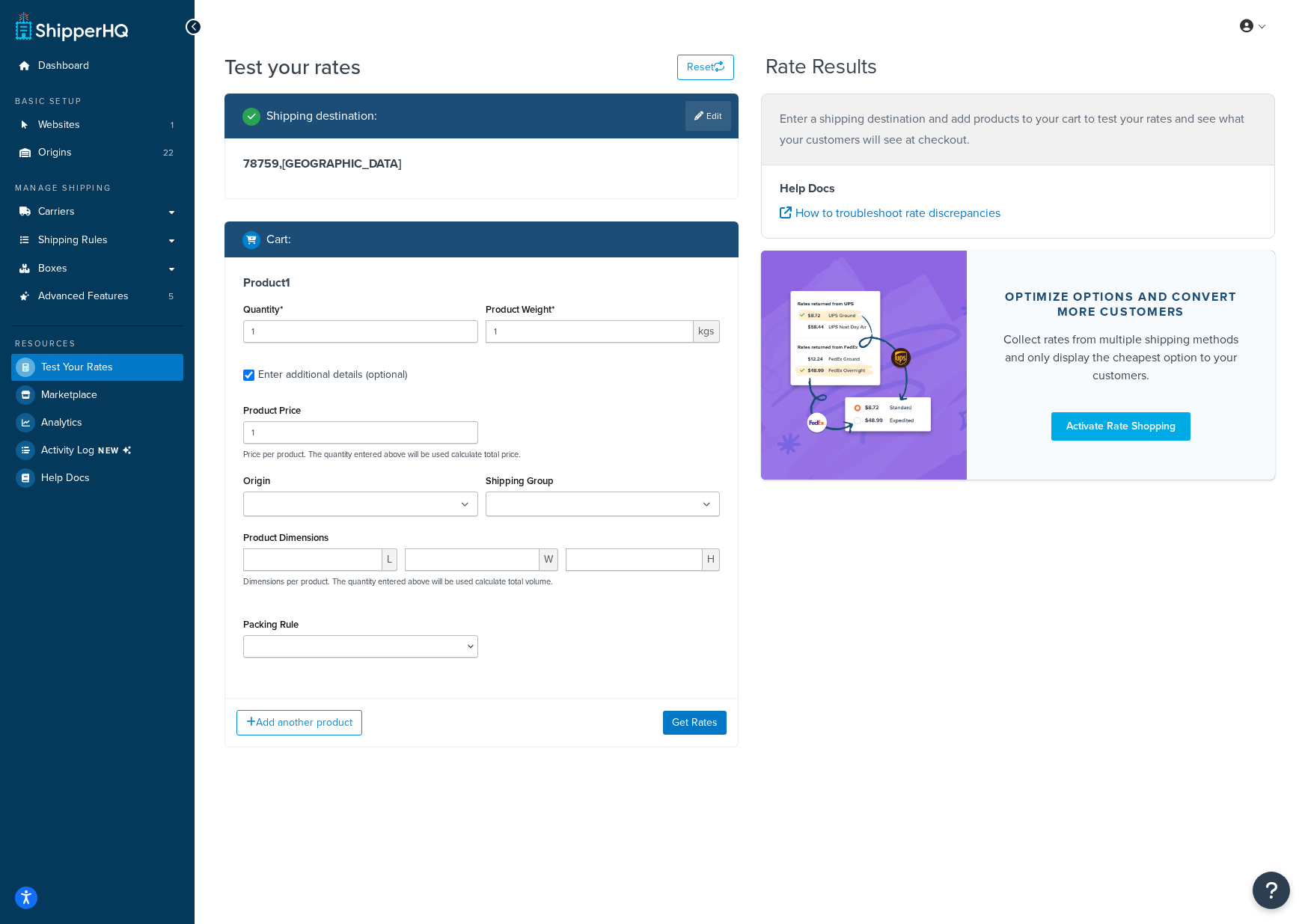
click at [310, 502] on input "Origin" at bounding box center [314, 505] width 133 height 17
type input "CE"
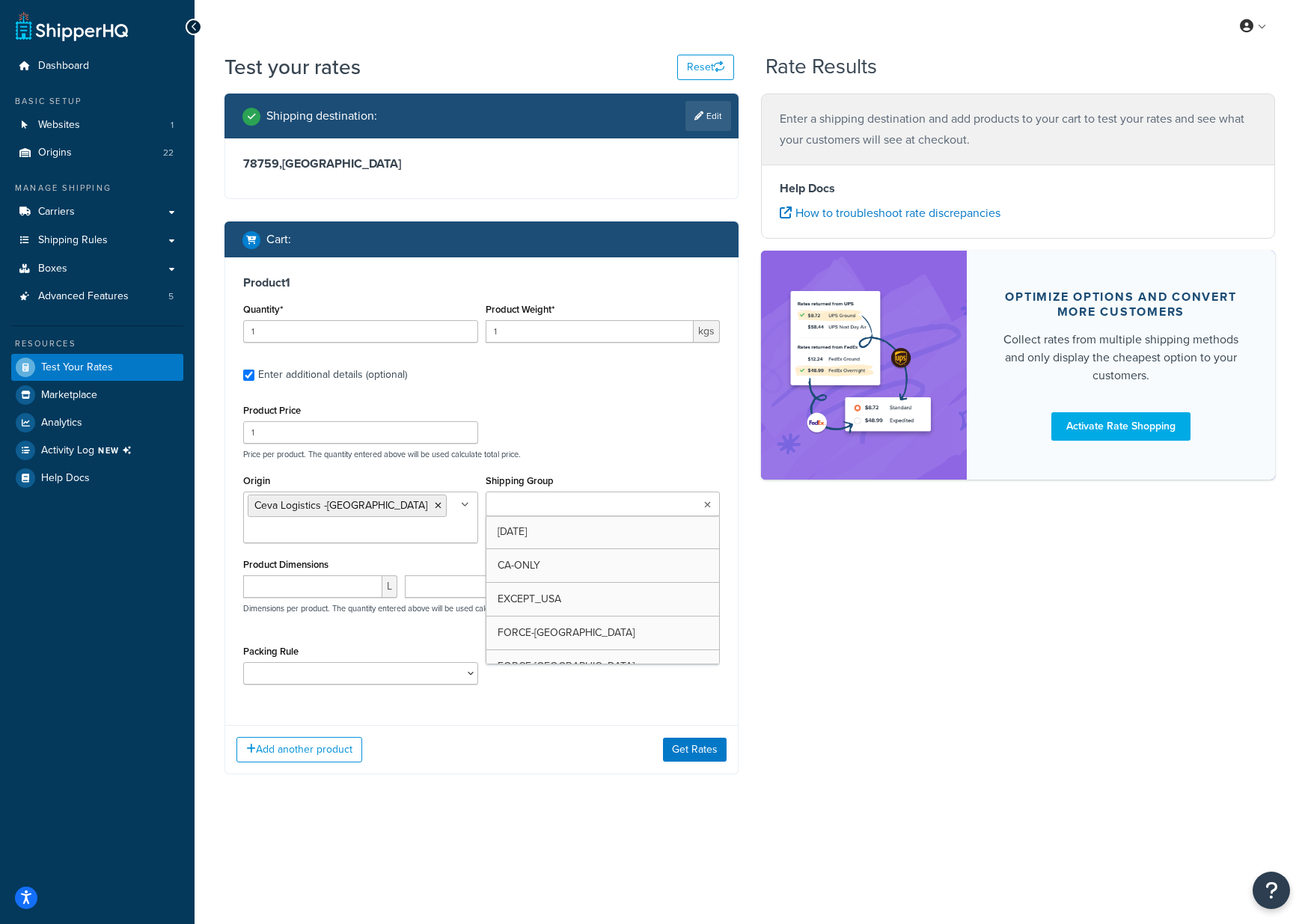
click at [549, 494] on ul at bounding box center [603, 503] width 235 height 25
type input "FOR"
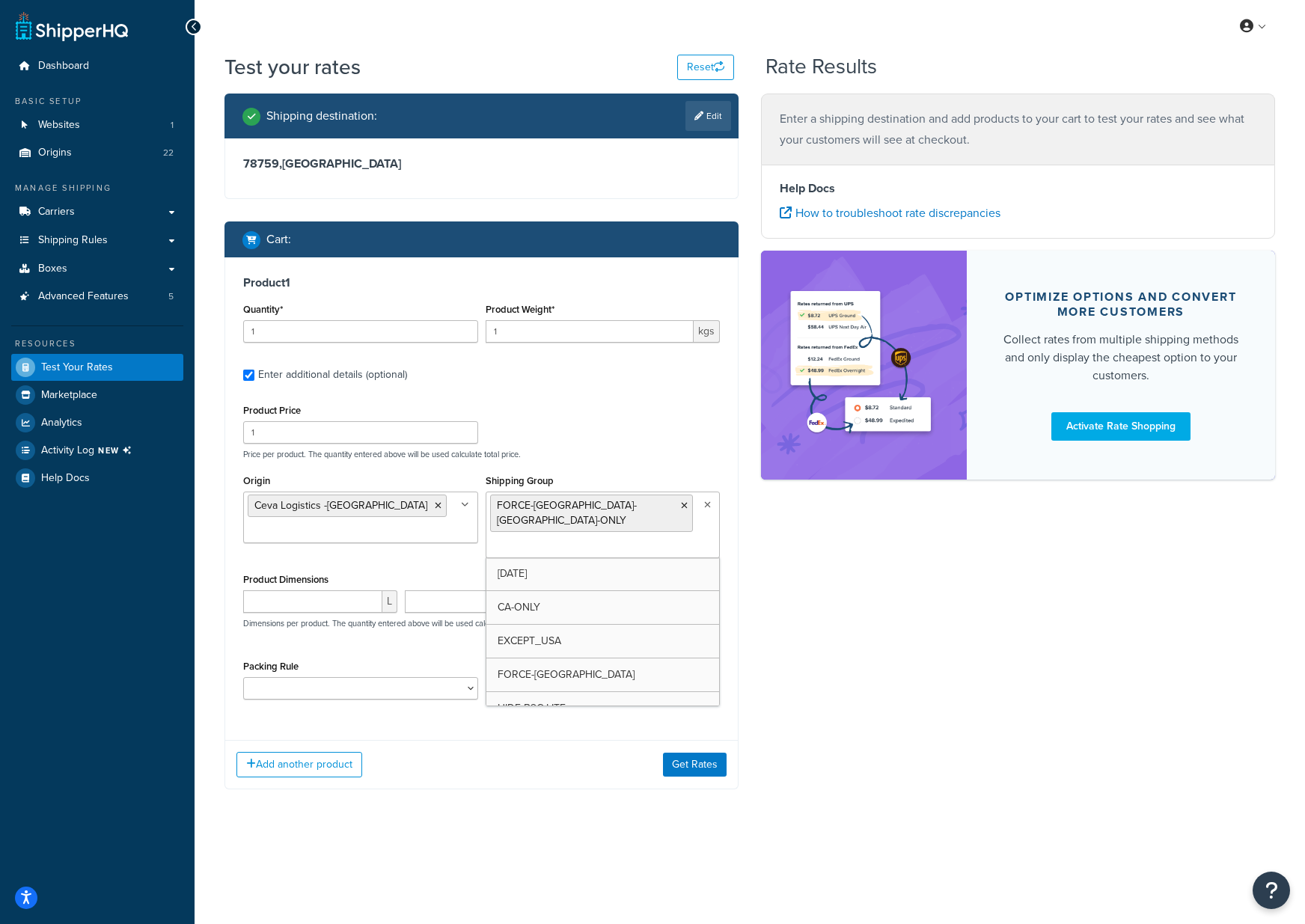
click at [954, 590] on div "Shipping destination : Edit 78759 , United Kingdom Cart : Product 1 Quantity* 1…" at bounding box center [750, 453] width 1073 height 719
click at [698, 753] on button "Get Rates" at bounding box center [694, 765] width 64 height 24
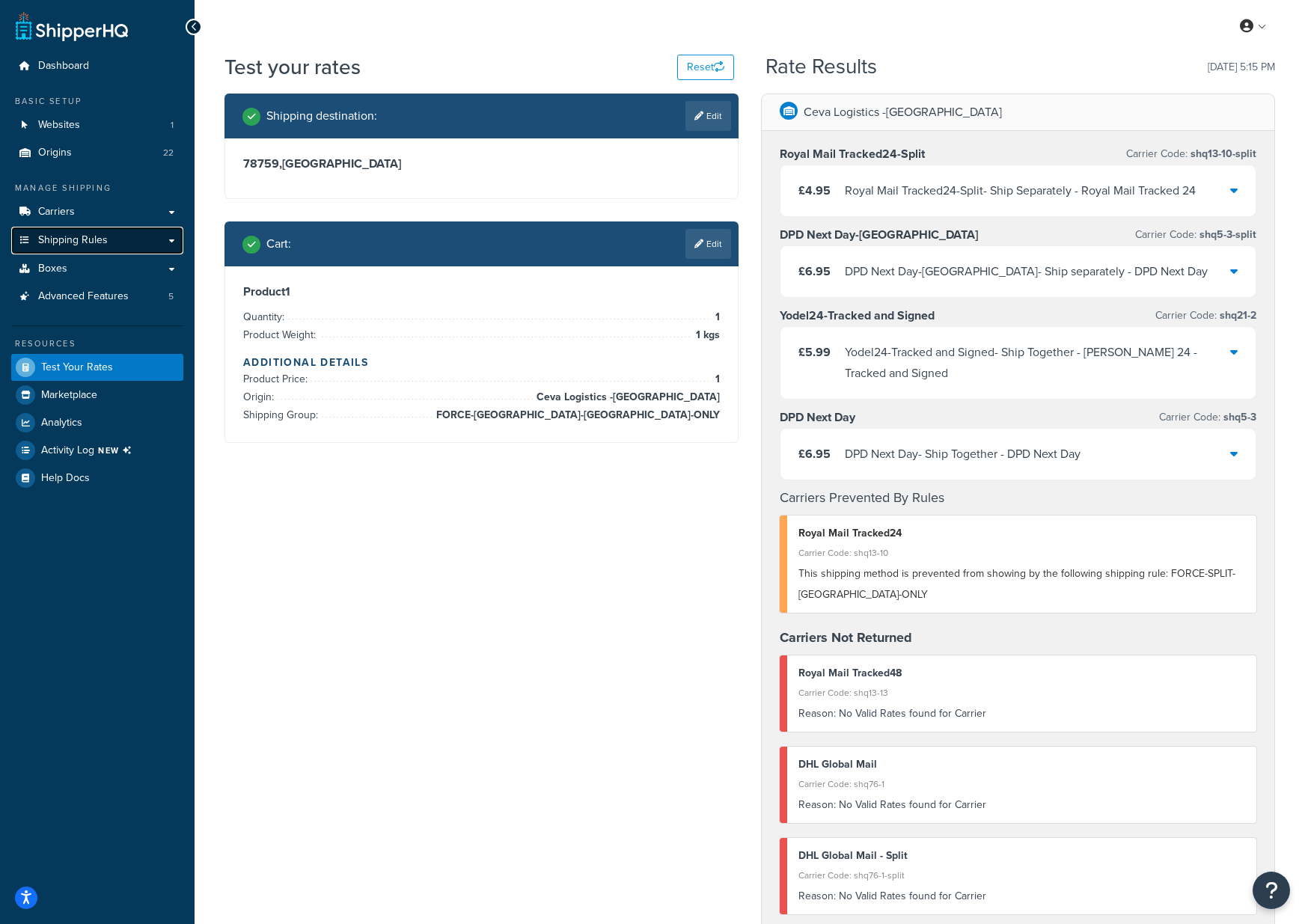
click at [66, 238] on span "Shipping Rules" at bounding box center [73, 241] width 70 height 13
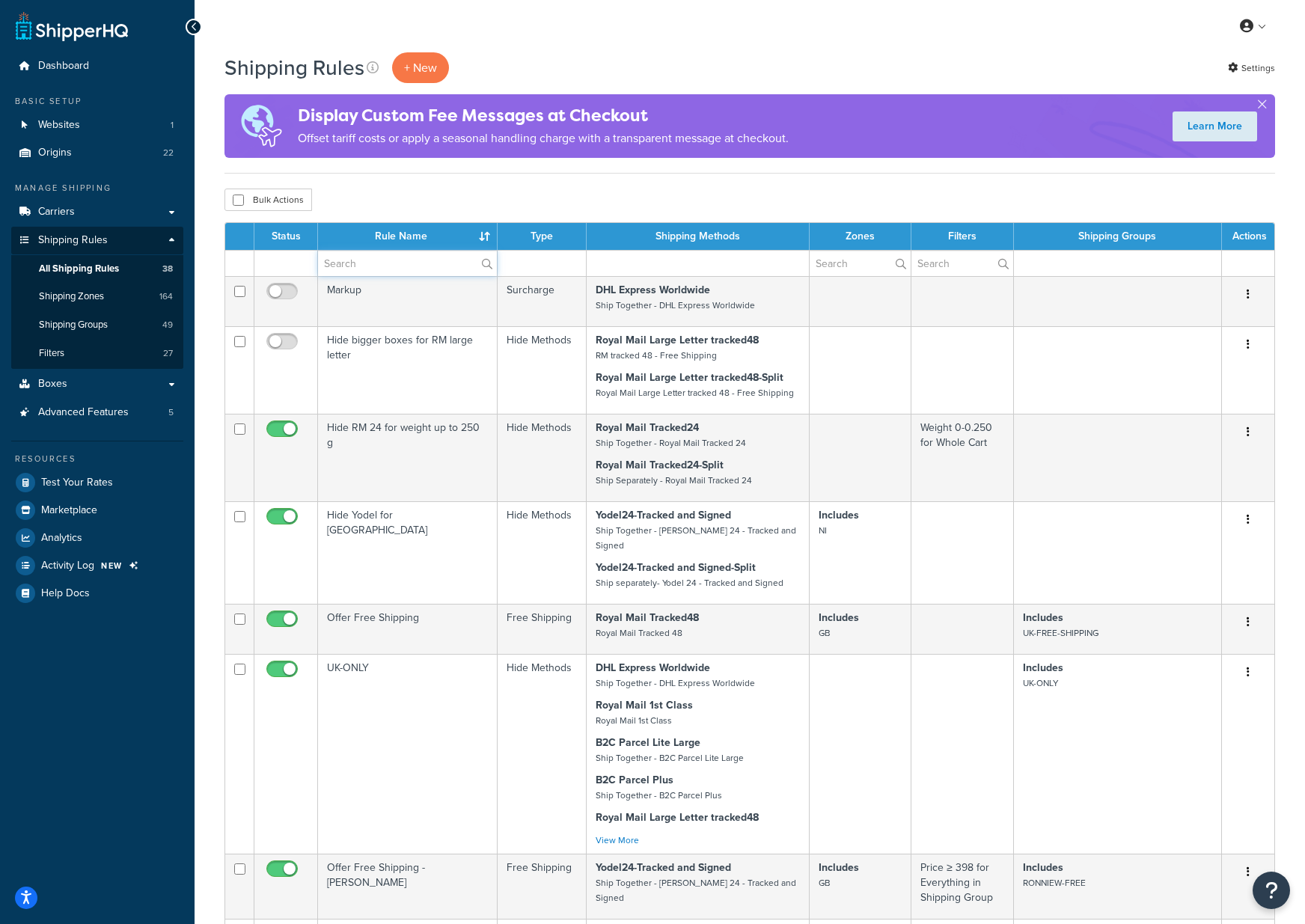
click at [382, 259] on input "text" at bounding box center [408, 263] width 179 height 26
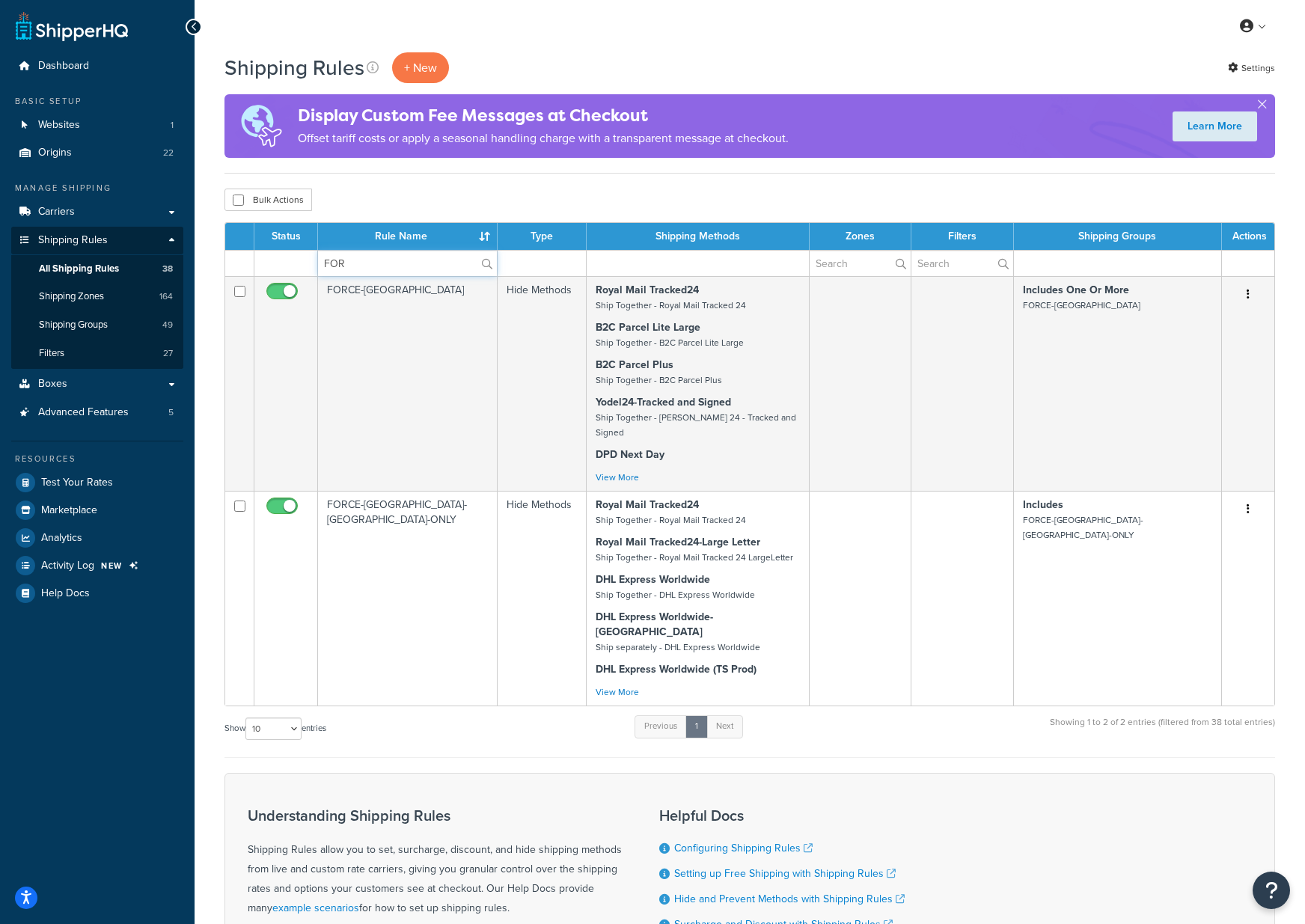
type input "FOR"
click at [479, 718] on div "Show 10 15 25 50 100 1000 entries Previous 1 Next Showing 1 to 2 of 2 entries (…" at bounding box center [750, 736] width 1051 height 44
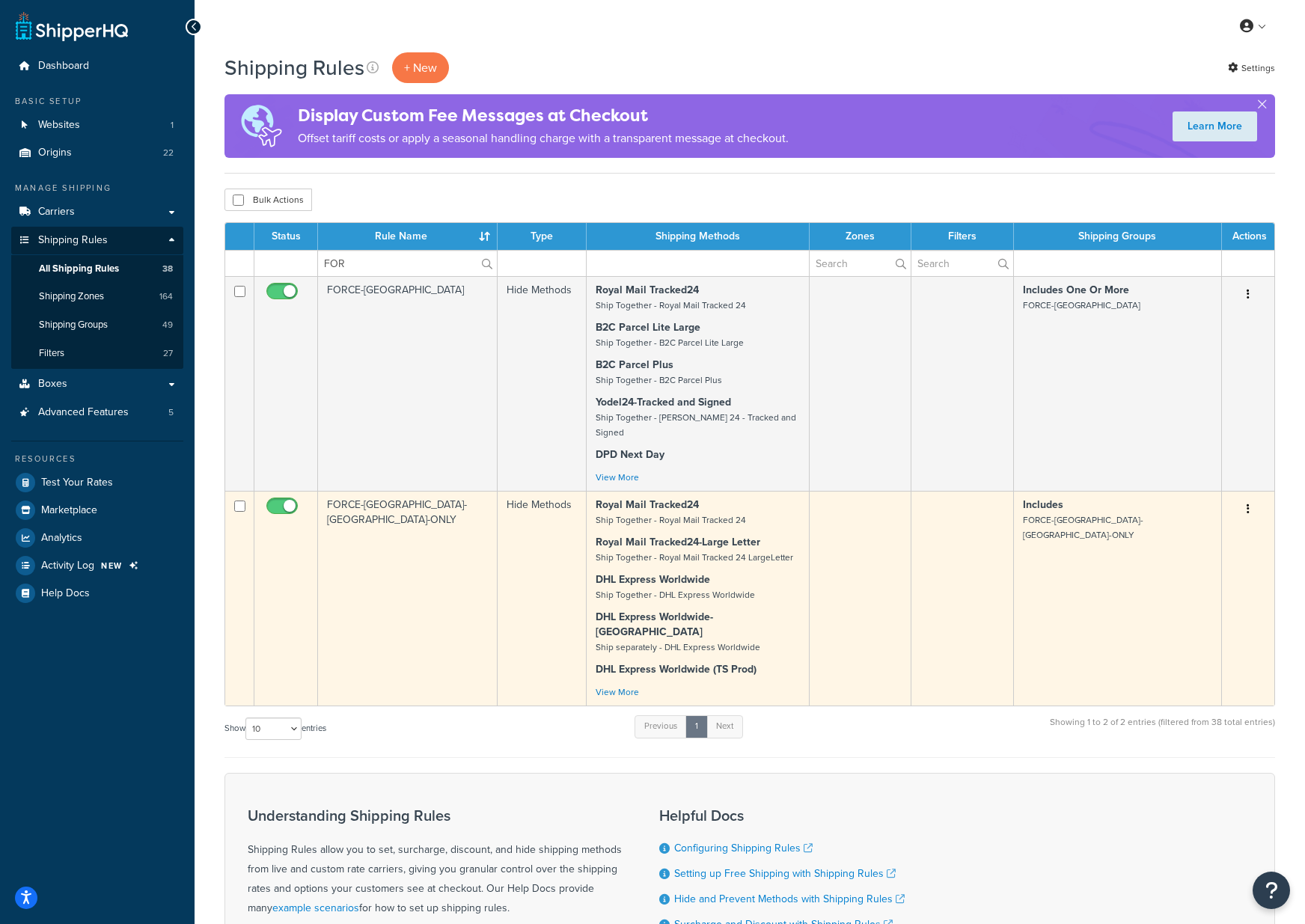
click at [428, 537] on td "FORCE-[GEOGRAPHIC_DATA]-[GEOGRAPHIC_DATA]-ONLY" at bounding box center [408, 597] width 179 height 214
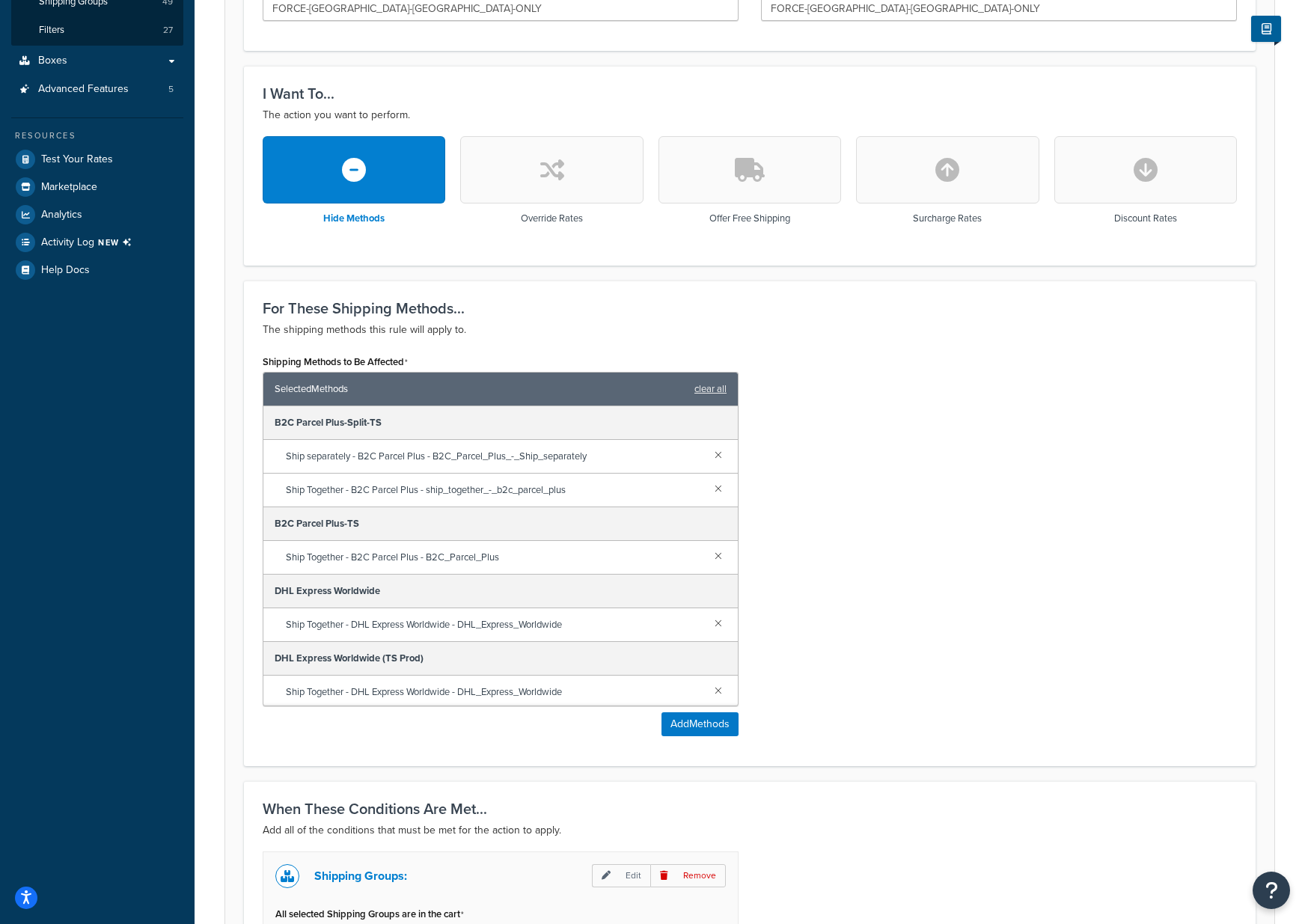
scroll to position [339, 0]
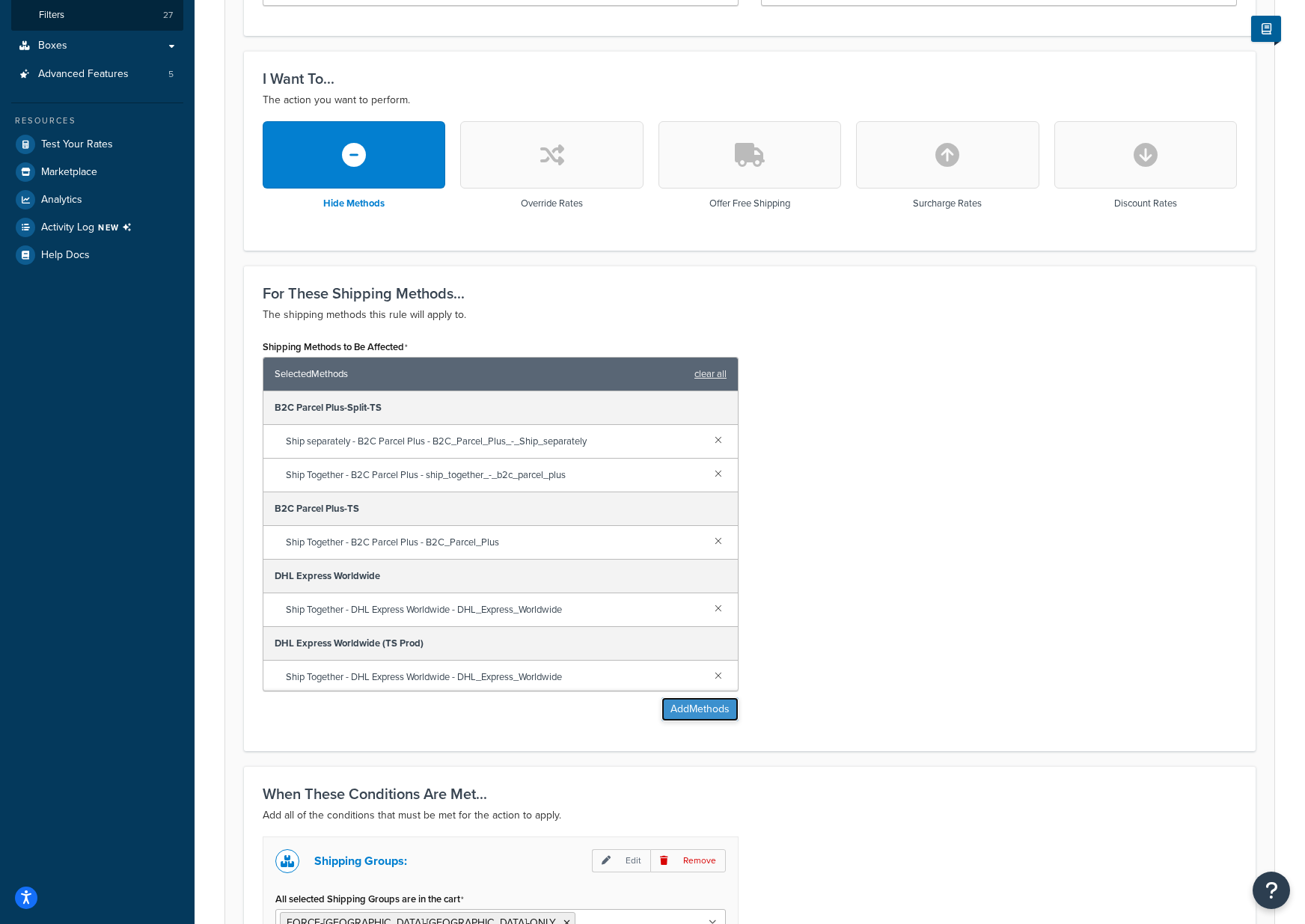
click at [690, 702] on button "Add Methods" at bounding box center [700, 710] width 77 height 24
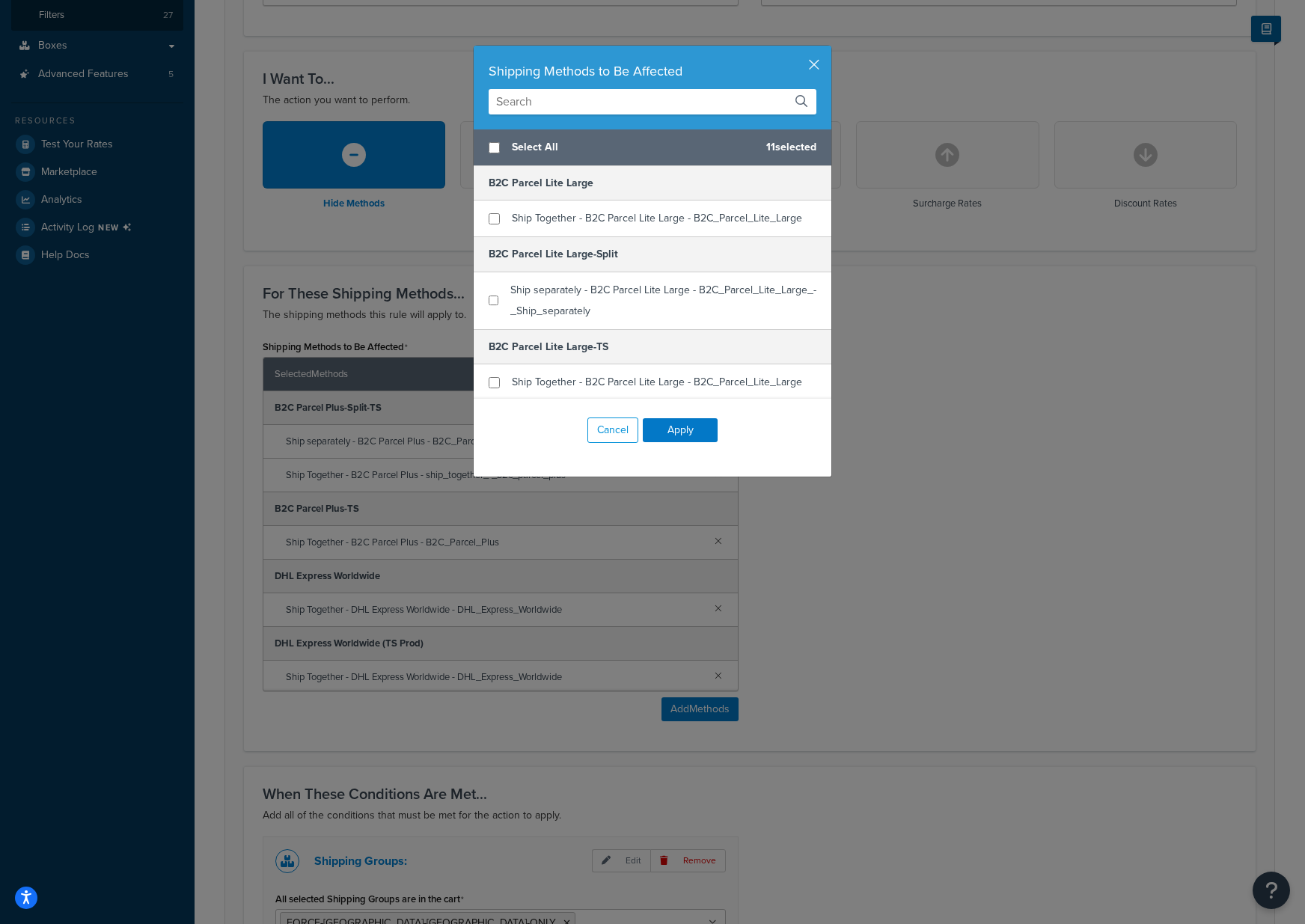
click at [566, 108] on input "text" at bounding box center [652, 102] width 328 height 26
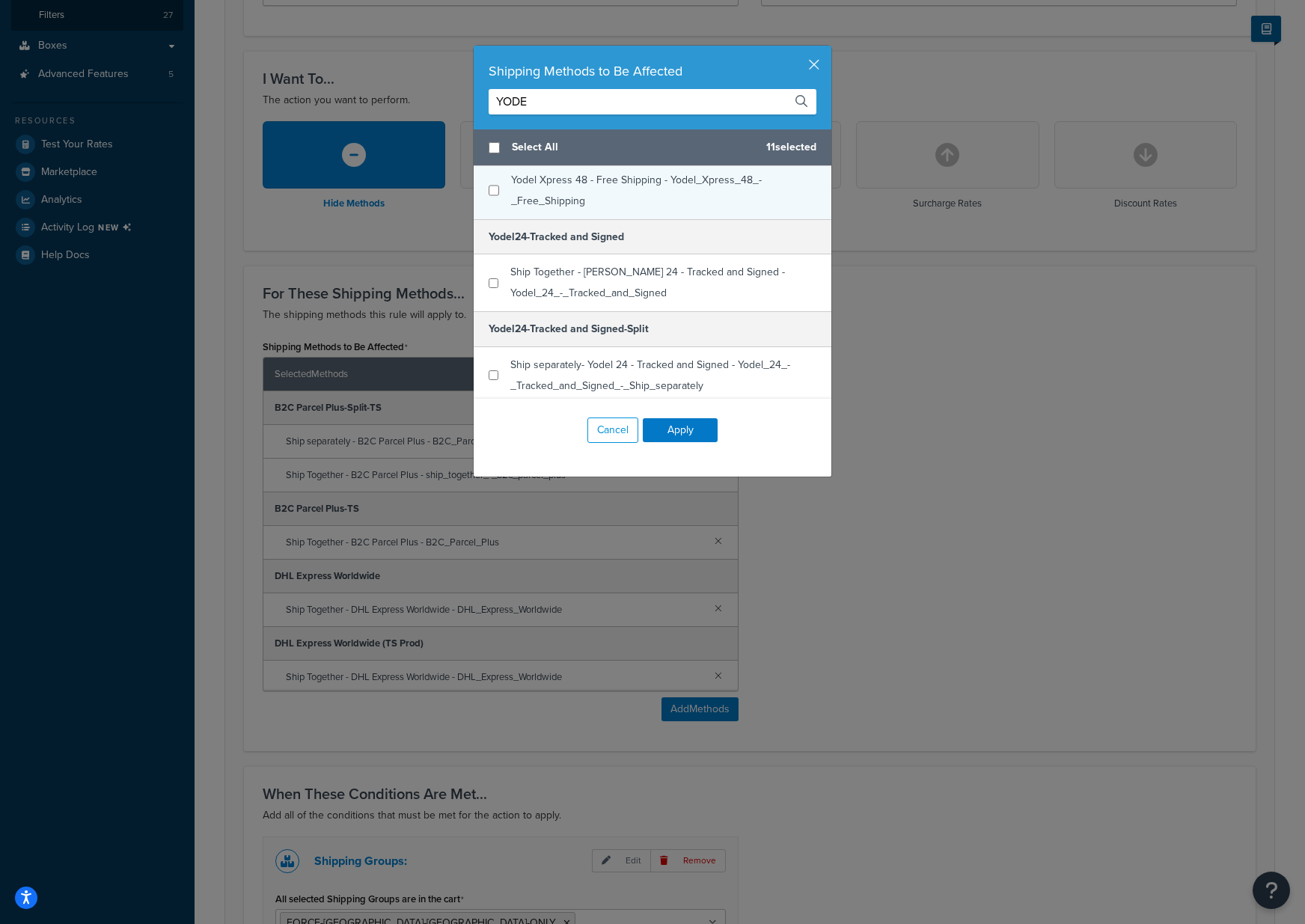
scroll to position [136, 0]
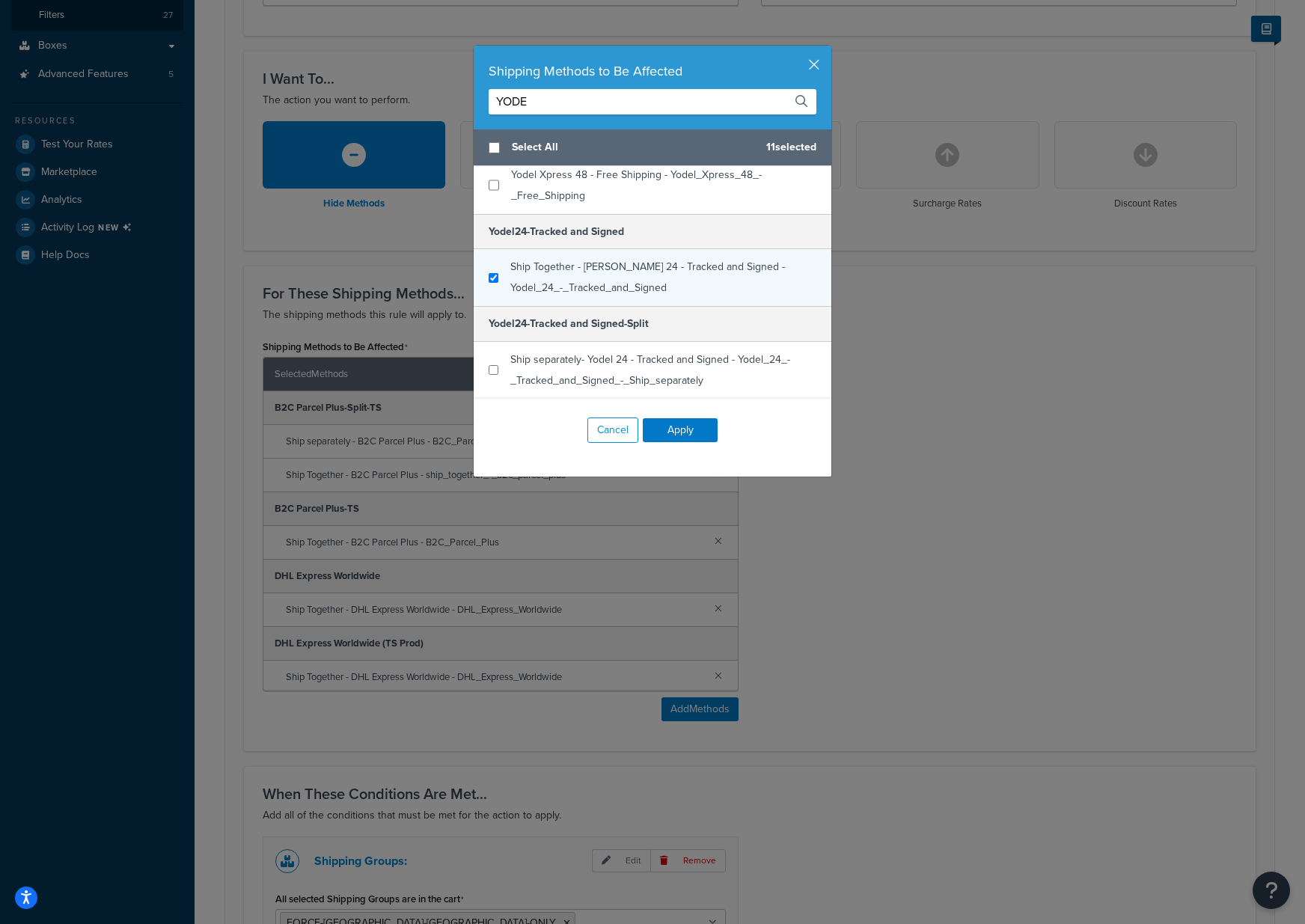
type input "YODE"
checkbox input "true"
click at [589, 273] on span "Ship Together - Yodel 24 - Tracked and Signed - Yodel_24_-_Tracked_and_Signed" at bounding box center [648, 277] width 274 height 37
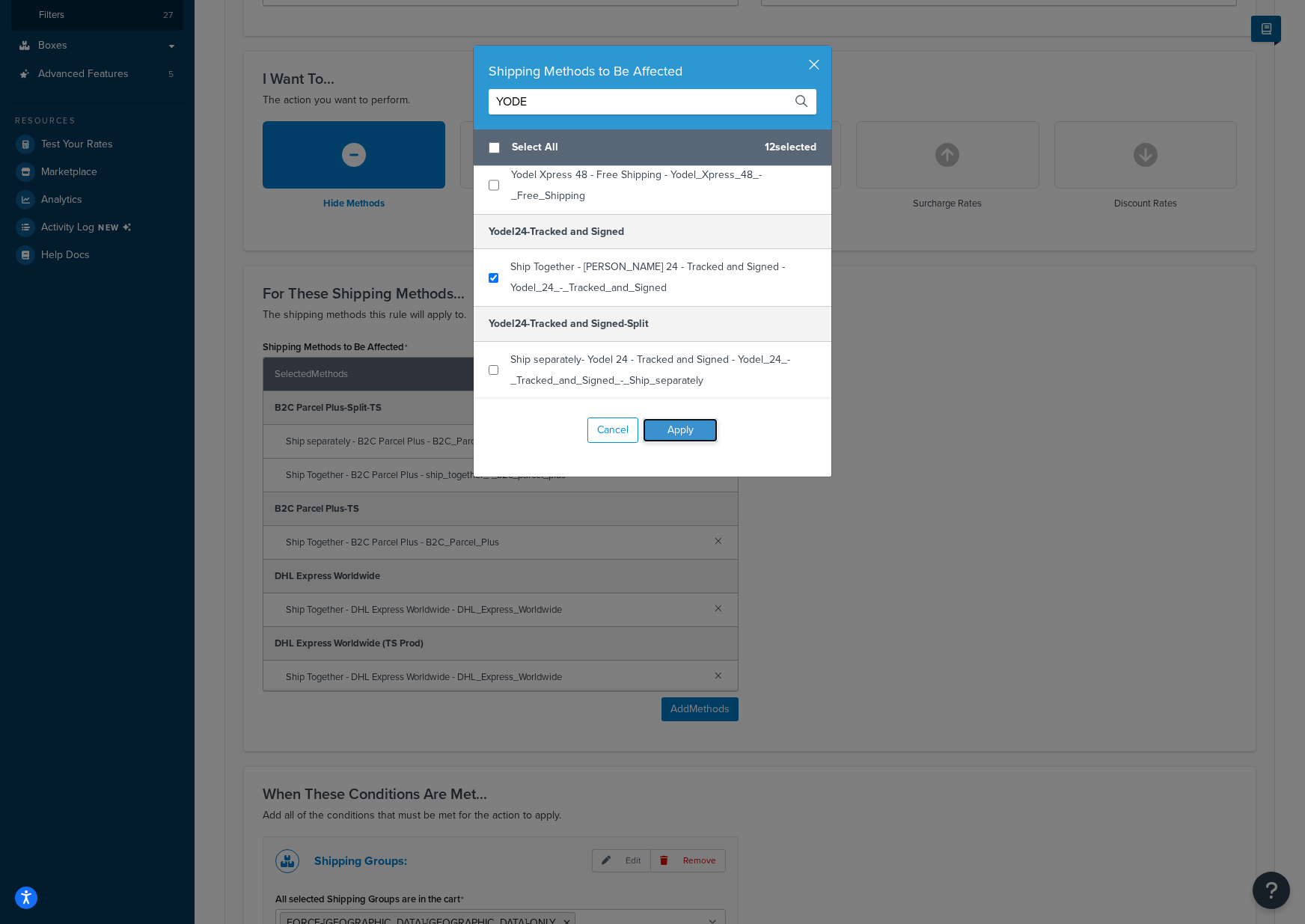
click at [687, 420] on button "Apply" at bounding box center [679, 431] width 75 height 24
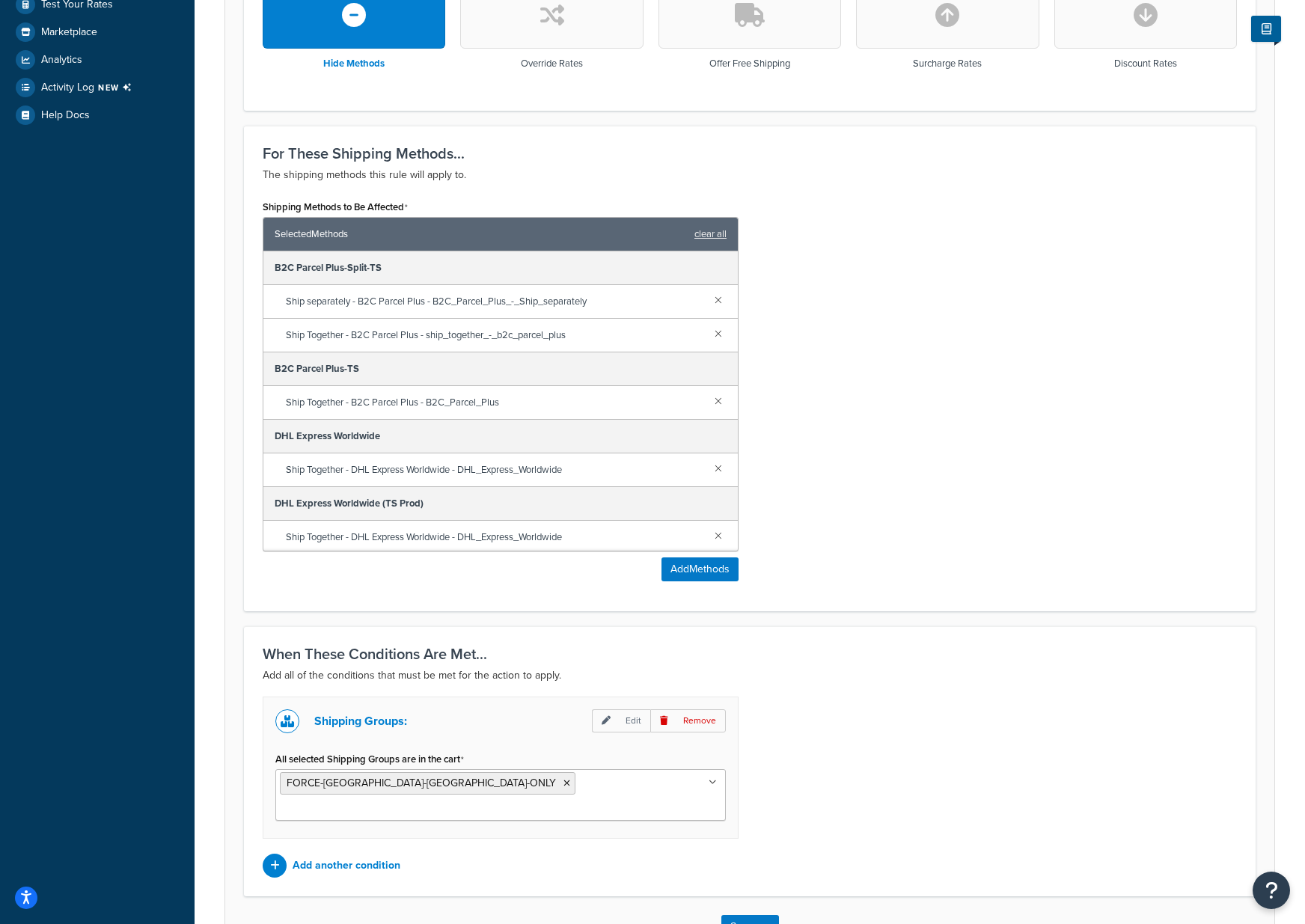
scroll to position [565, 0]
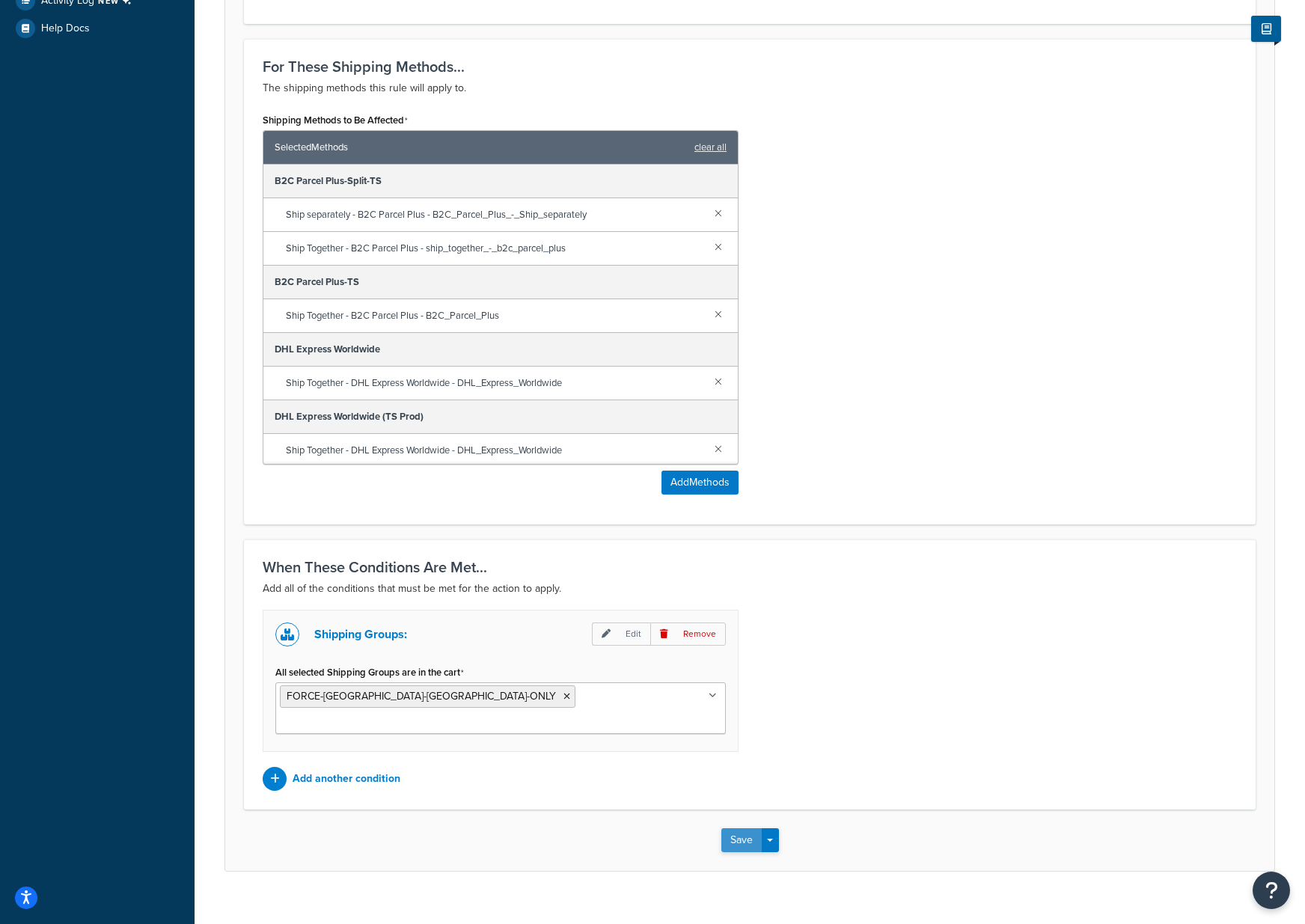
click at [741, 828] on button "Save" at bounding box center [742, 840] width 40 height 24
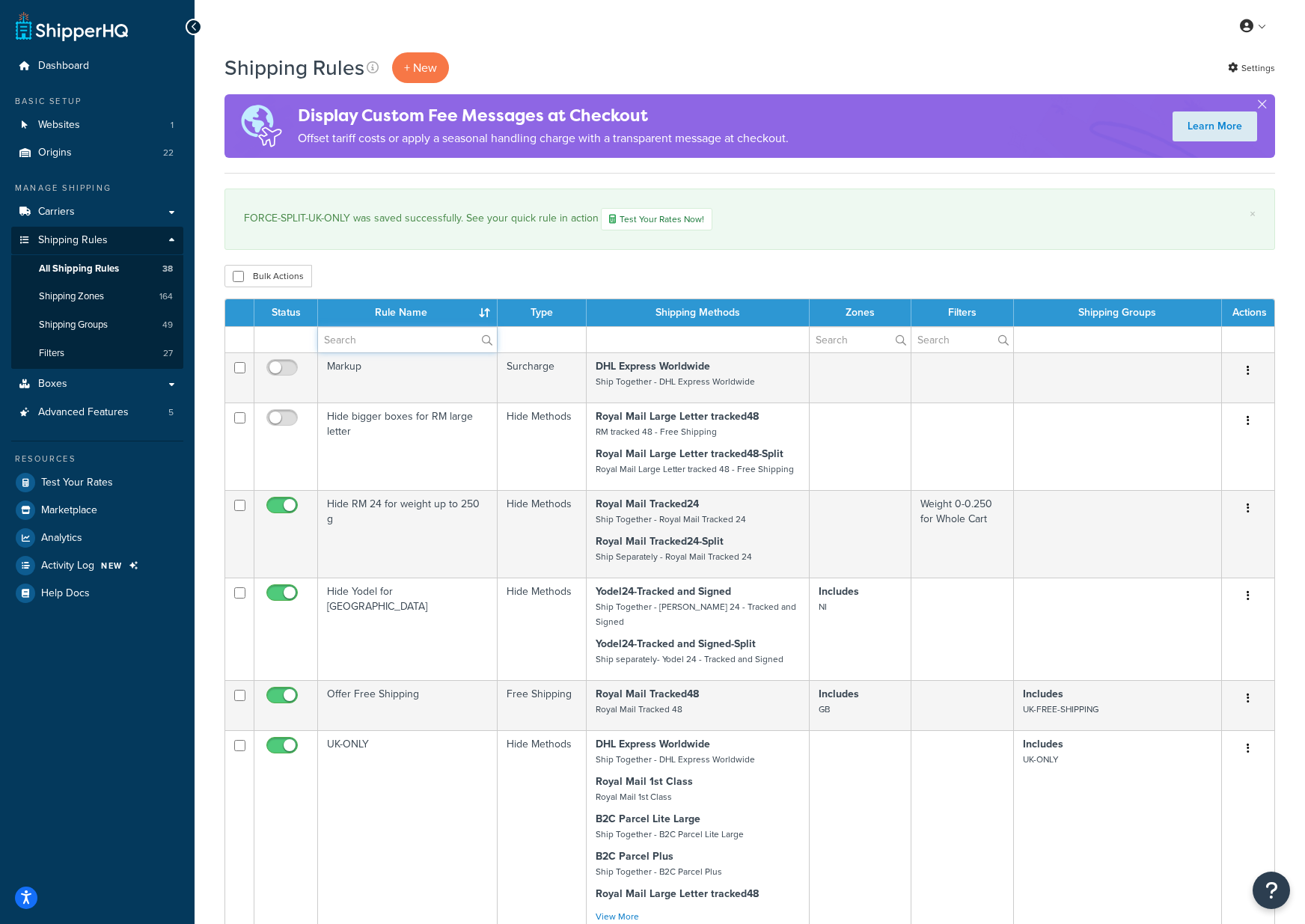
click at [353, 329] on input "text" at bounding box center [408, 340] width 179 height 26
type input "FOR"
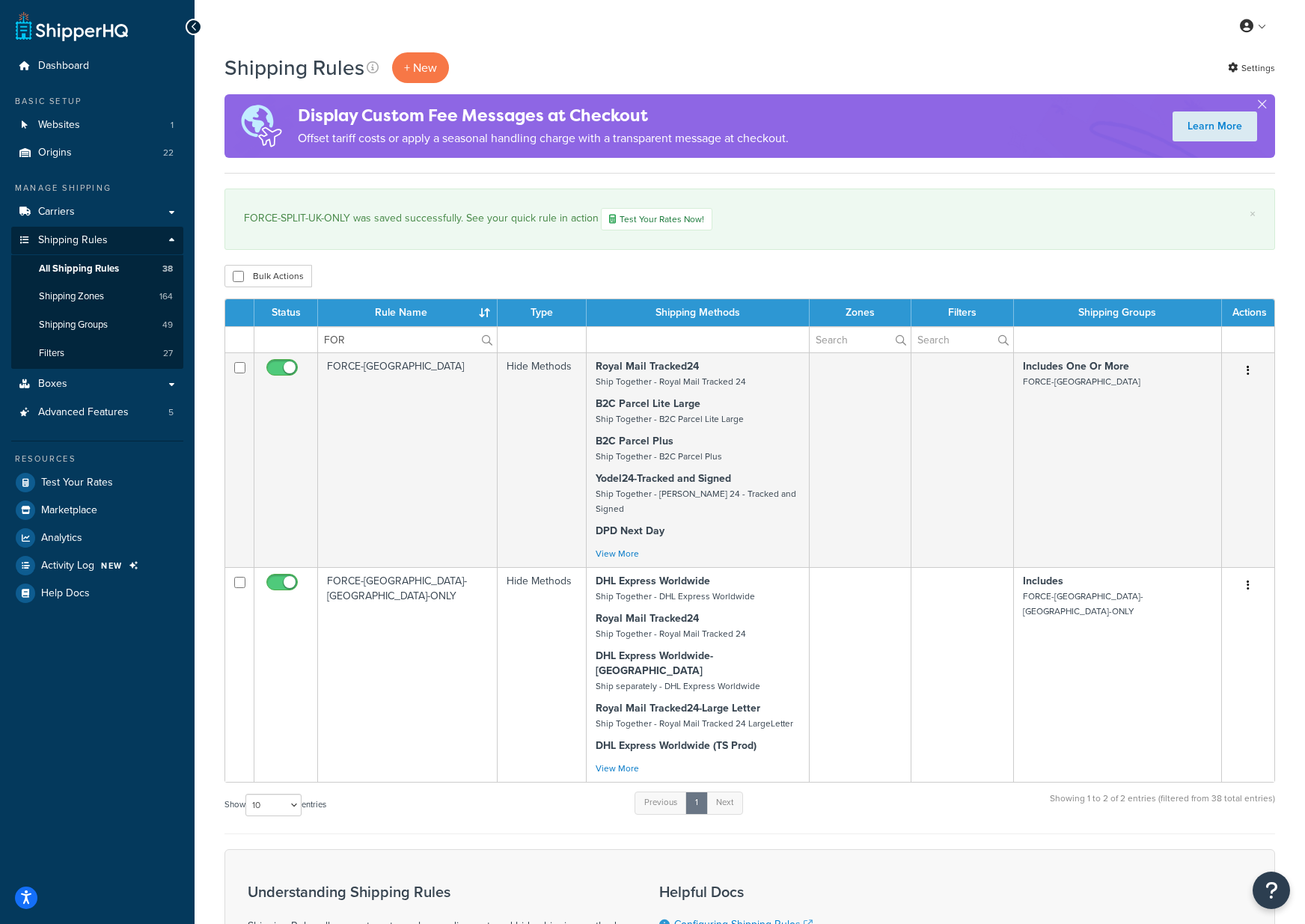
click at [435, 261] on div "Shipping Rules + New Settings Display Custom Fee Messages at Checkout Offset ta…" at bounding box center [749, 611] width 1111 height 1118
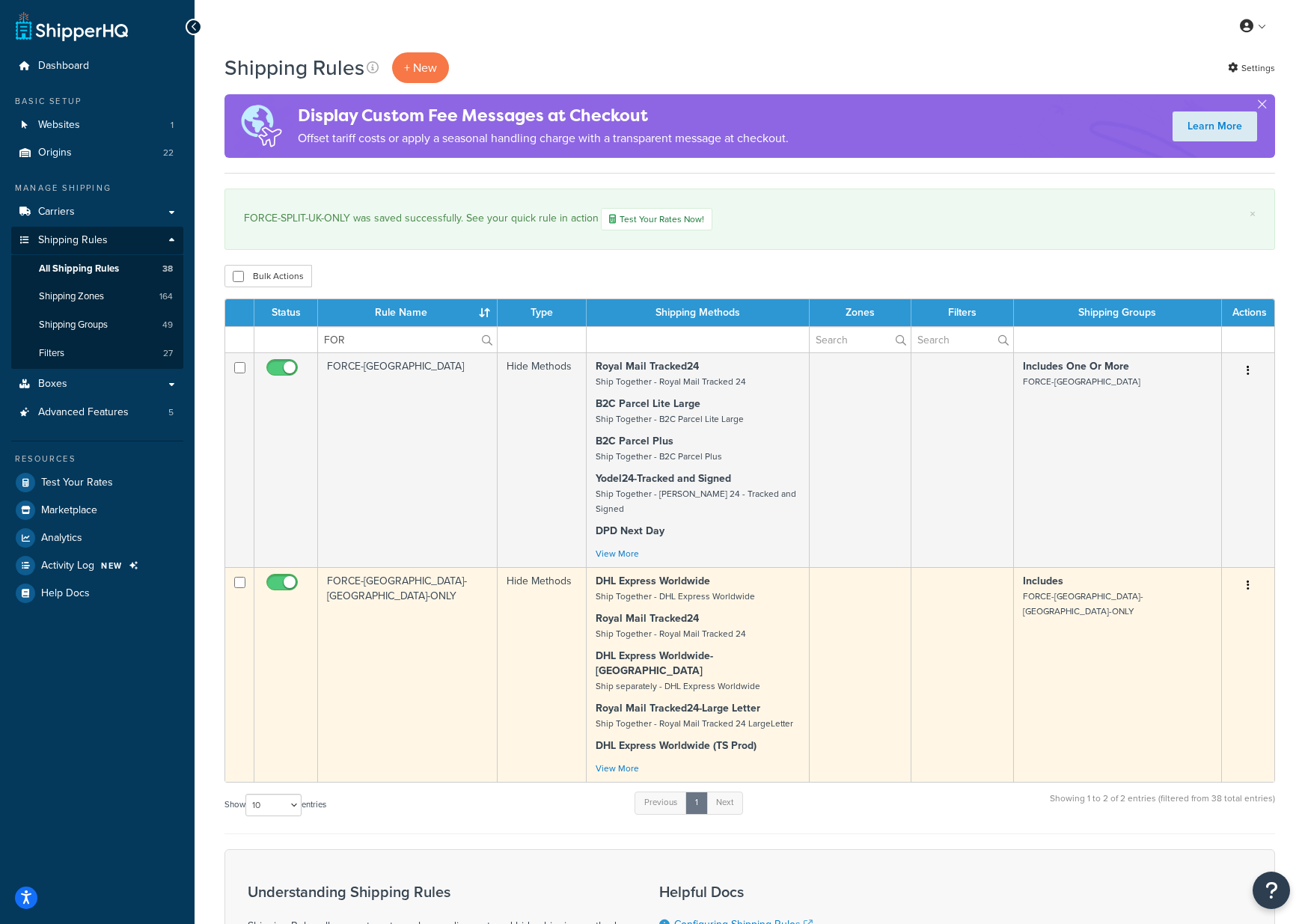
click at [407, 624] on td "FORCE-[GEOGRAPHIC_DATA]-[GEOGRAPHIC_DATA]-ONLY" at bounding box center [408, 674] width 179 height 214
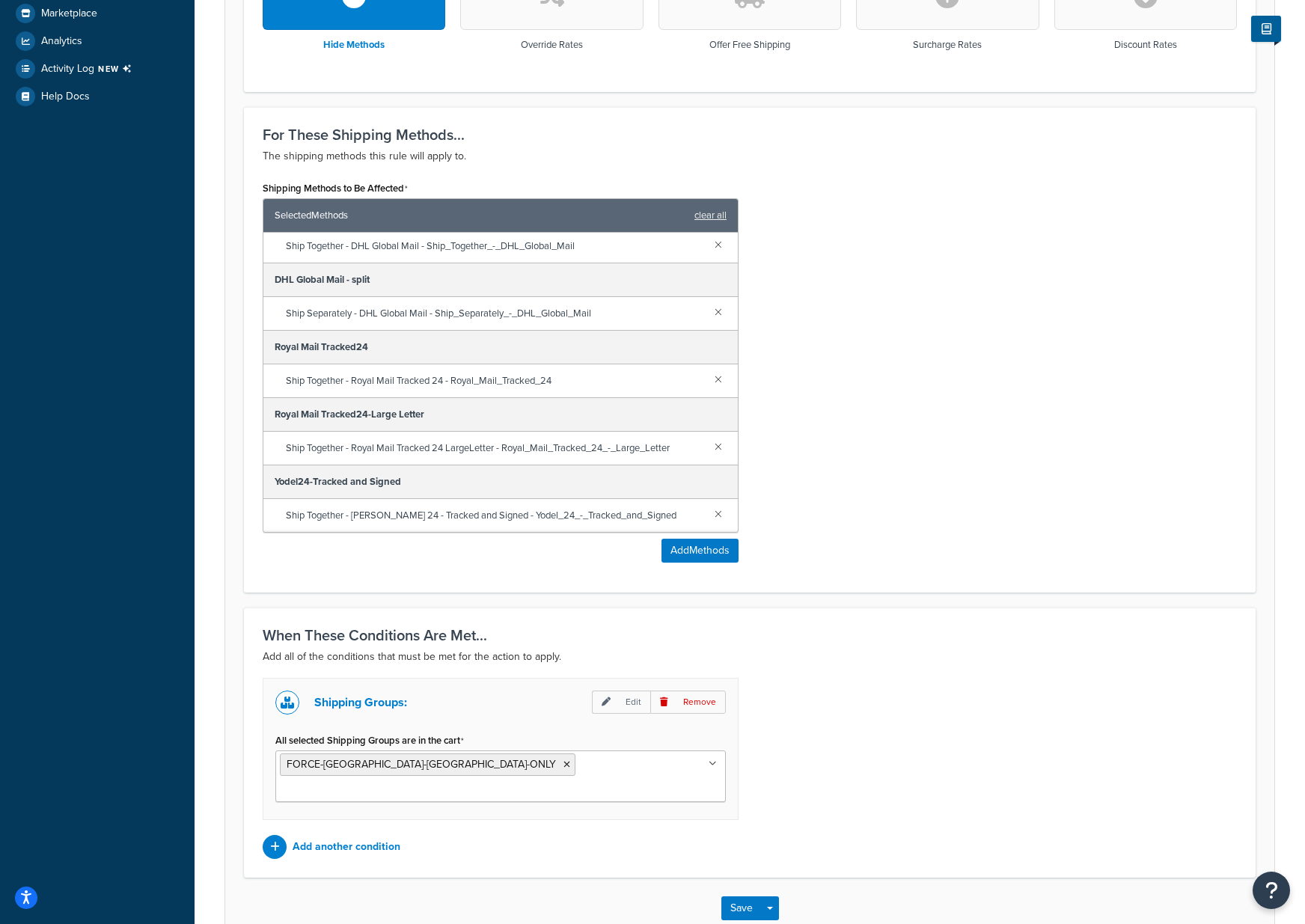
scroll to position [565, 0]
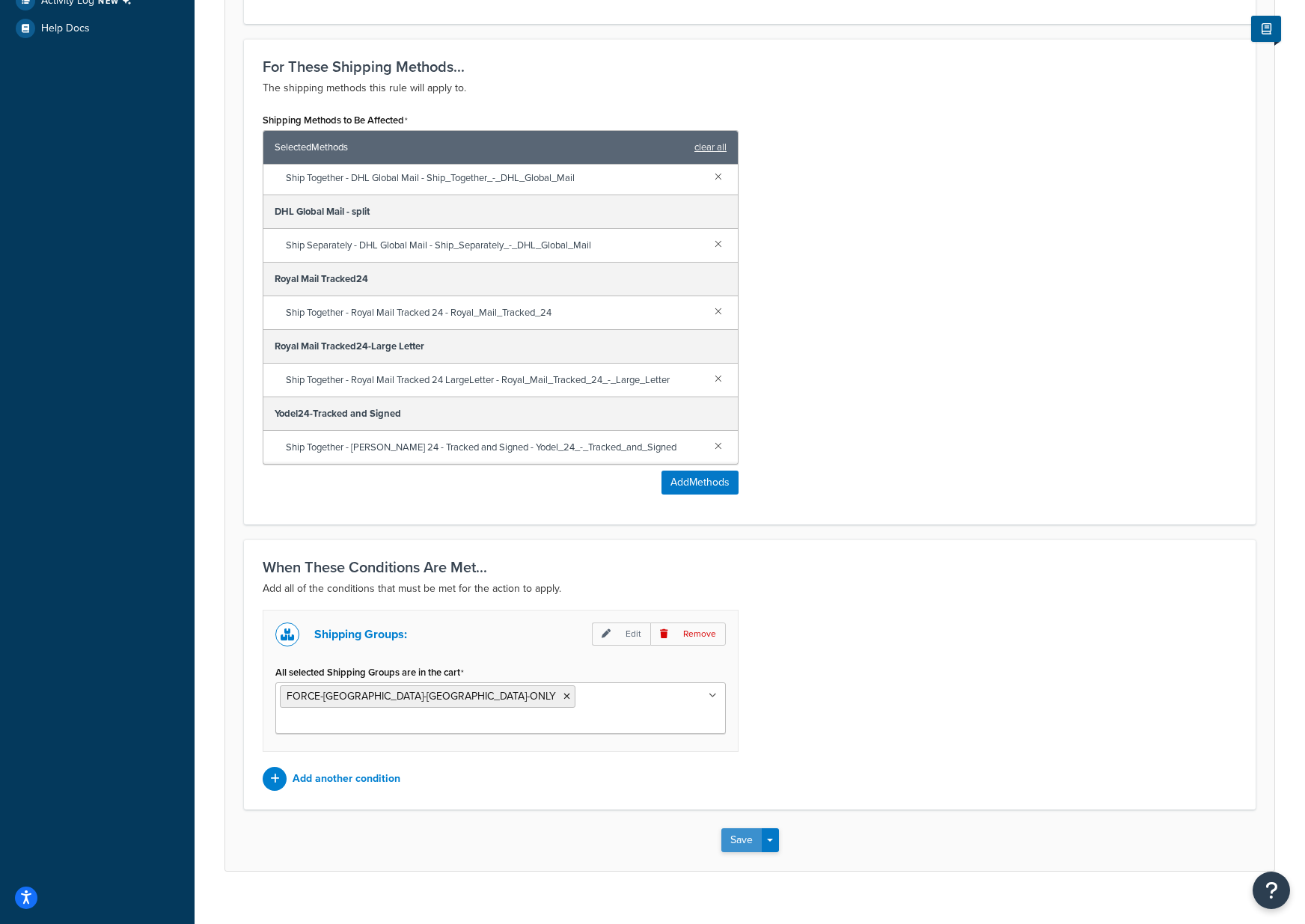
click at [743, 828] on button "Save" at bounding box center [742, 840] width 40 height 24
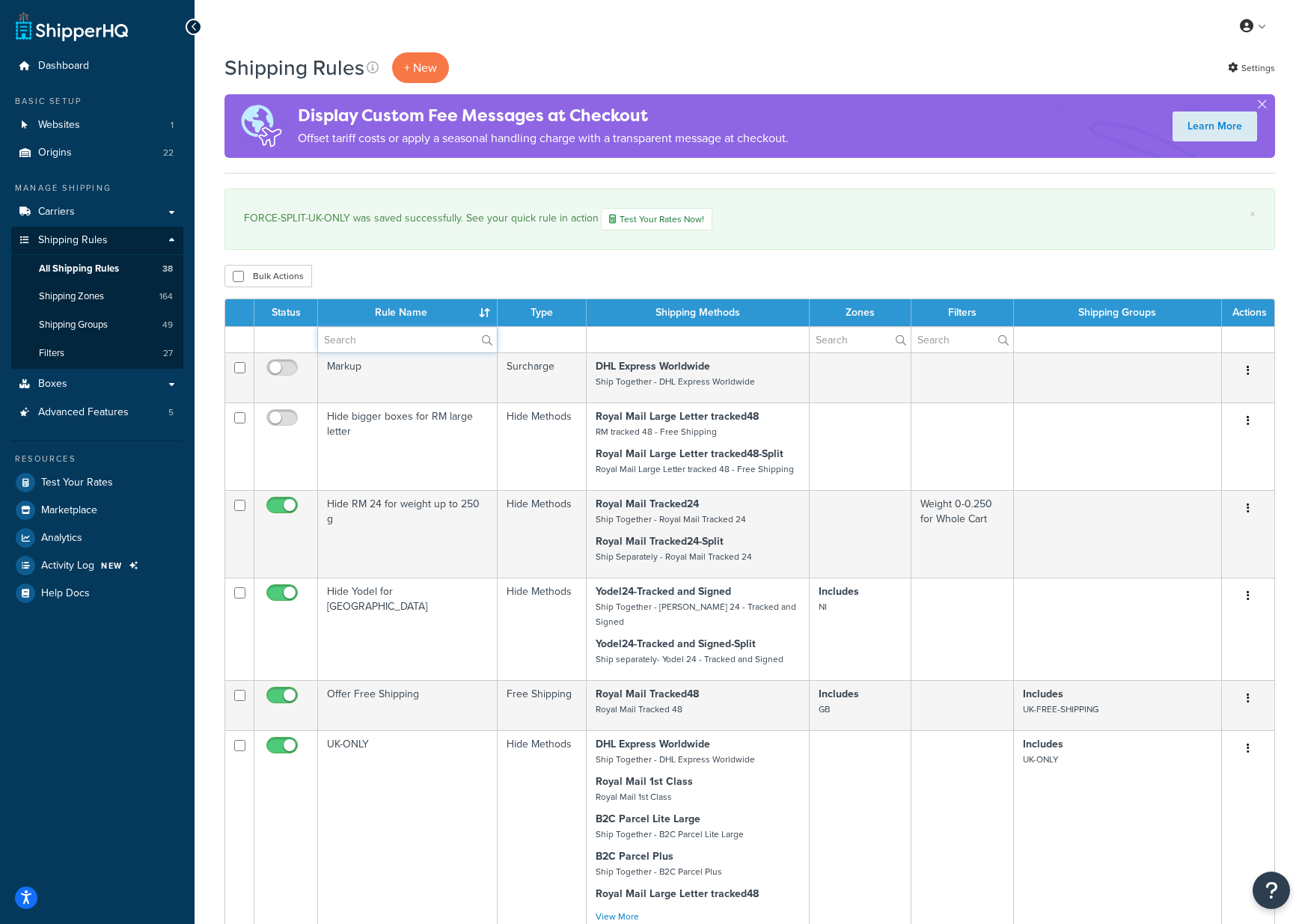
click at [360, 336] on input "text" at bounding box center [408, 340] width 179 height 26
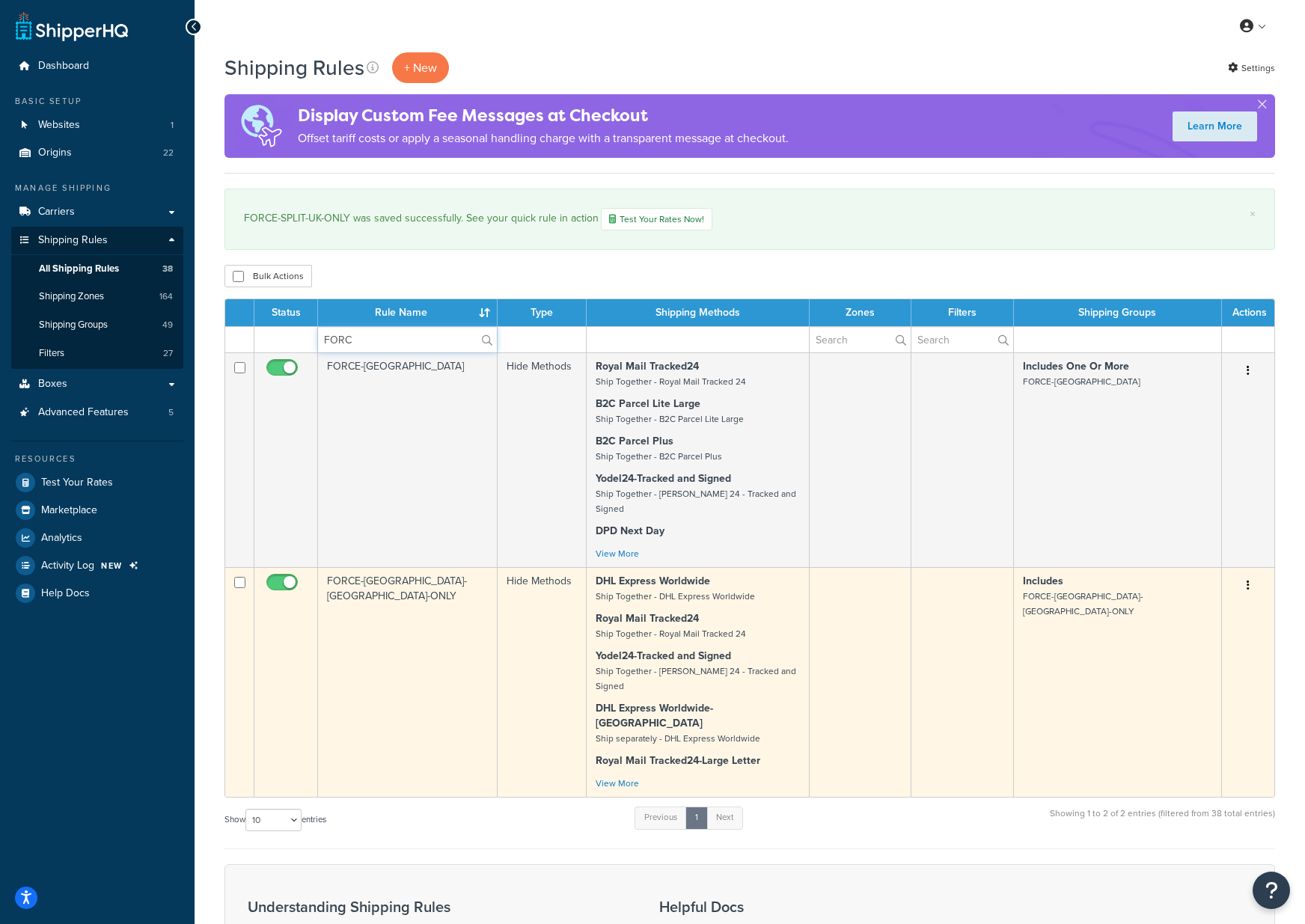
type input "FORC"
click at [382, 615] on td "FORCE-[GEOGRAPHIC_DATA]-[GEOGRAPHIC_DATA]-ONLY" at bounding box center [408, 682] width 179 height 230
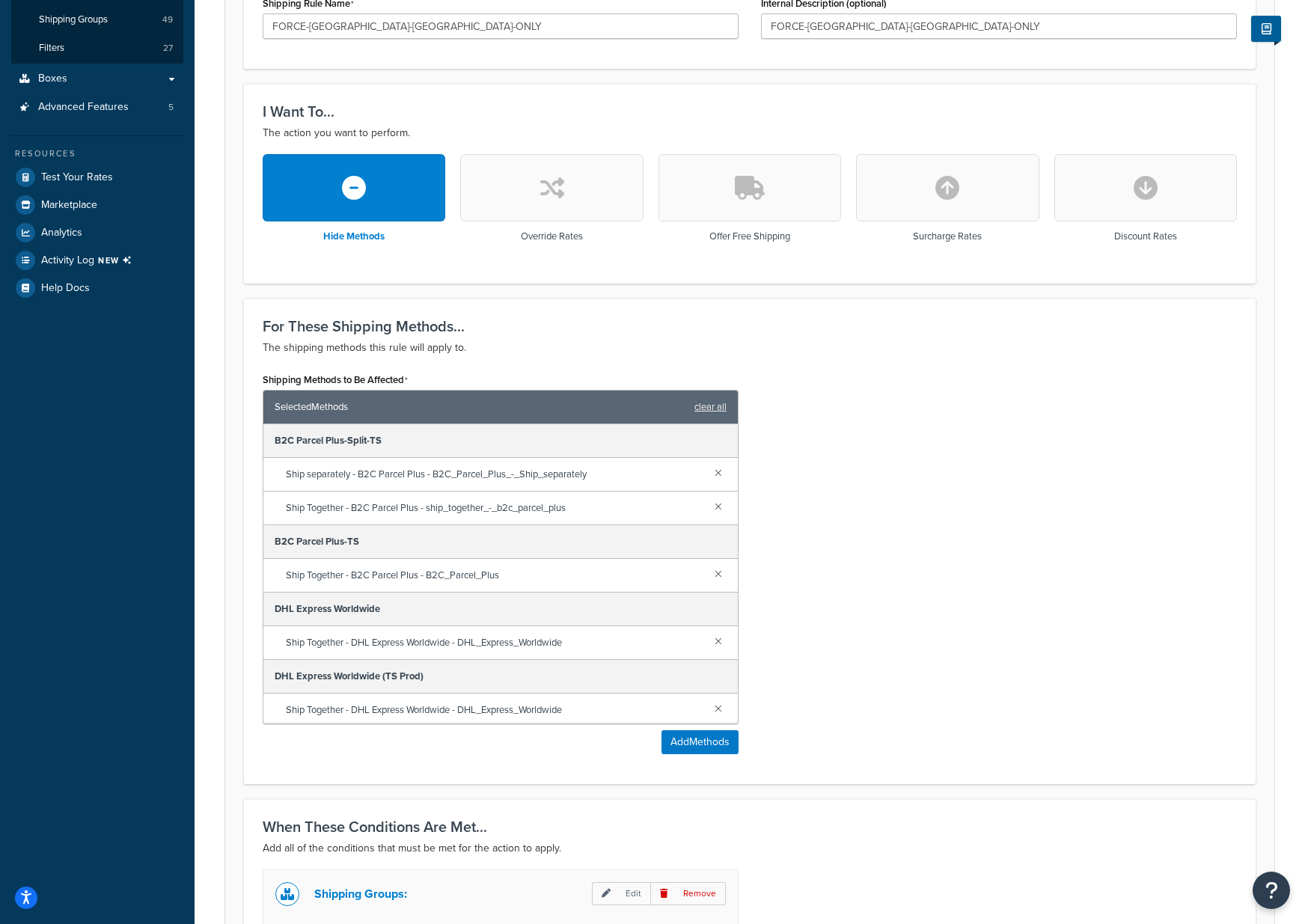
scroll to position [313, 0]
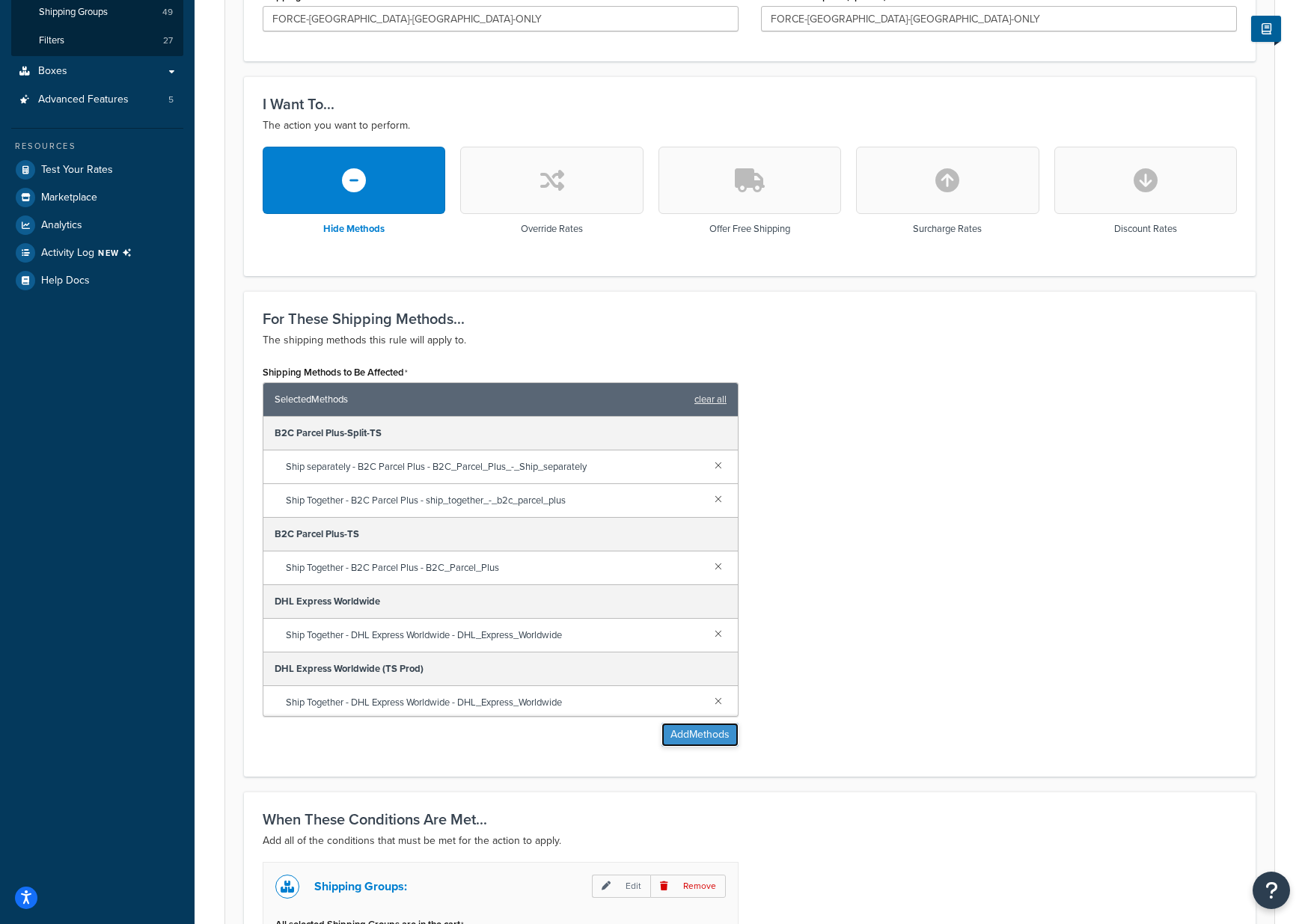
click at [695, 725] on button "Add Methods" at bounding box center [700, 734] width 77 height 24
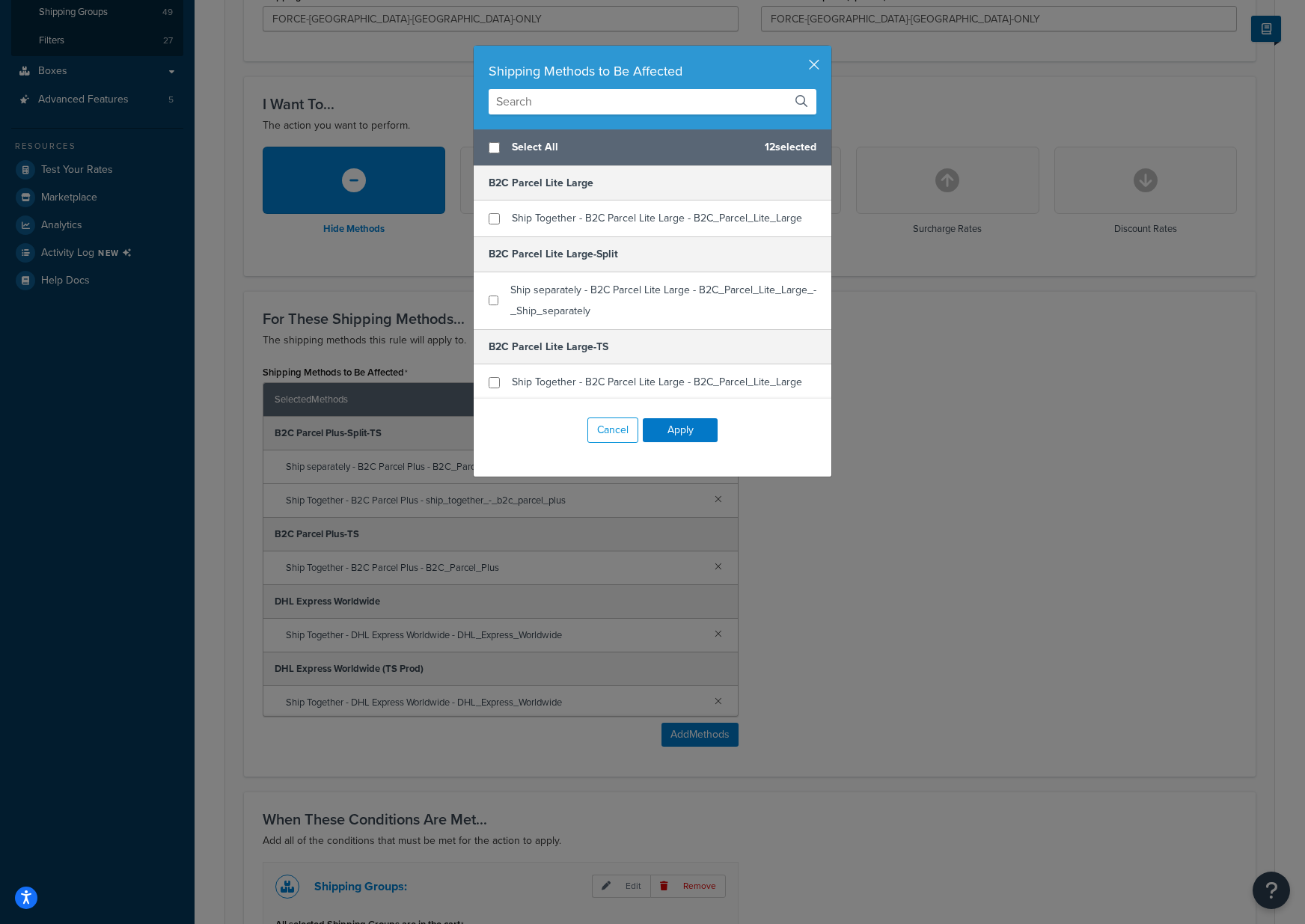
click at [582, 103] on input "text" at bounding box center [652, 102] width 328 height 26
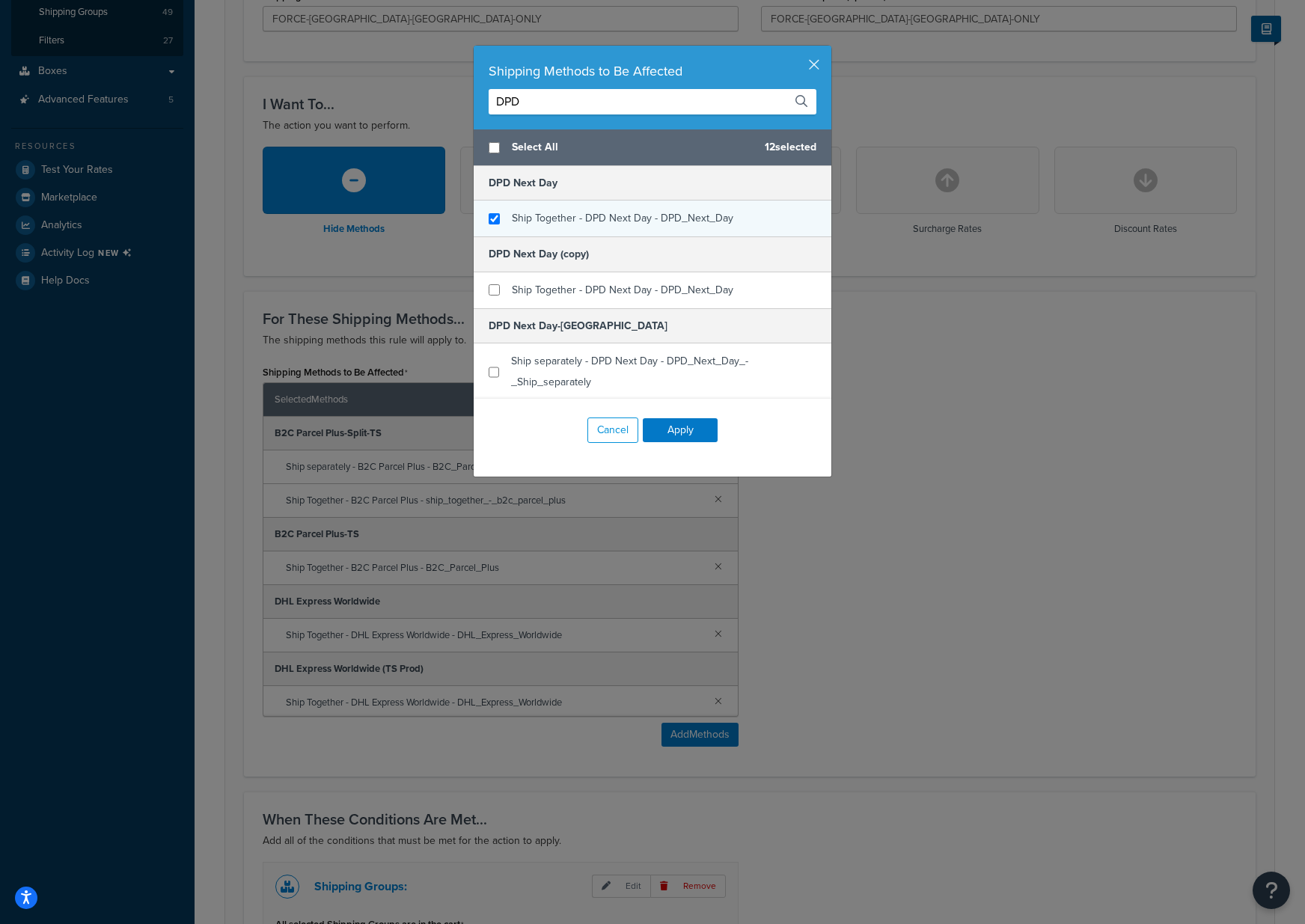
type input "DPD"
checkbox input "true"
click at [574, 216] on span "Ship Together - DPD Next Day - DPD_Next_Day" at bounding box center [622, 217] width 222 height 16
click at [684, 427] on button "Apply" at bounding box center [679, 431] width 75 height 24
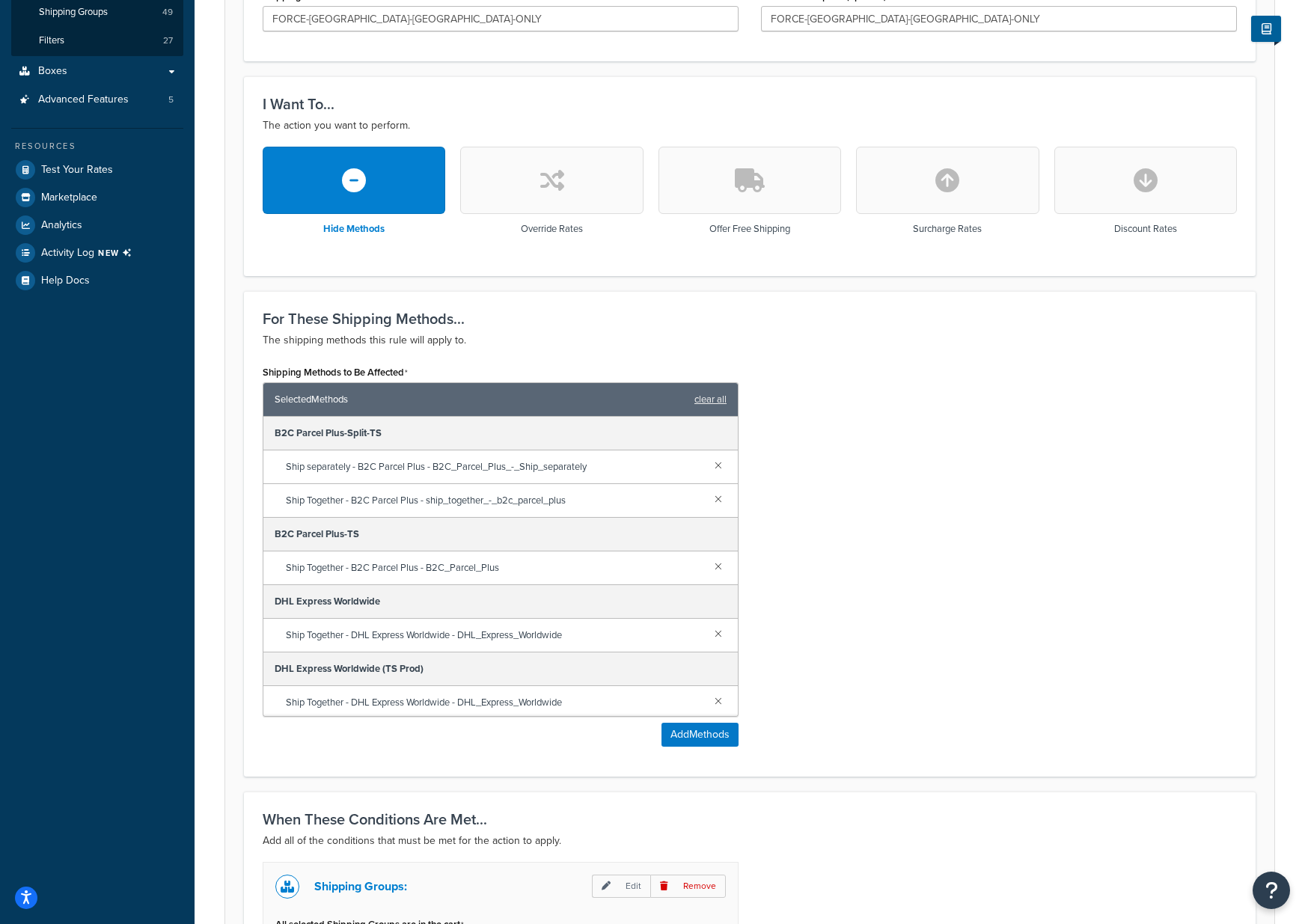
scroll to position [565, 0]
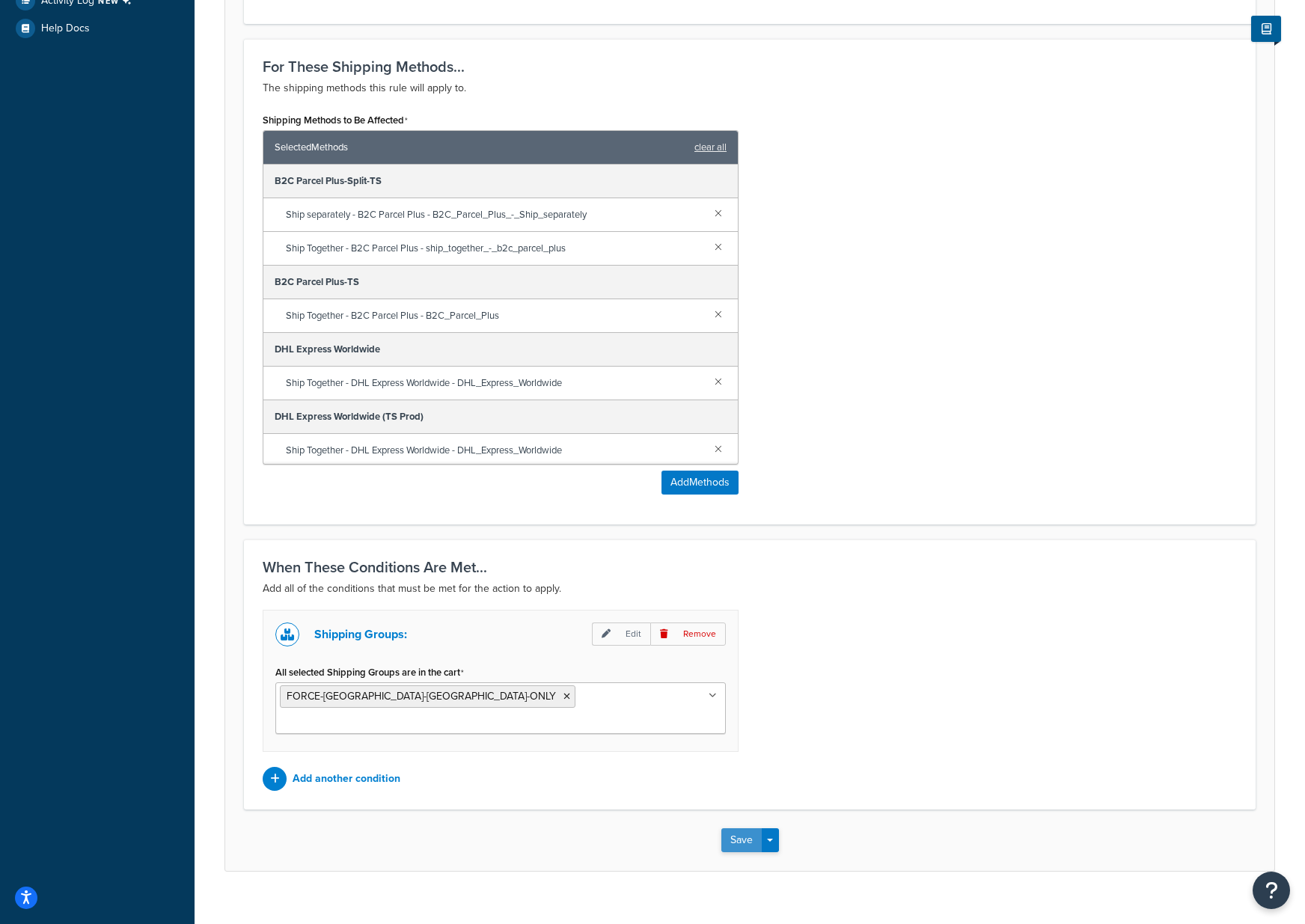
click at [741, 828] on button "Save" at bounding box center [742, 840] width 40 height 24
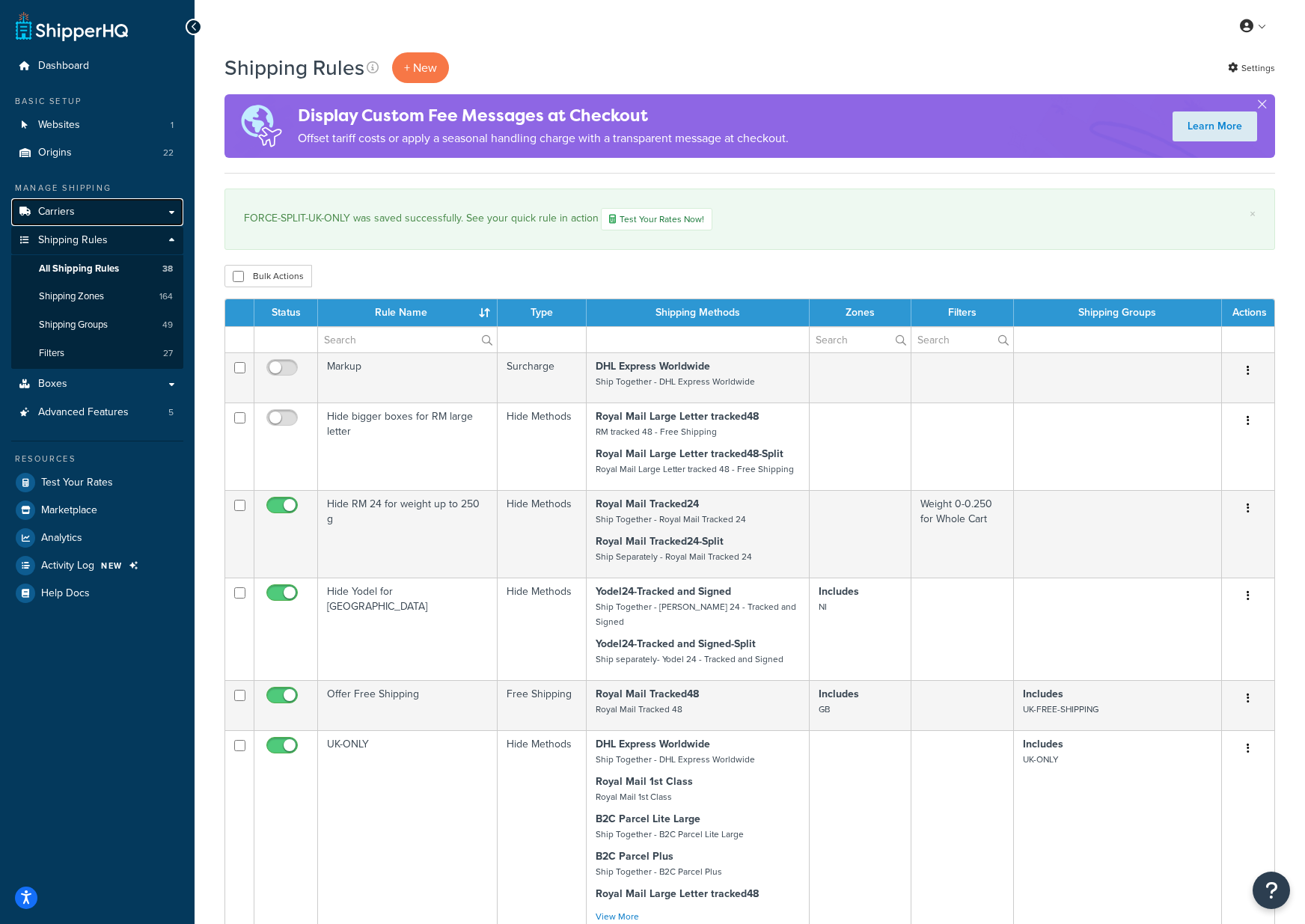
click at [79, 216] on link "Carriers" at bounding box center [97, 212] width 172 height 28
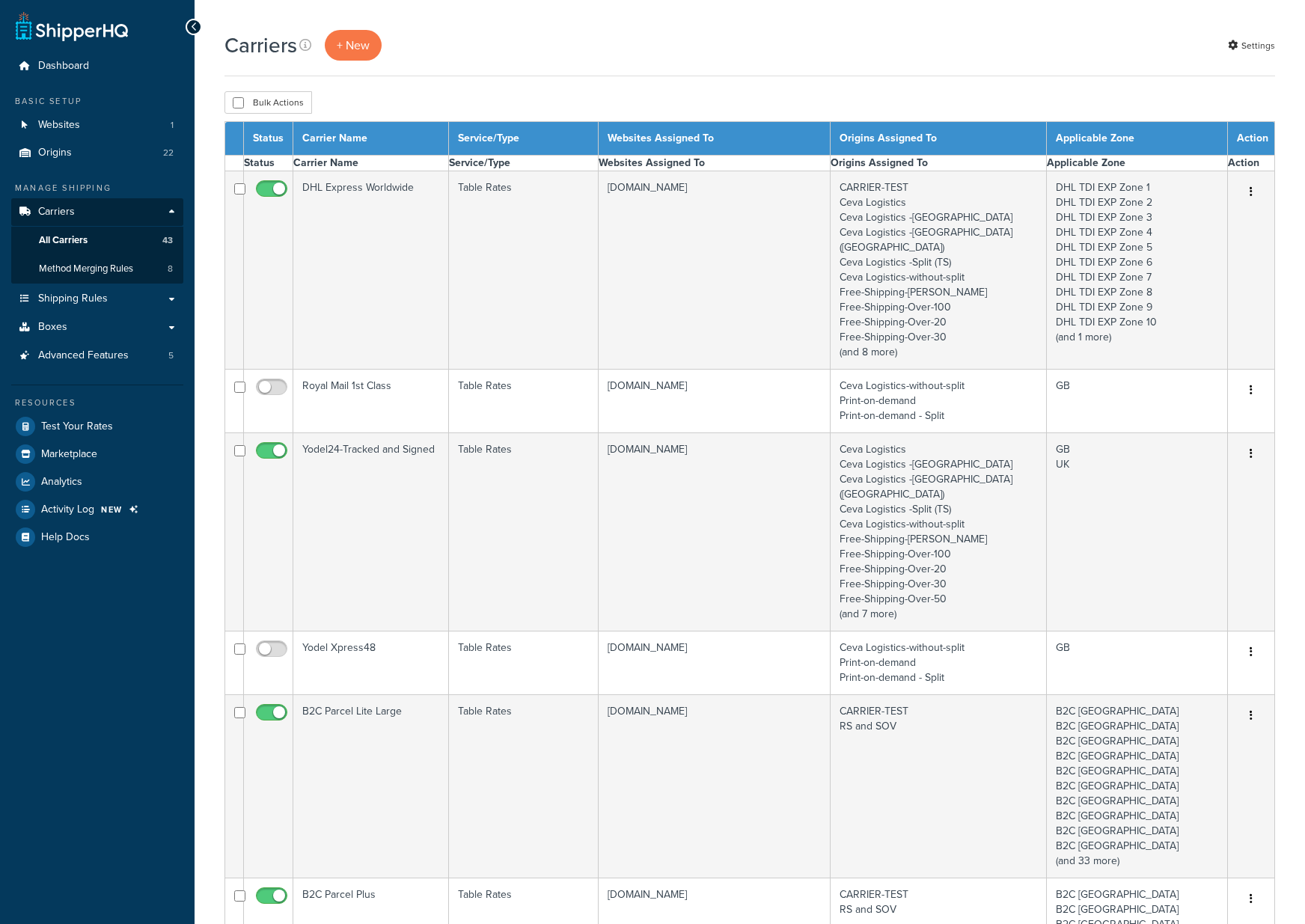
select select "15"
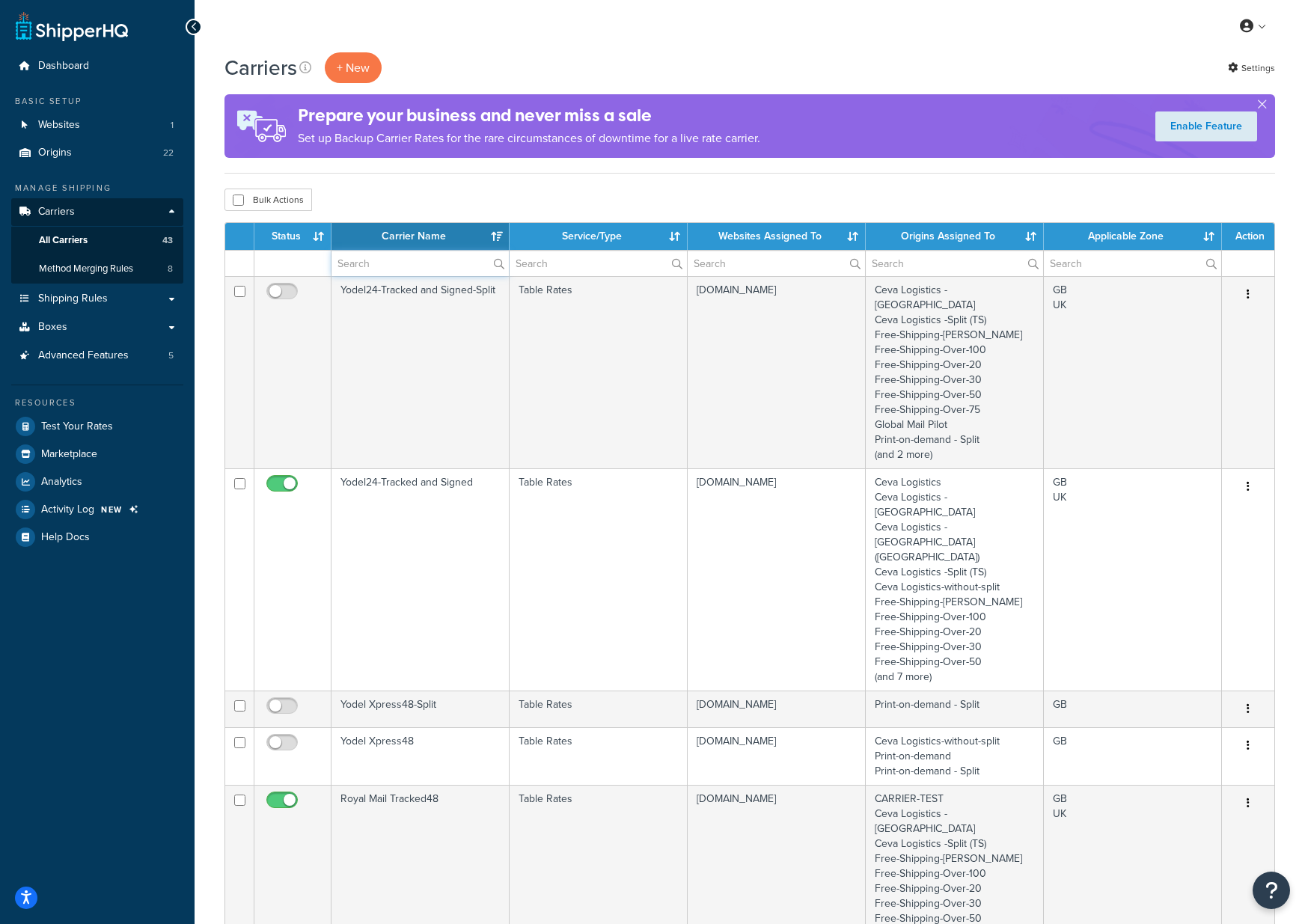
click at [397, 266] on input "text" at bounding box center [420, 263] width 178 height 26
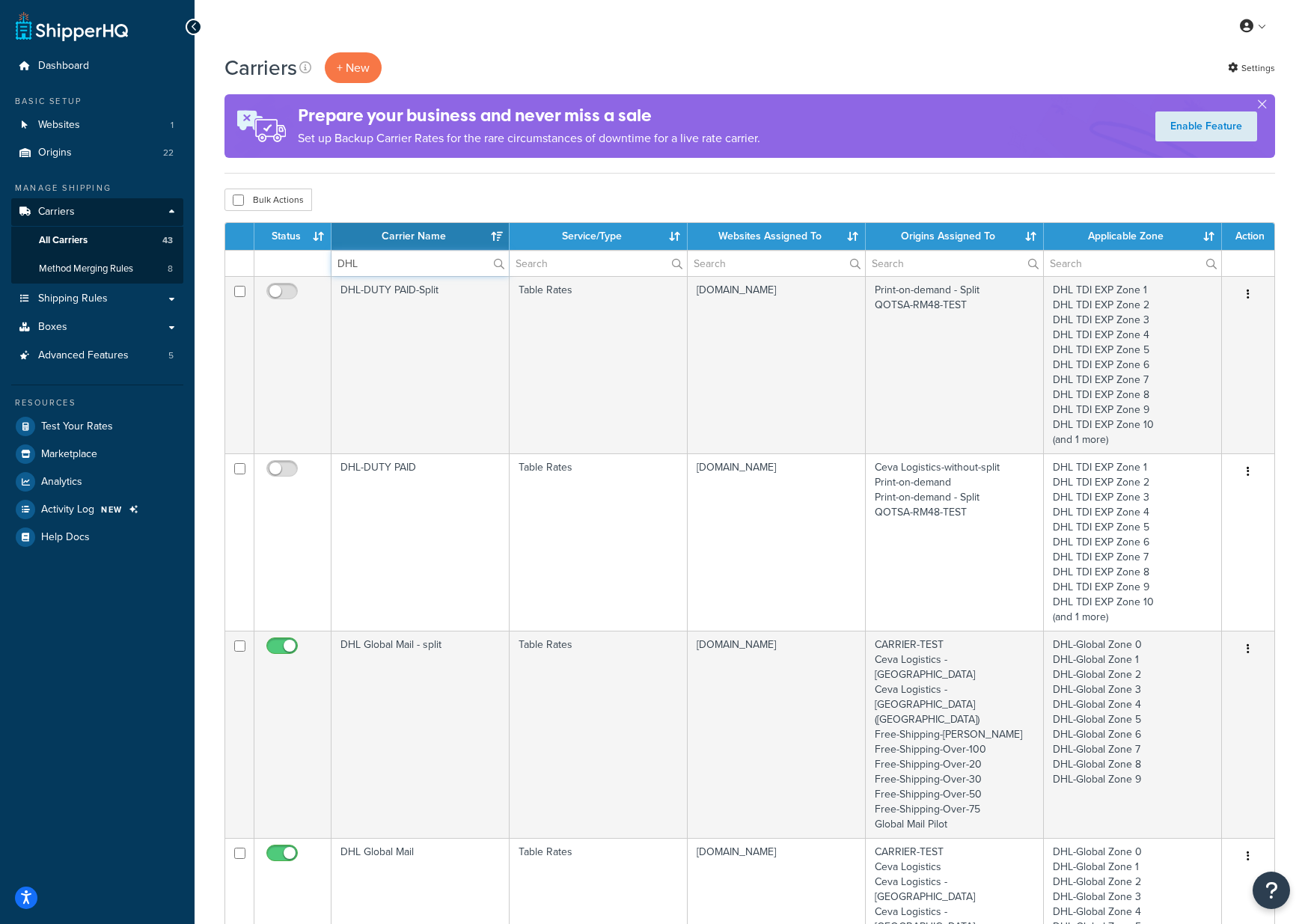
type input "DHL"
click at [634, 39] on div "My Profile Billing Global Settings Contact Us Logout" at bounding box center [749, 26] width 1111 height 52
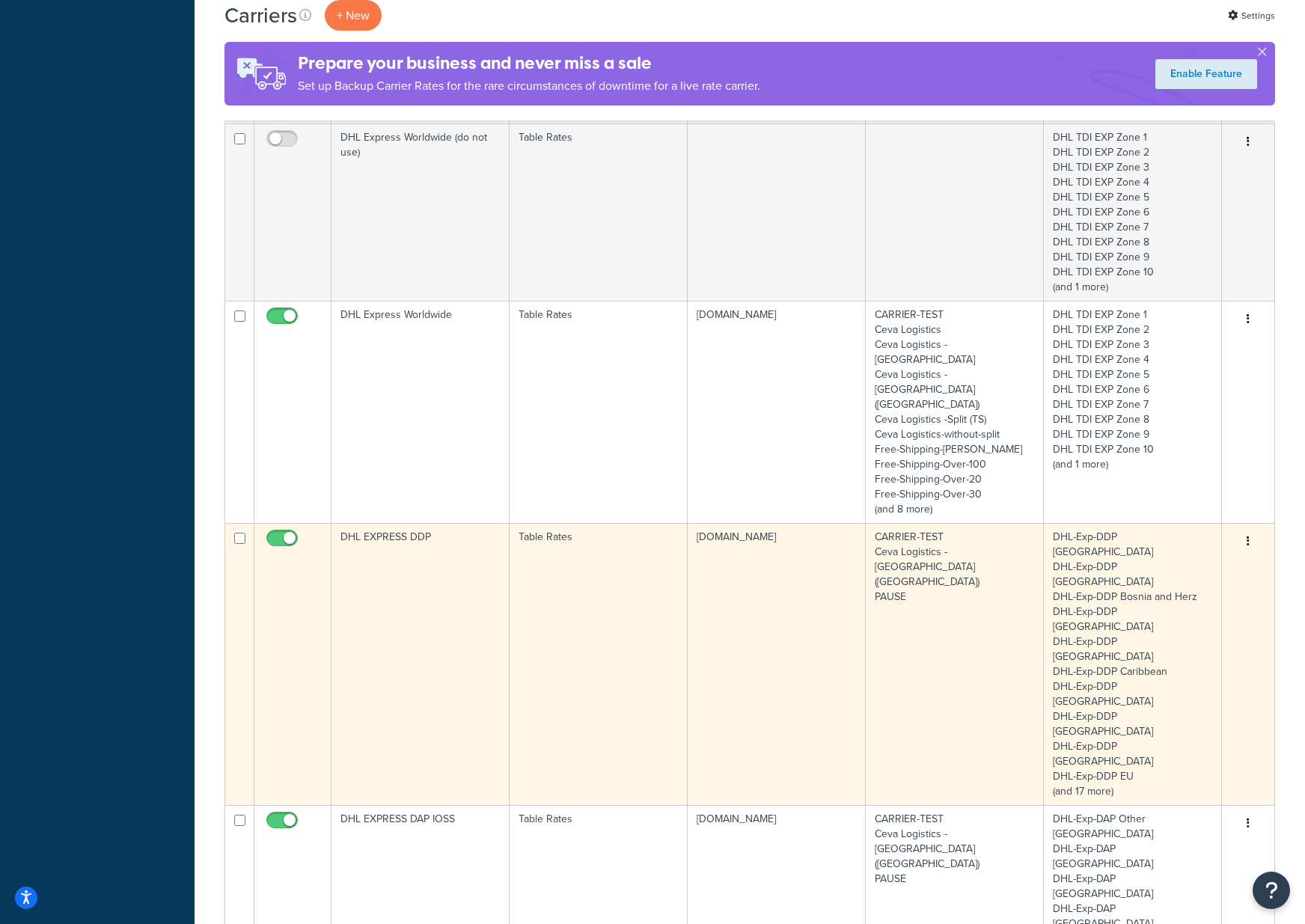
scroll to position [1656, 0]
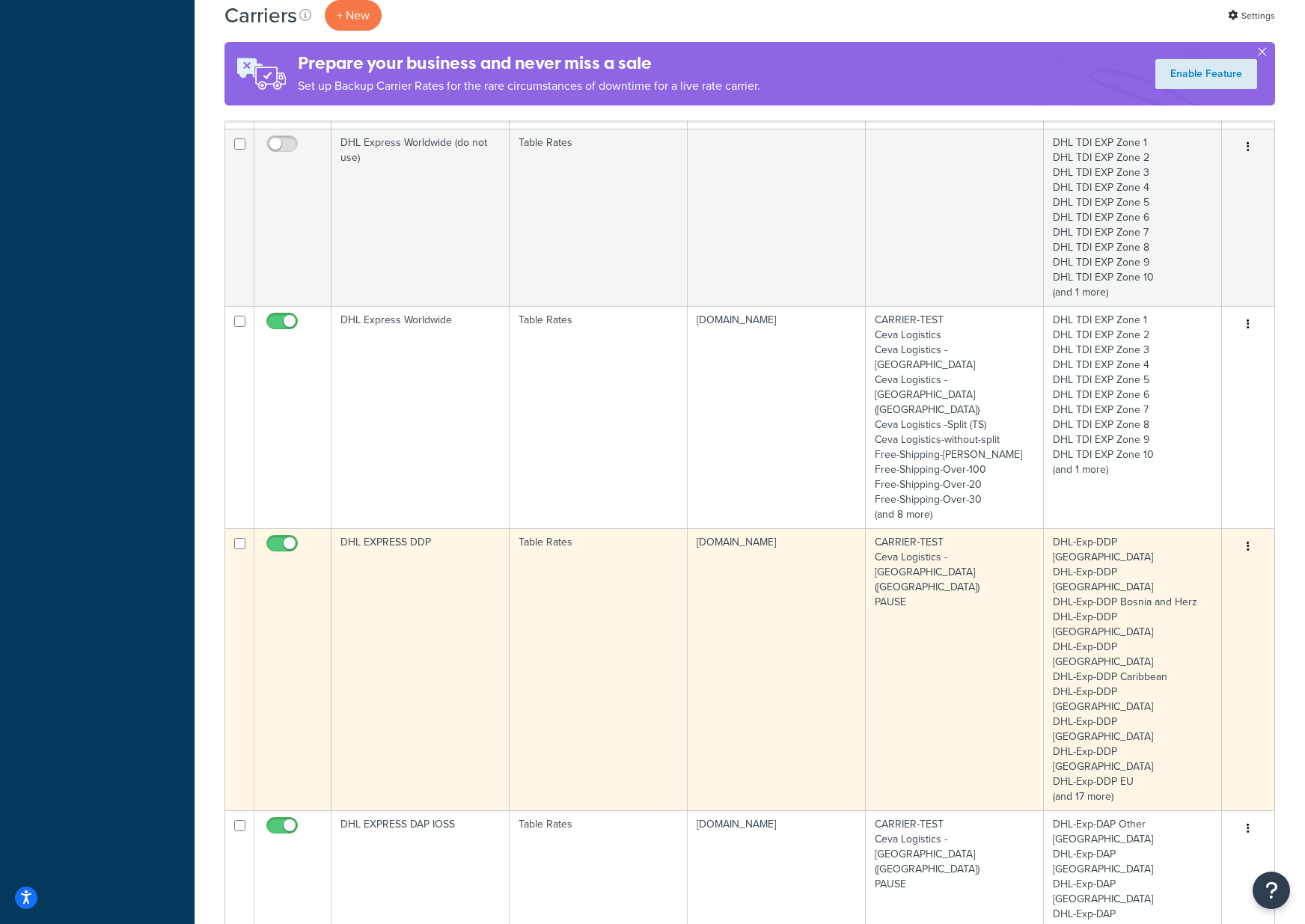
click at [447, 528] on td "DHL EXPRESS DDP" at bounding box center [421, 669] width 179 height 283
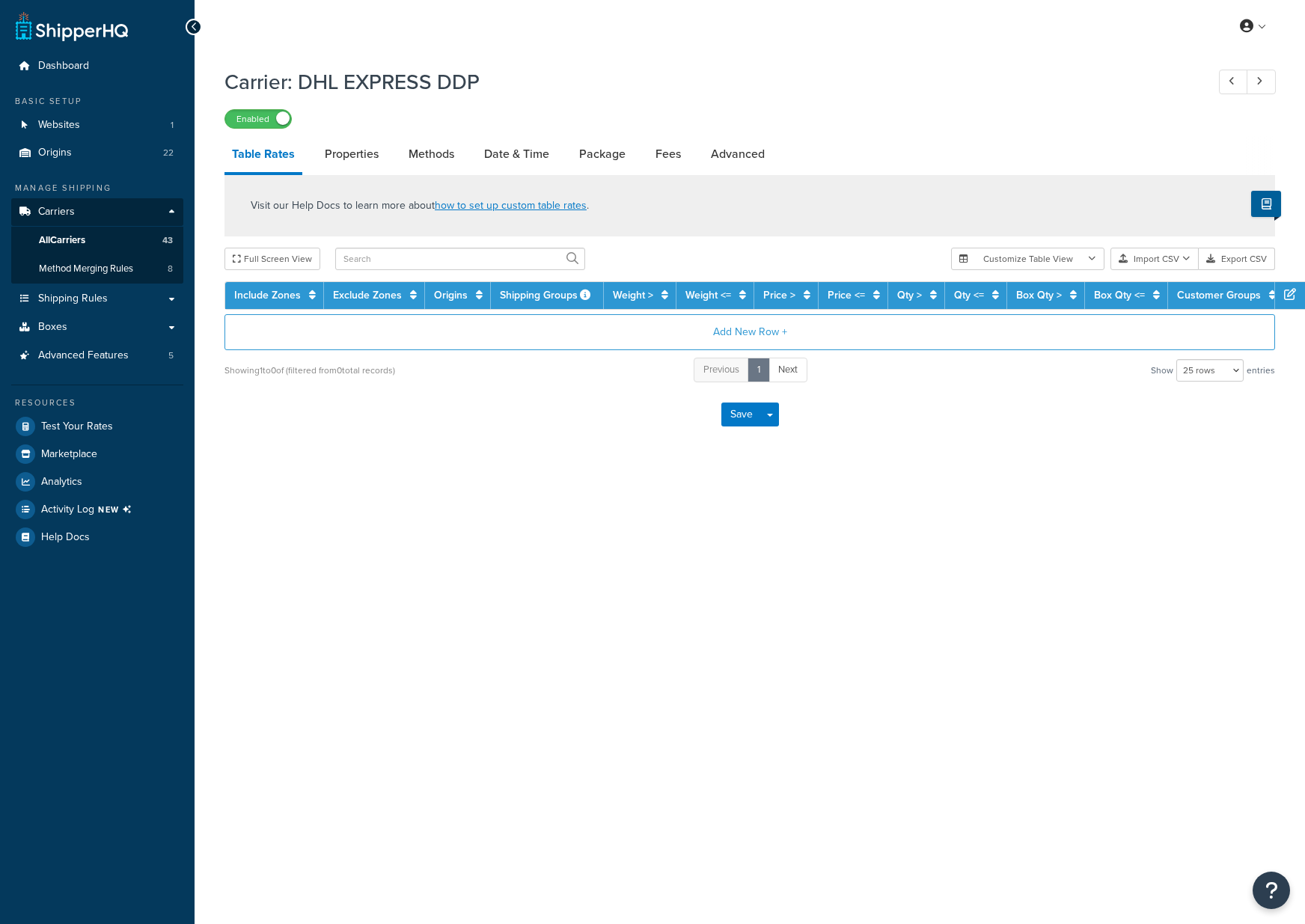
select select "25"
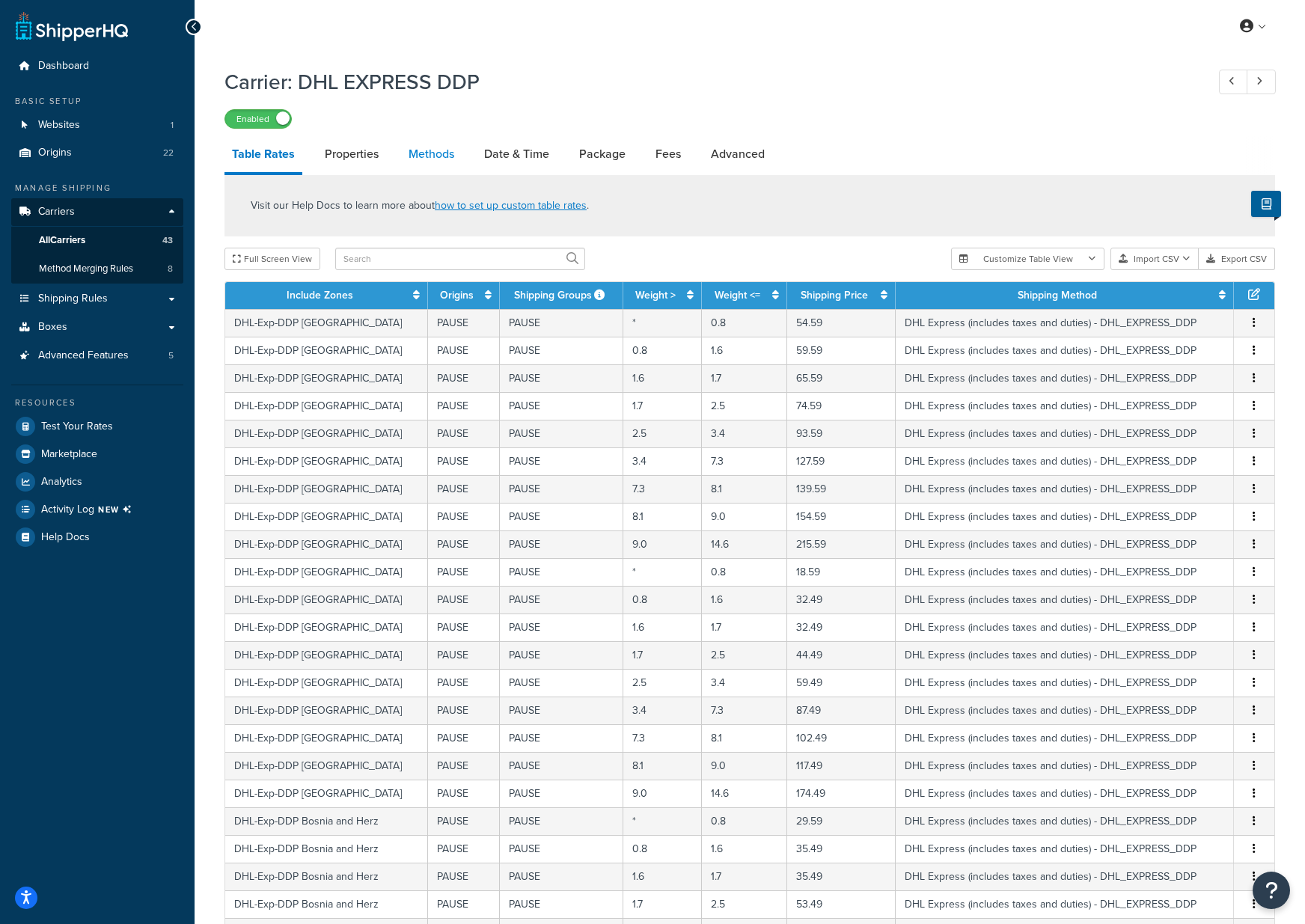
click at [427, 156] on link "Methods" at bounding box center [432, 154] width 61 height 36
select select "25"
